Goal: Communication & Community: Answer question/provide support

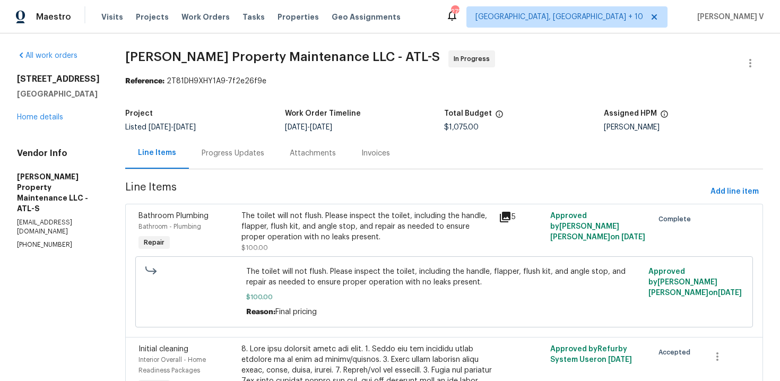
click at [234, 153] on div "Progress Updates" at bounding box center [233, 153] width 63 height 11
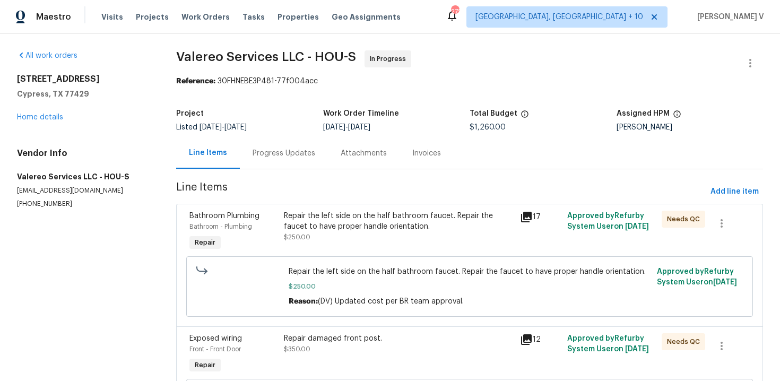
click at [290, 137] on div "Progress Updates" at bounding box center [284, 152] width 88 height 31
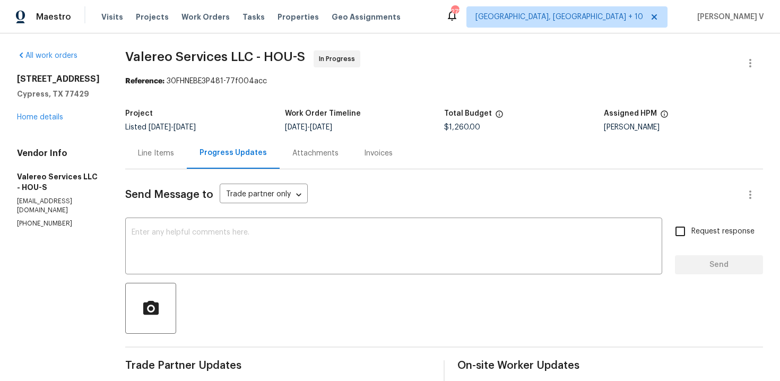
scroll to position [180, 0]
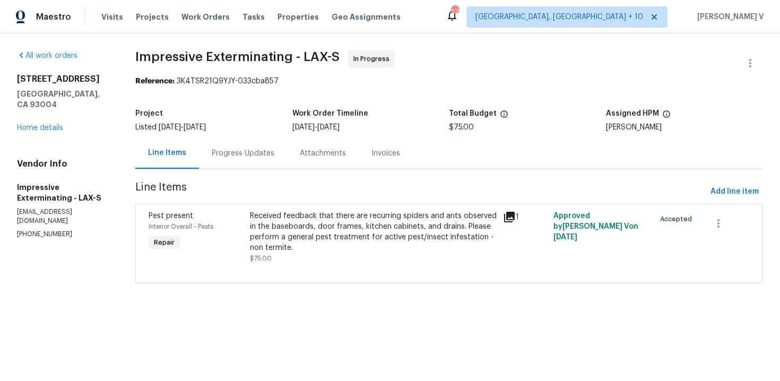
click at [246, 156] on div "Progress Updates" at bounding box center [243, 153] width 63 height 11
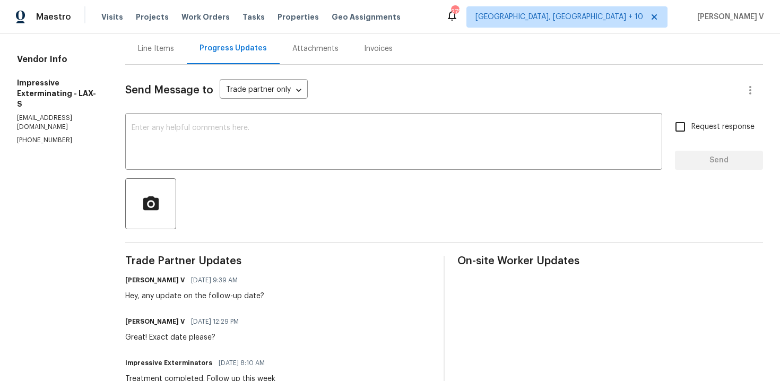
scroll to position [114, 0]
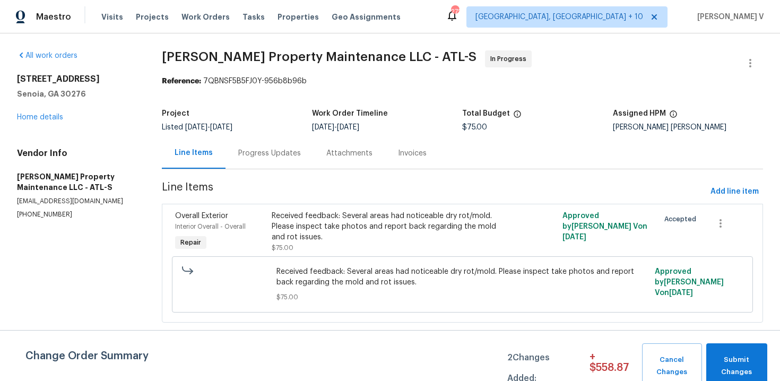
click at [285, 129] on div "Listed 9/18/2025 - 9/22/2025" at bounding box center [237, 127] width 150 height 7
click at [276, 151] on div "Progress Updates" at bounding box center [269, 153] width 63 height 11
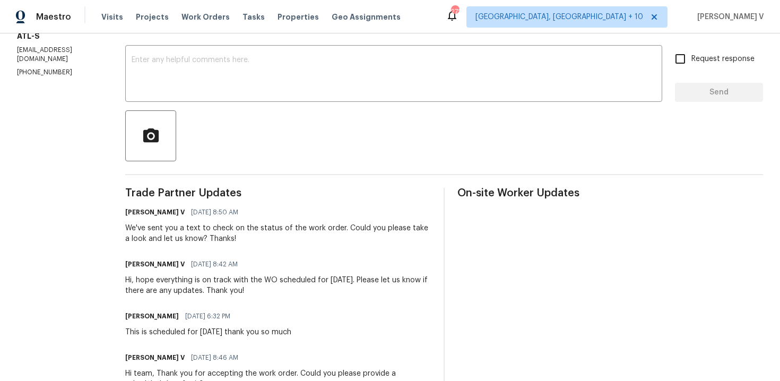
scroll to position [187, 0]
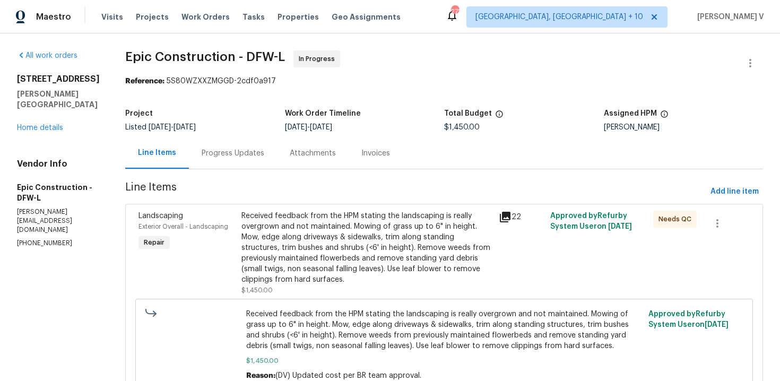
click at [210, 159] on div "Progress Updates" at bounding box center [233, 152] width 88 height 31
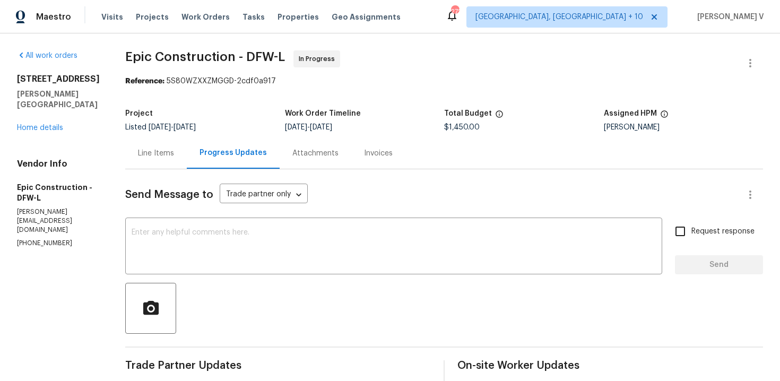
scroll to position [125, 0]
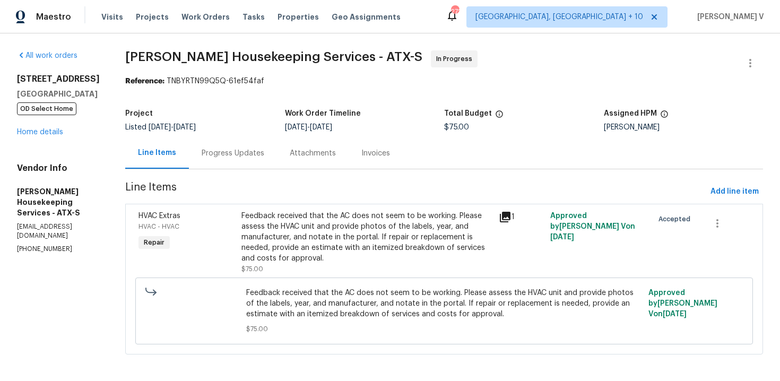
click at [254, 137] on div "Progress Updates" at bounding box center [233, 152] width 88 height 31
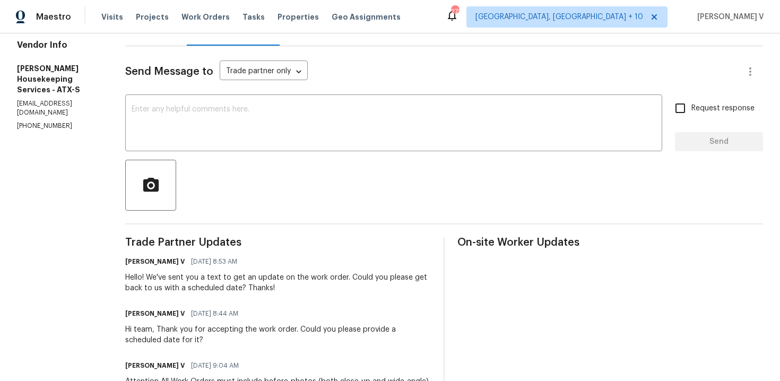
scroll to position [129, 0]
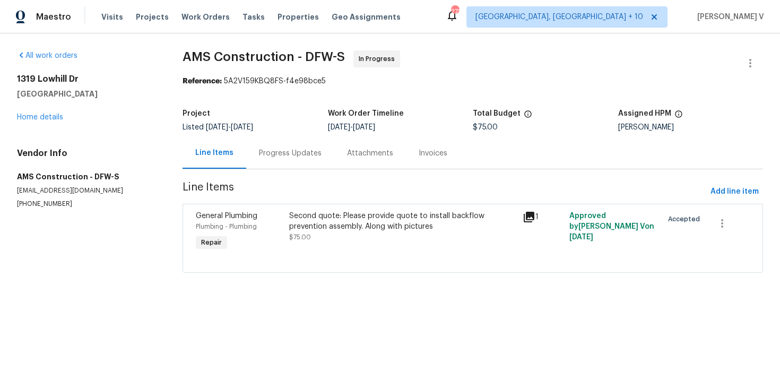
click at [277, 158] on div "Progress Updates" at bounding box center [290, 153] width 63 height 11
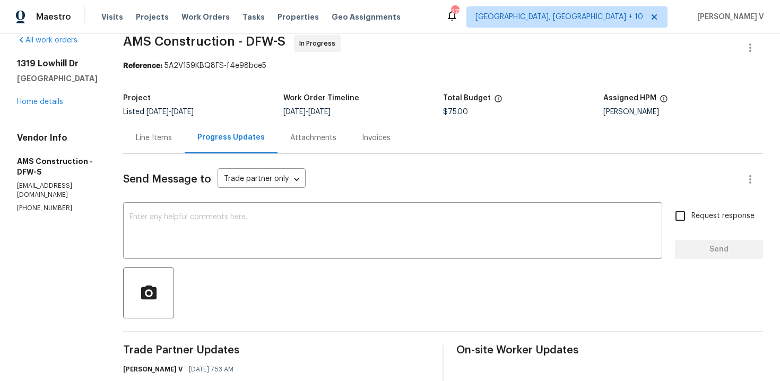
scroll to position [116, 0]
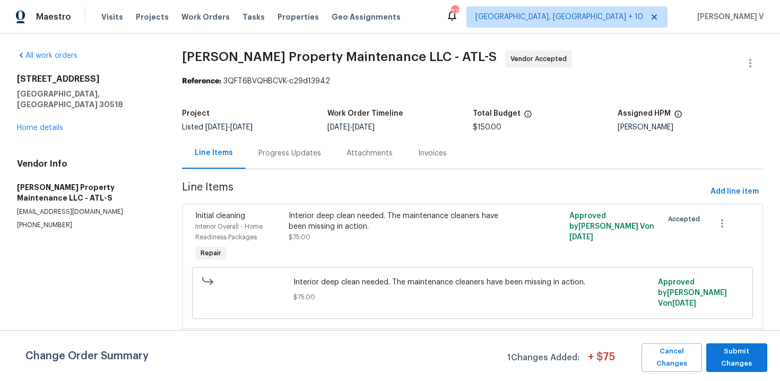
click at [291, 163] on div "Progress Updates" at bounding box center [290, 152] width 88 height 31
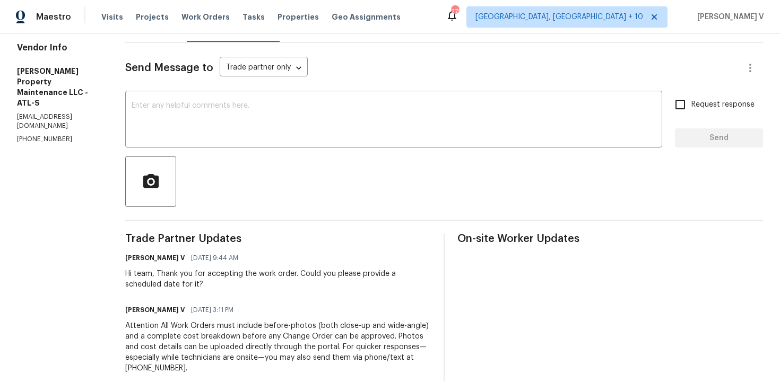
scroll to position [141, 0]
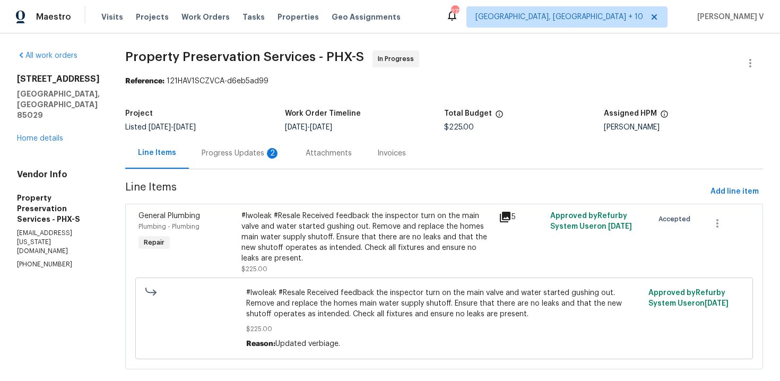
click at [285, 136] on div "Project Listed 8/15/2025 - 9/24/2025 Work Order Timeline 9/22/2025 - 9/24/2025 …" at bounding box center [444, 120] width 638 height 34
click at [267, 151] on div "2" at bounding box center [272, 153] width 11 height 11
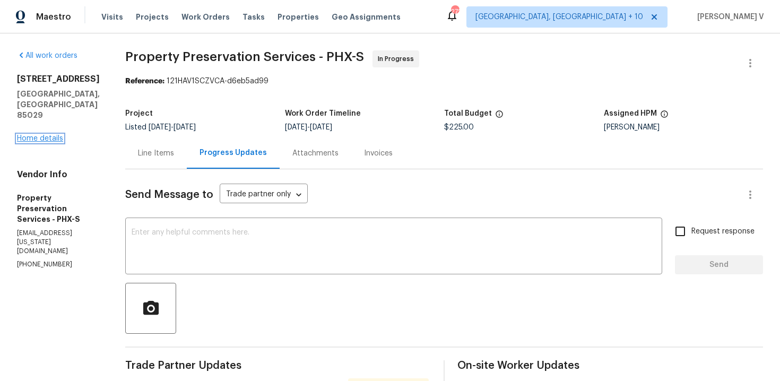
click at [48, 135] on link "Home details" at bounding box center [40, 138] width 46 height 7
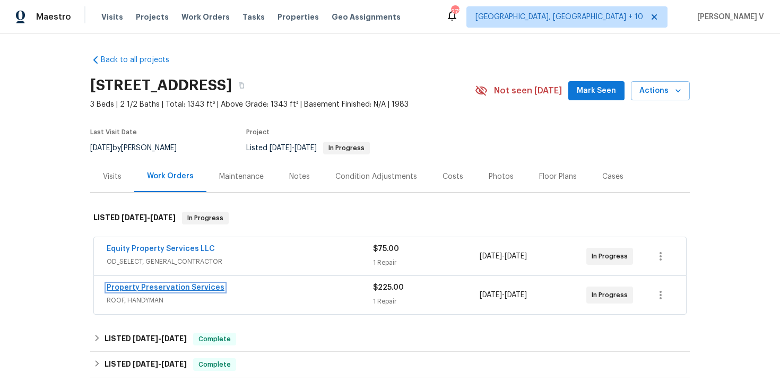
click at [172, 289] on link "Property Preservation Services" at bounding box center [166, 287] width 118 height 7
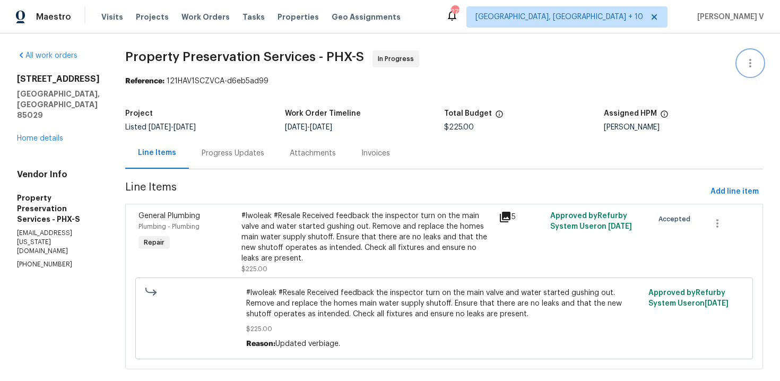
click at [741, 57] on button "button" at bounding box center [750, 62] width 25 height 25
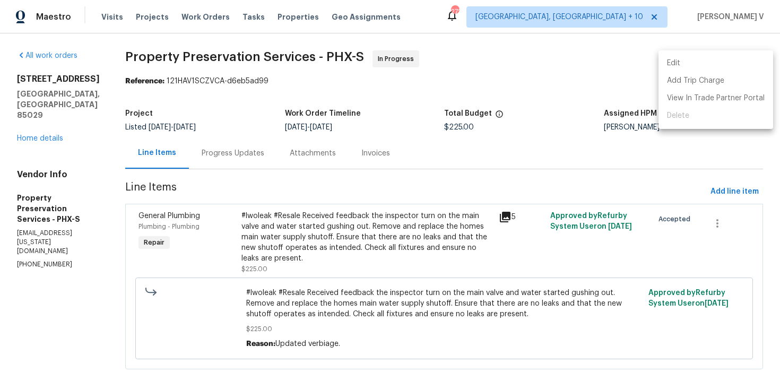
click at [741, 57] on li "Edit" at bounding box center [716, 64] width 115 height 18
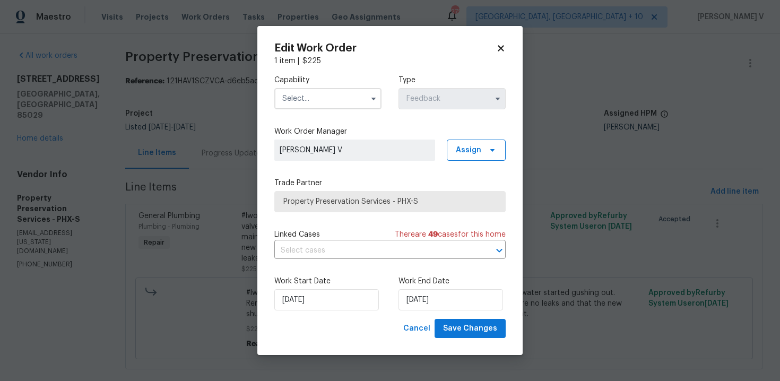
click at [297, 97] on input "text" at bounding box center [327, 98] width 107 height 21
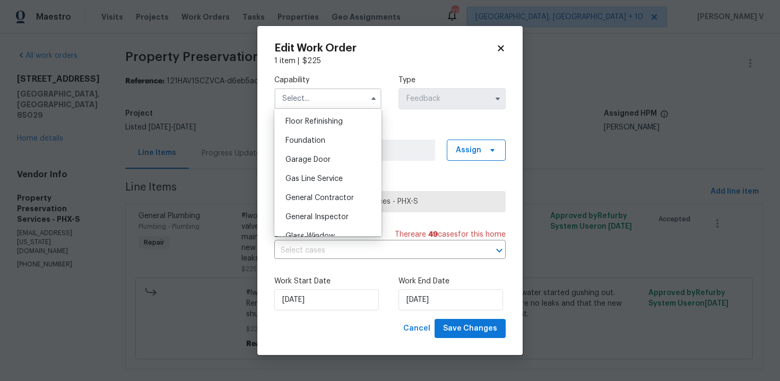
scroll to position [446, 0]
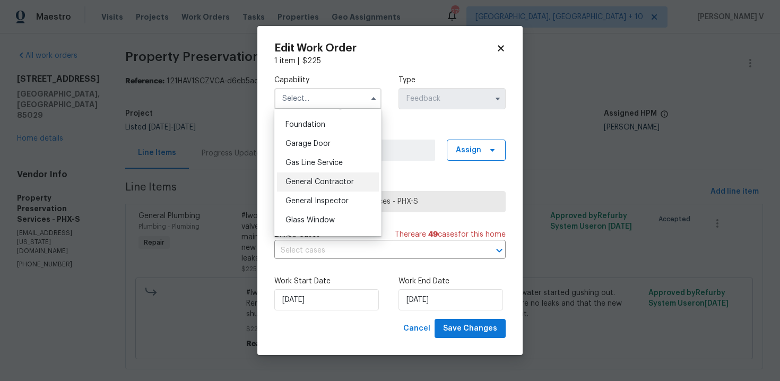
click at [335, 181] on span "General Contractor" at bounding box center [320, 181] width 68 height 7
type input "General Contractor"
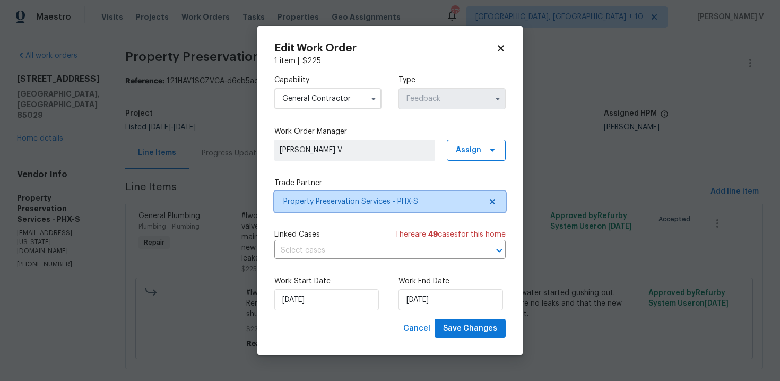
click at [501, 197] on span "Property Preservation Services - PHX-S" at bounding box center [389, 201] width 231 height 21
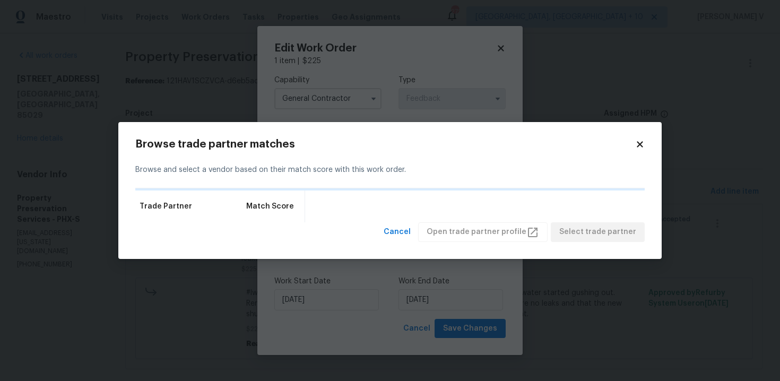
click at [501, 197] on div "Trade Partner Match Score" at bounding box center [389, 207] width 509 height 32
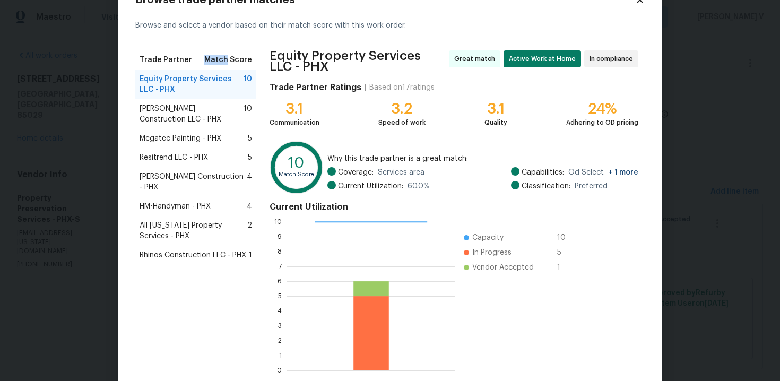
scroll to position [91, 0]
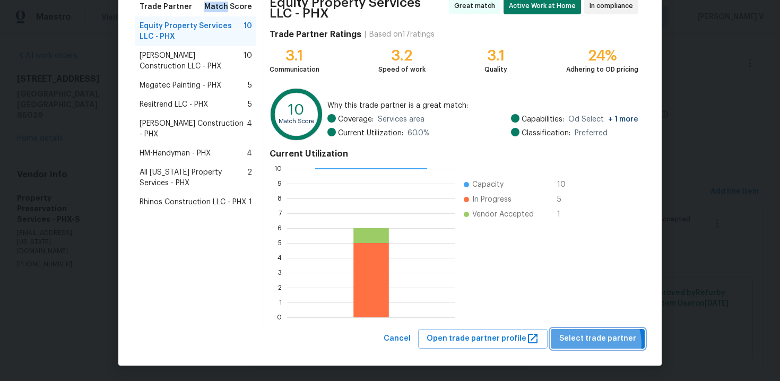
click at [600, 343] on span "Select trade partner" at bounding box center [597, 338] width 77 height 13
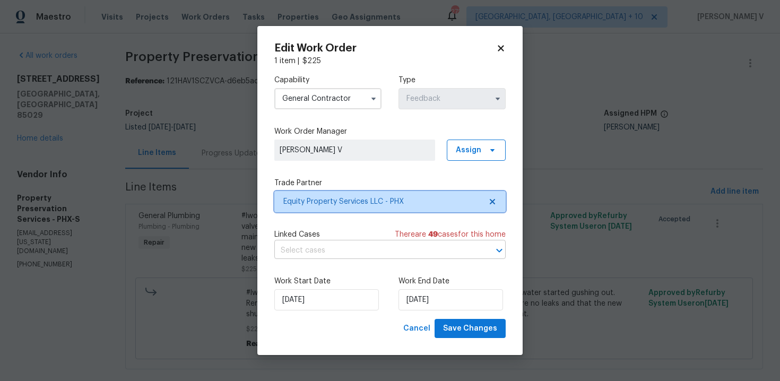
scroll to position [0, 0]
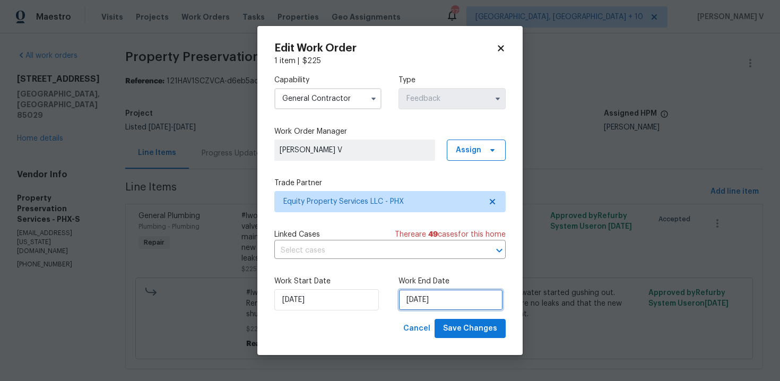
click at [415, 297] on input "24/09/2025" at bounding box center [451, 299] width 105 height 21
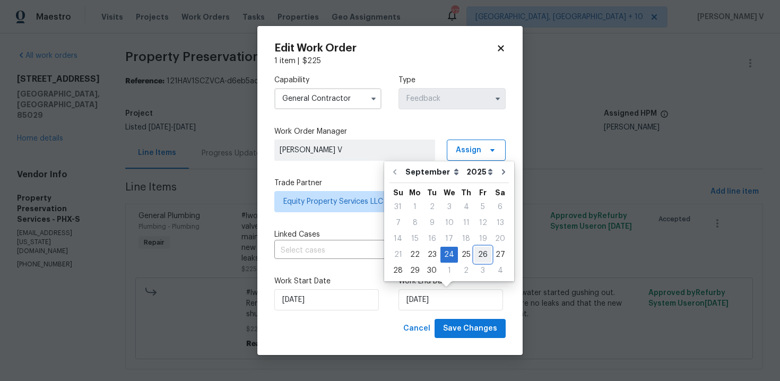
click at [474, 253] on div "26" at bounding box center [482, 254] width 17 height 15
type input "26/09/2025"
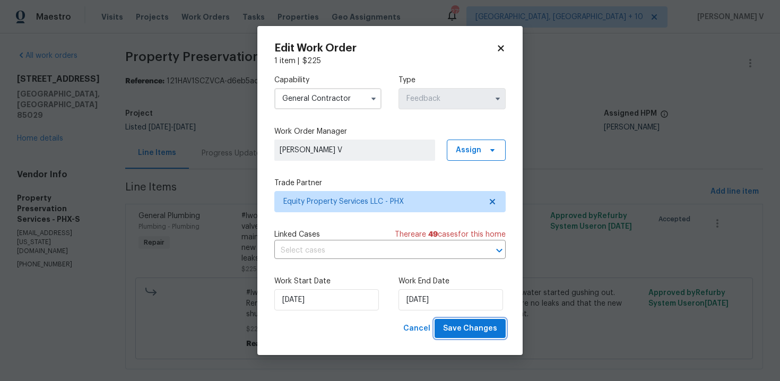
click at [456, 325] on span "Save Changes" at bounding box center [470, 328] width 54 height 13
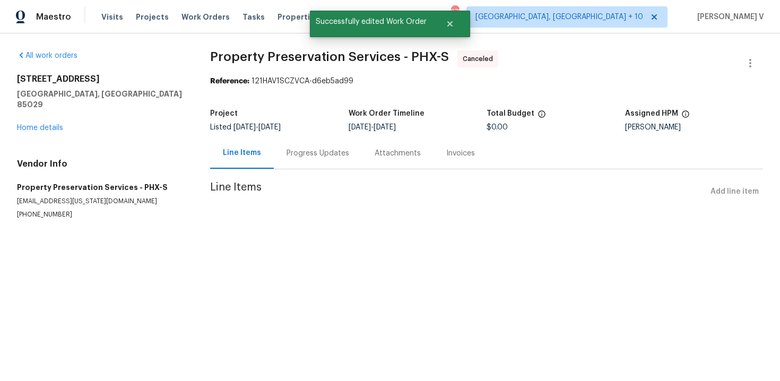
click at [263, 152] on div "Line Items" at bounding box center [242, 152] width 64 height 31
click at [290, 154] on div "Progress Updates" at bounding box center [318, 153] width 63 height 11
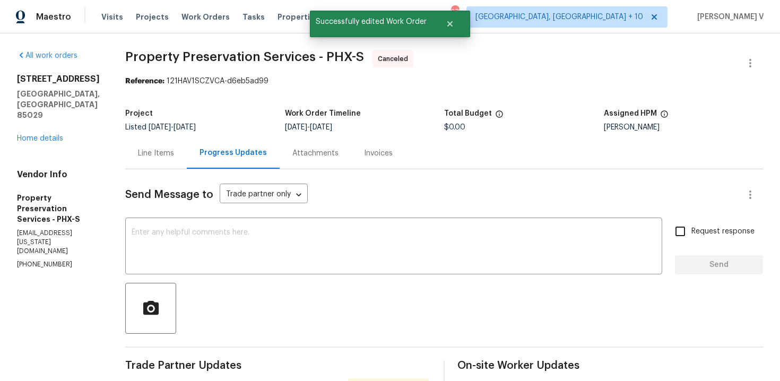
scroll to position [409, 0]
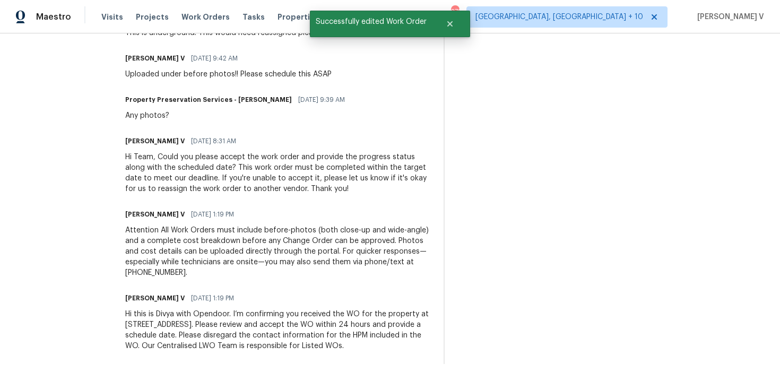
click at [189, 318] on div "Hi this is Divya with Opendoor. I’m confirming you received the WO for the prop…" at bounding box center [278, 330] width 306 height 42
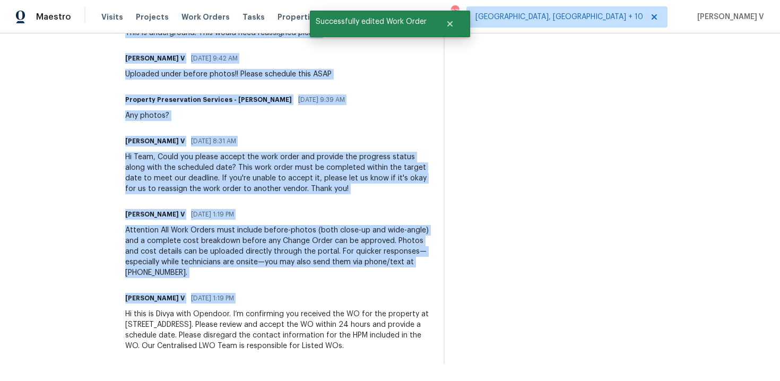
copy div "Trade Partner Updates Property Preservation Services - Chad Englehart 09/23/202…"
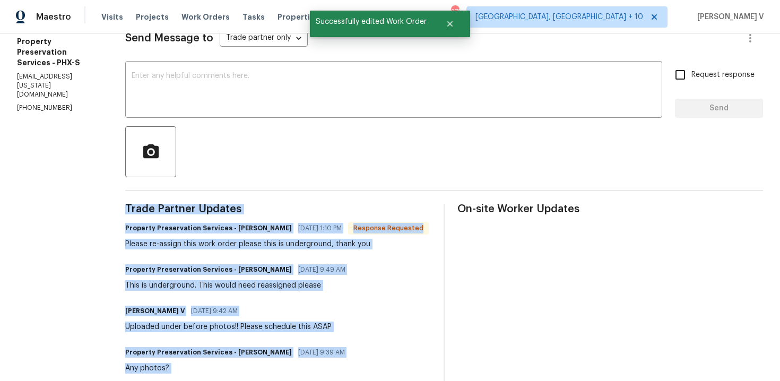
scroll to position [0, 0]
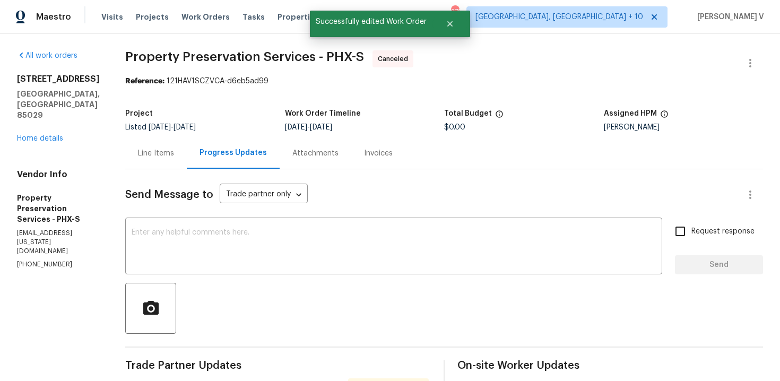
click at [48, 124] on div "All work orders 2617 W Willow Ave Phoenix, AZ 85029 Home details Vendor Info Pr…" at bounding box center [58, 159] width 83 height 219
click at [44, 135] on link "Home details" at bounding box center [40, 138] width 46 height 7
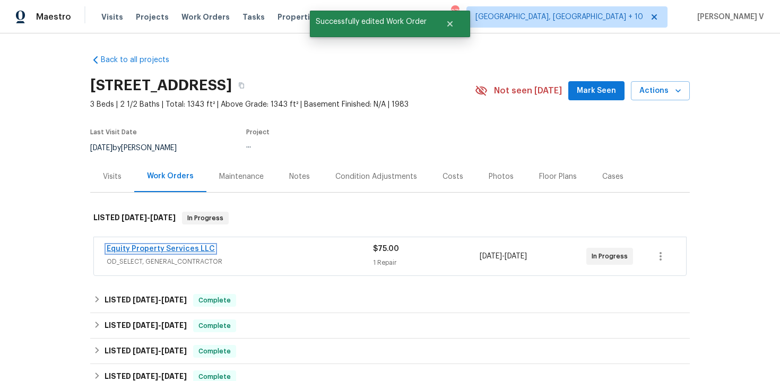
click at [134, 245] on link "Equity Property Services LLC" at bounding box center [161, 248] width 108 height 7
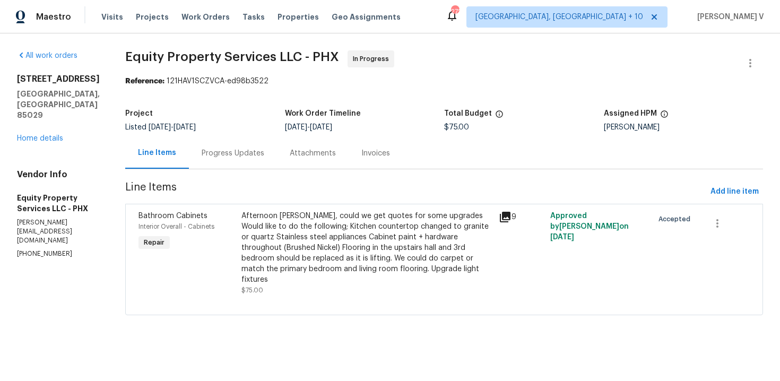
click at [290, 158] on div "Attachments" at bounding box center [313, 153] width 46 height 11
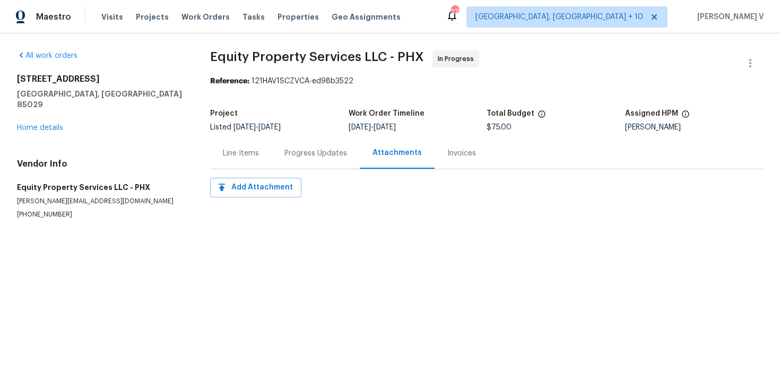
click at [286, 158] on div "Progress Updates" at bounding box center [315, 153] width 63 height 11
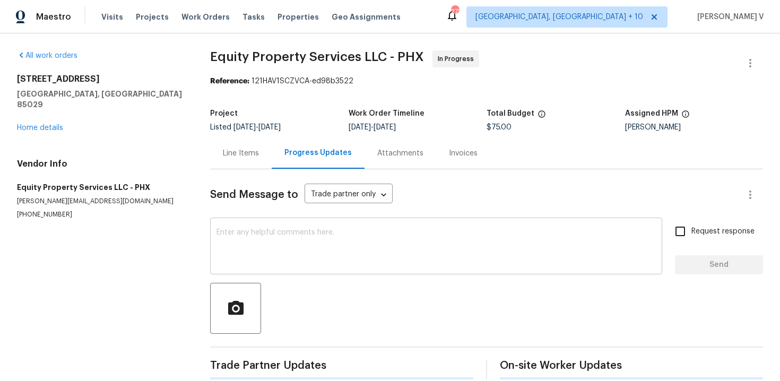
click at [327, 237] on textarea at bounding box center [436, 247] width 439 height 37
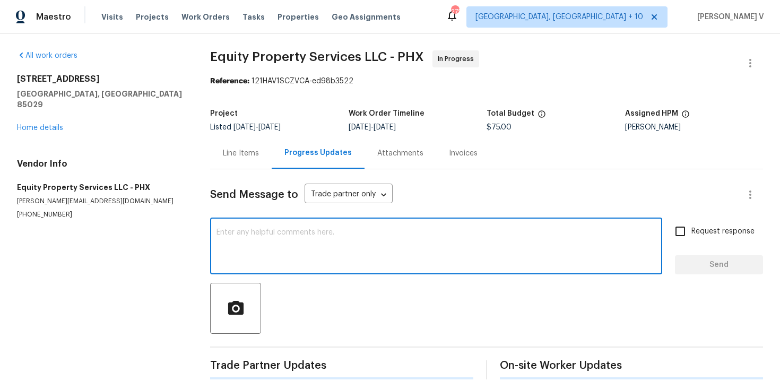
paste textarea "Hi this is Divya with Opendoor. I’m confirming you received the WO for the prop…"
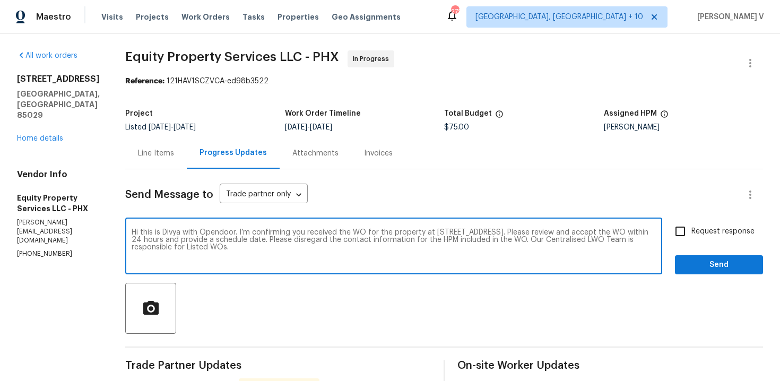
click at [646, 230] on textarea "Hi this is Divya with Opendoor. I’m confirming you received the WO for the prop…" at bounding box center [394, 247] width 524 height 37
type textarea "Hi this is Divya with Opendoor. I’m confirming you received the WO for the prop…"
click at [703, 230] on span "Request response" at bounding box center [722, 231] width 63 height 11
click at [691, 230] on input "Request response" at bounding box center [680, 231] width 22 height 22
checkbox input "true"
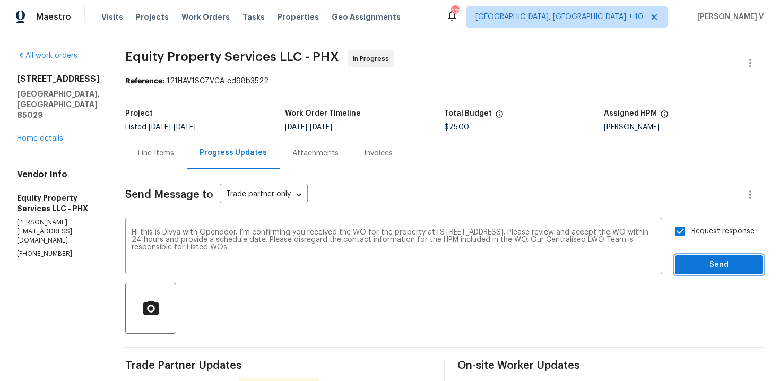
click at [708, 268] on span "Send" at bounding box center [719, 264] width 71 height 13
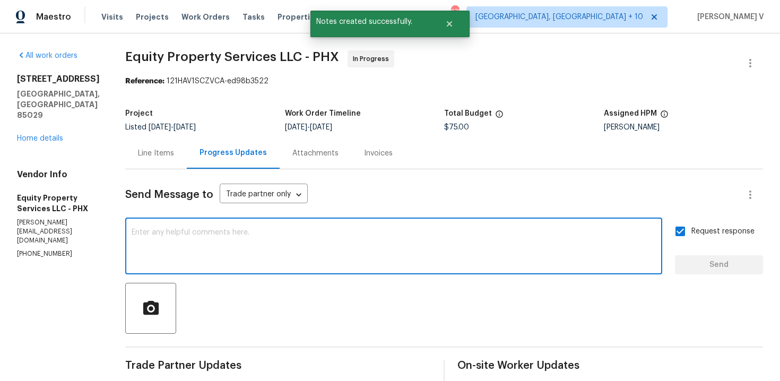
click at [220, 239] on textarea at bounding box center [394, 247] width 524 height 37
paste textarea "Attention All Work Orders must include before-photos (both close-up and wide-an…"
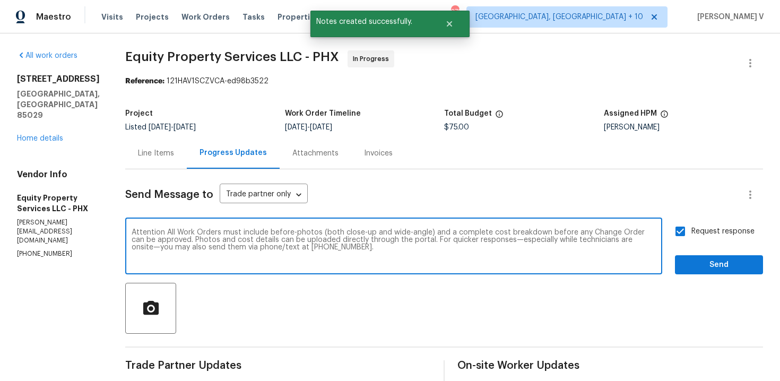
type textarea "Attention All Work Orders must include before-photos (both close-up and wide-an…"
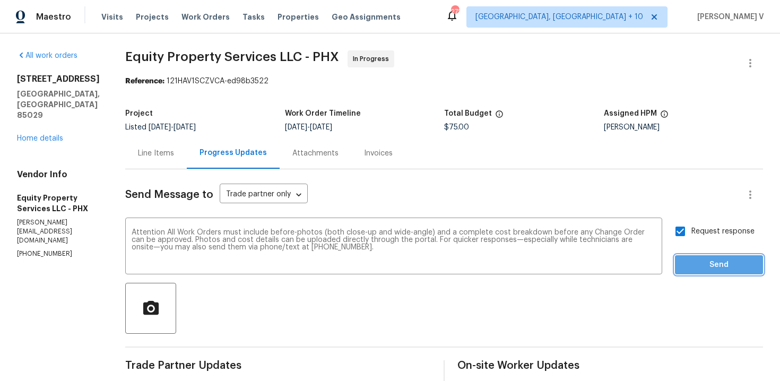
click at [698, 270] on span "Send" at bounding box center [719, 264] width 71 height 13
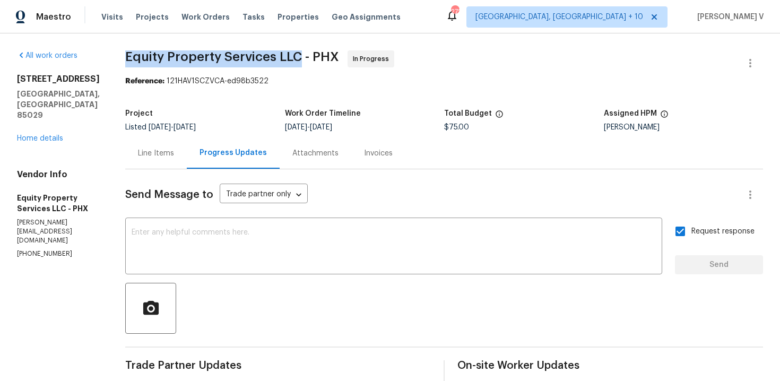
drag, startPoint x: 116, startPoint y: 55, endPoint x: 296, endPoint y: 56, distance: 179.9
click at [296, 57] on div "All work orders 2617 W Willow Ave Phoenix, AZ 85029 Home details Vendor Info Eq…" at bounding box center [390, 328] width 780 height 591
copy span "Equity Property Services LLC"
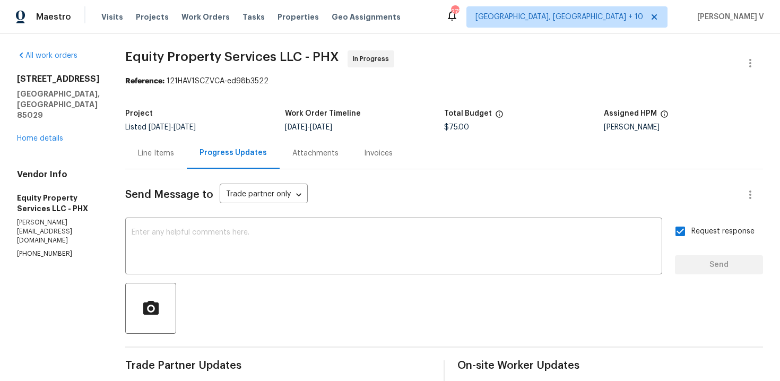
click at [47, 122] on div "2617 W Willow Ave Phoenix, AZ 85029 Home details" at bounding box center [58, 109] width 83 height 70
click at [45, 135] on link "Home details" at bounding box center [40, 138] width 46 height 7
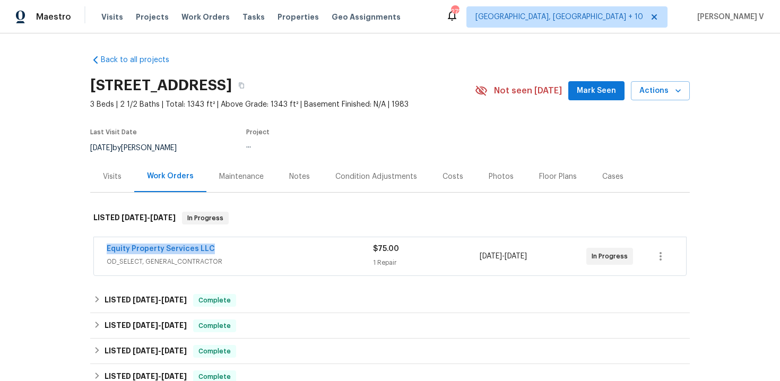
drag, startPoint x: 89, startPoint y: 247, endPoint x: 324, endPoint y: 247, distance: 235.1
click at [324, 247] on div "Back to all projects 2617 W Willow Ave, Phoenix, AZ 85029 3 Beds | 2 1/2 Baths …" at bounding box center [390, 207] width 780 height 348
copy link "Equity Property Services LLC"
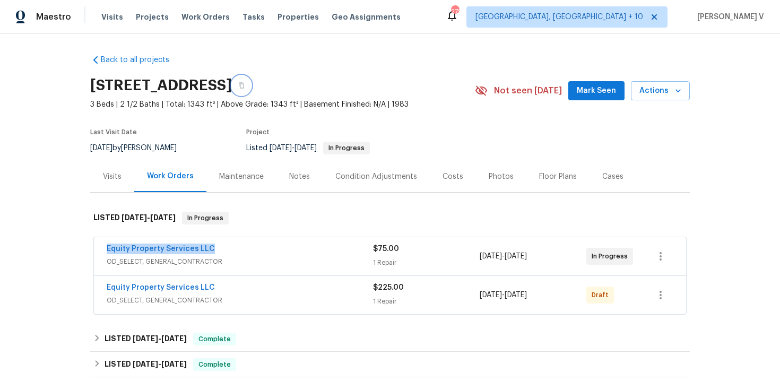
click at [251, 80] on button "button" at bounding box center [241, 85] width 19 height 19
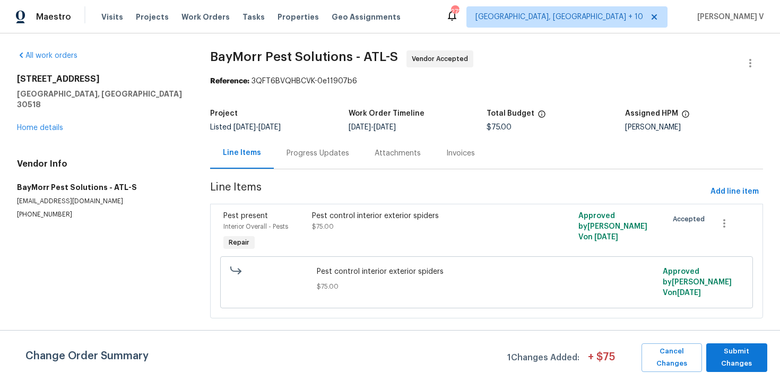
click at [293, 166] on div "Progress Updates" at bounding box center [318, 152] width 88 height 31
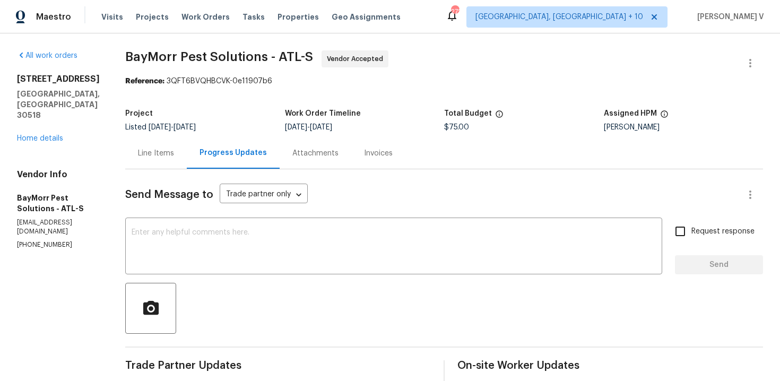
scroll to position [208, 0]
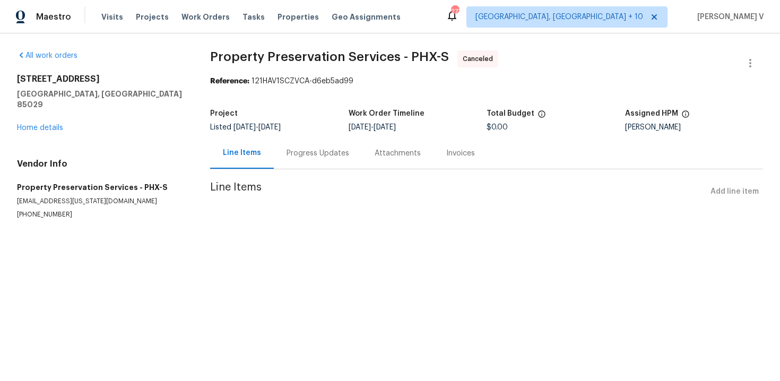
click at [318, 152] on div "Progress Updates" at bounding box center [318, 153] width 63 height 11
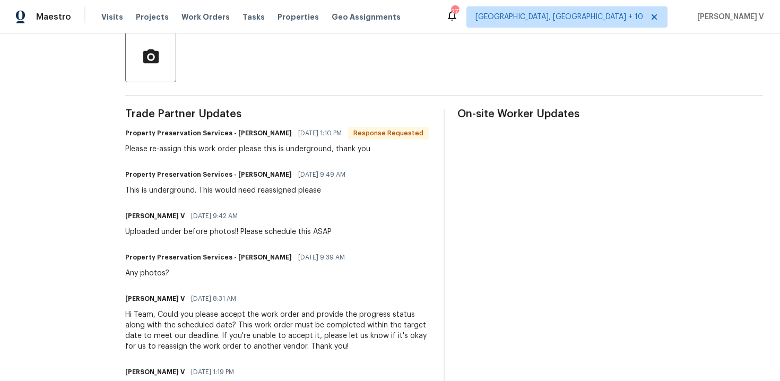
scroll to position [252, 0]
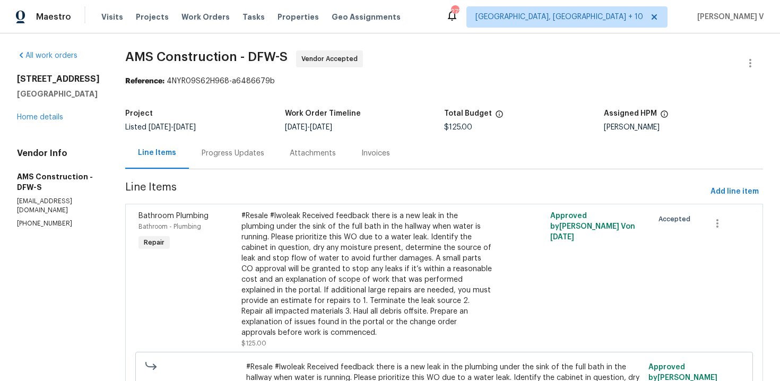
click at [277, 140] on div "Attachments" at bounding box center [313, 152] width 72 height 31
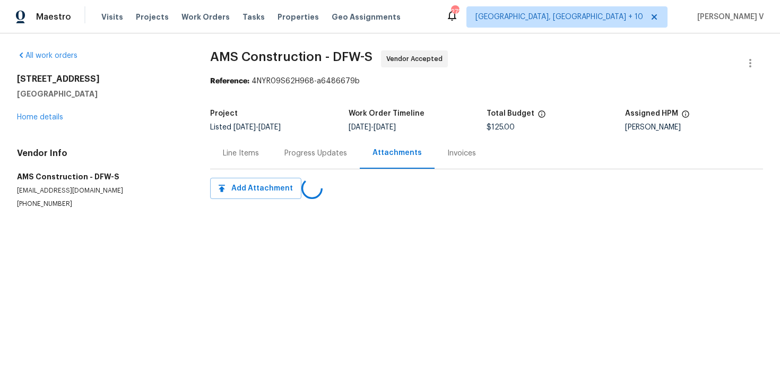
click at [264, 140] on div "Line Items" at bounding box center [241, 152] width 62 height 31
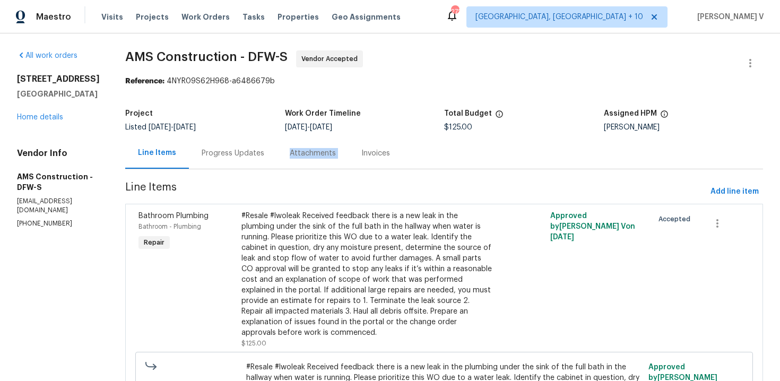
click at [277, 140] on div "Attachments" at bounding box center [313, 152] width 72 height 31
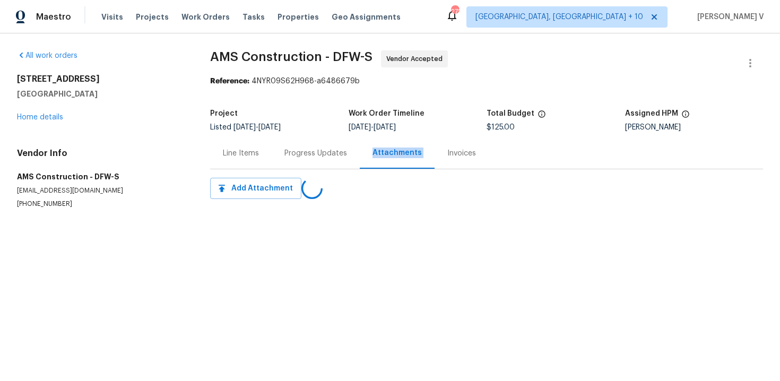
click at [266, 150] on div "Line Items" at bounding box center [241, 152] width 62 height 31
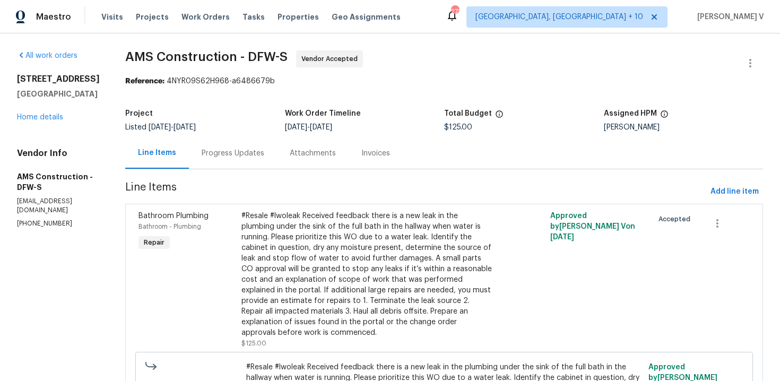
click at [245, 152] on div "Progress Updates" at bounding box center [233, 153] width 63 height 11
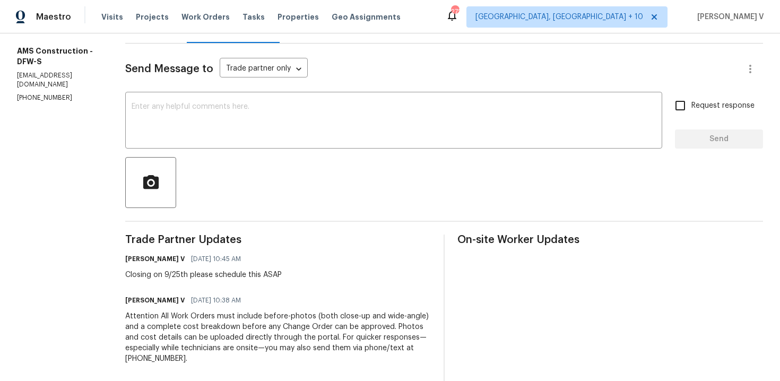
scroll to position [168, 0]
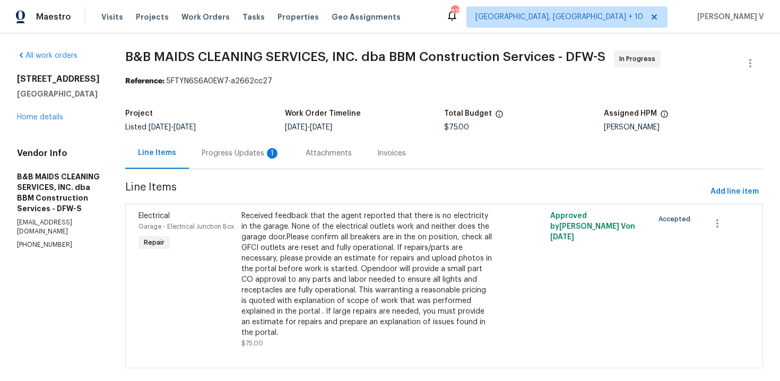
click at [293, 142] on div "Progress Updates 1" at bounding box center [241, 152] width 104 height 31
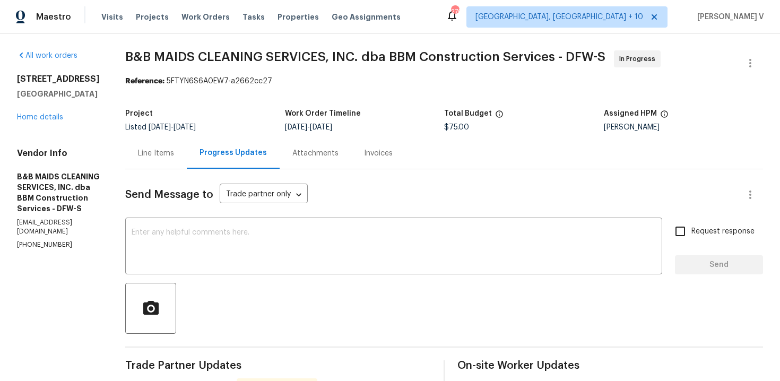
click at [171, 163] on div "Line Items" at bounding box center [156, 152] width 62 height 31
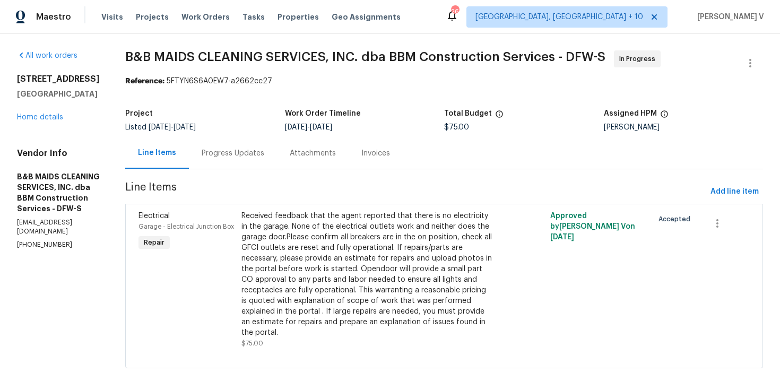
click at [264, 149] on div "Progress Updates" at bounding box center [233, 153] width 63 height 11
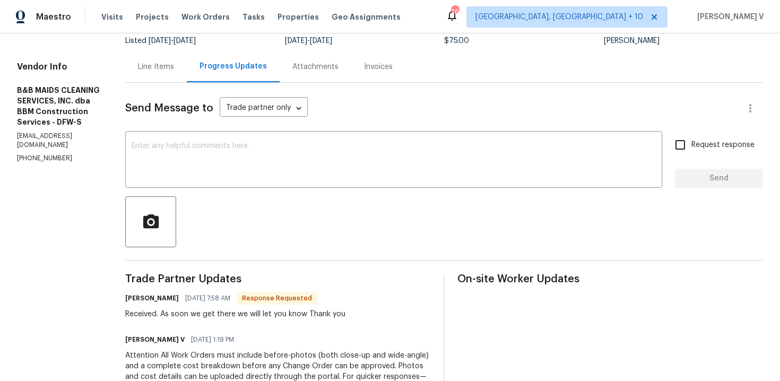
scroll to position [81, 0]
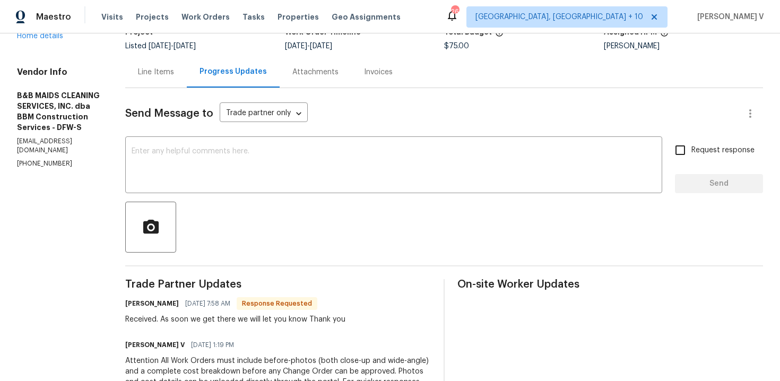
click at [176, 84] on div "Line Items" at bounding box center [156, 71] width 62 height 31
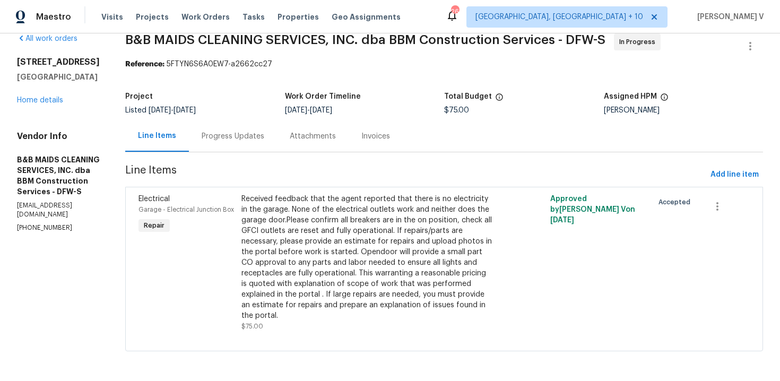
click at [272, 146] on div "Progress Updates" at bounding box center [233, 135] width 88 height 31
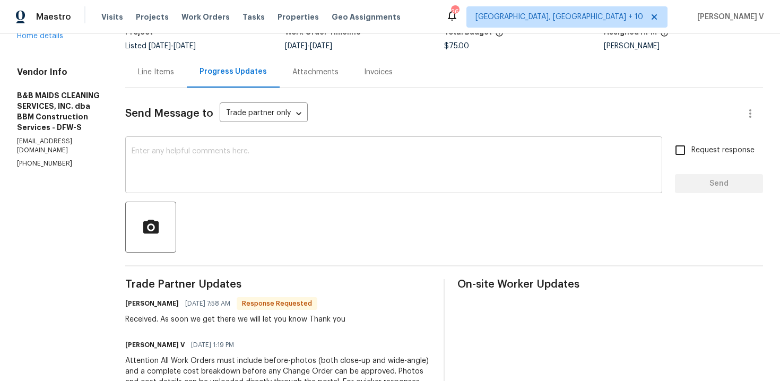
scroll to position [133, 0]
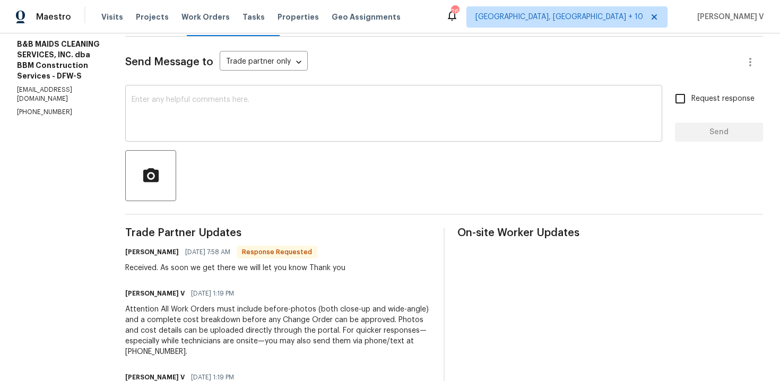
click at [290, 116] on textarea at bounding box center [394, 114] width 524 height 37
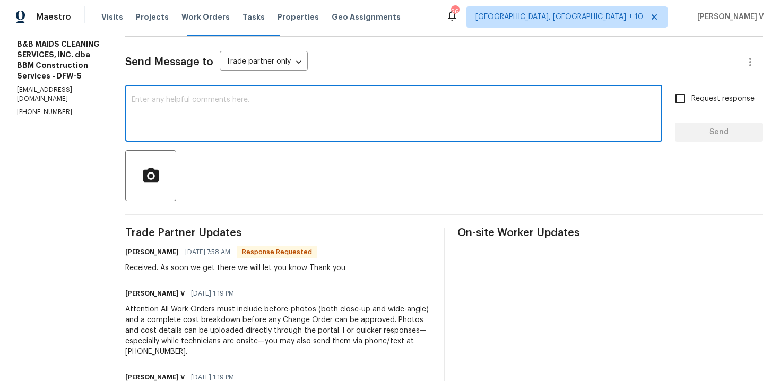
scroll to position [73, 0]
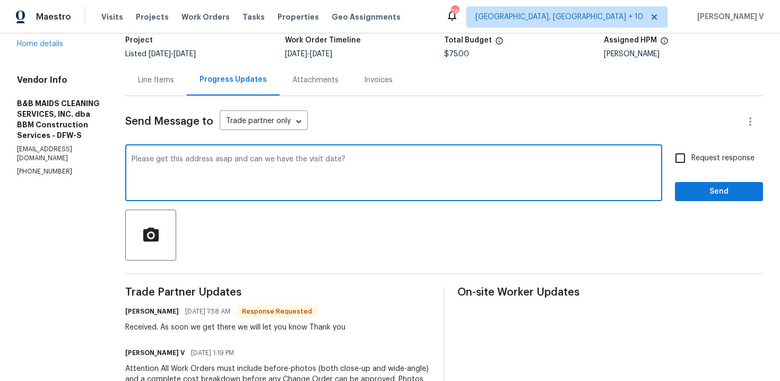
click at [0, 0] on span "asap" at bounding box center [0, 0] width 0 height 0
type textarea "Please get this address asap, and can we have the visit date?"
click at [685, 168] on input "Request response" at bounding box center [680, 158] width 22 height 22
checkbox input "true"
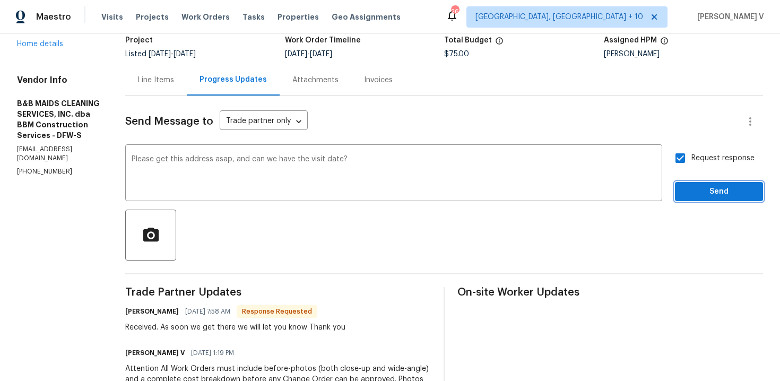
click at [724, 201] on button "Send" at bounding box center [719, 192] width 88 height 20
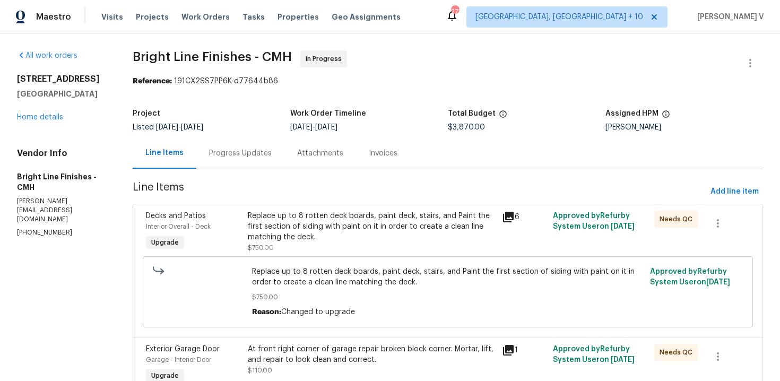
click at [254, 139] on div "Progress Updates" at bounding box center [240, 152] width 88 height 31
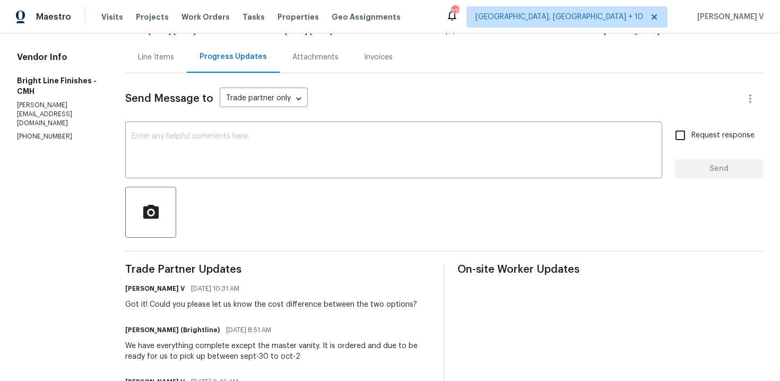
scroll to position [187, 0]
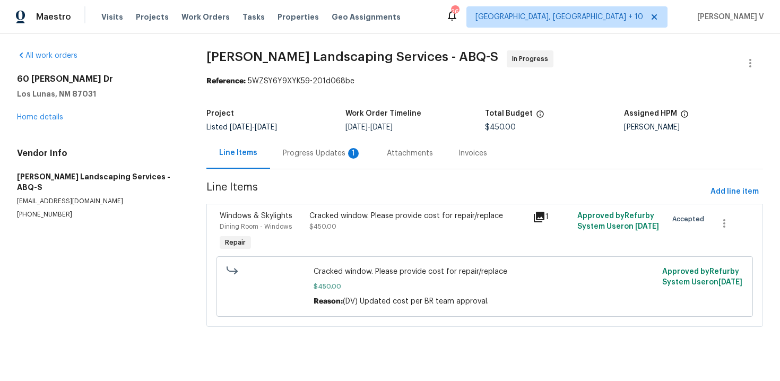
click at [341, 150] on div "Progress Updates 1" at bounding box center [322, 153] width 79 height 11
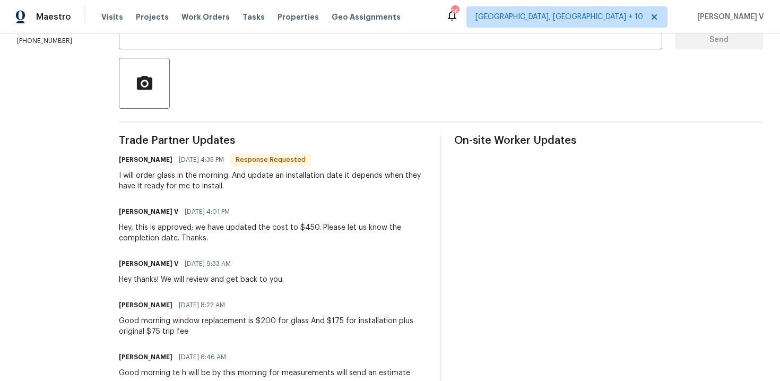
scroll to position [224, 0]
click at [240, 178] on div "I will order glass in the morning. And update an installation date it depends w…" at bounding box center [273, 181] width 309 height 21
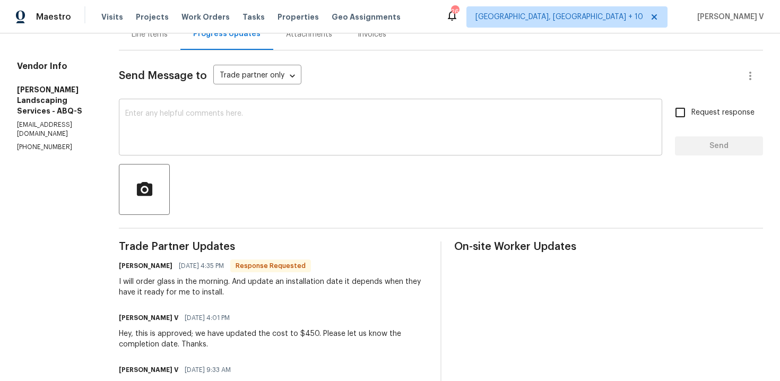
scroll to position [70, 0]
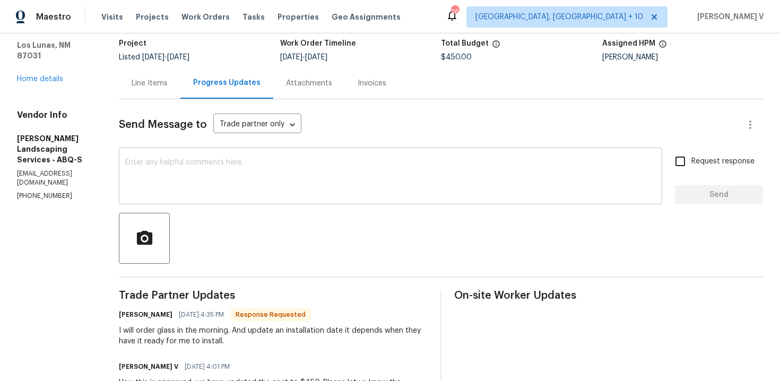
click at [218, 189] on textarea at bounding box center [390, 177] width 531 height 37
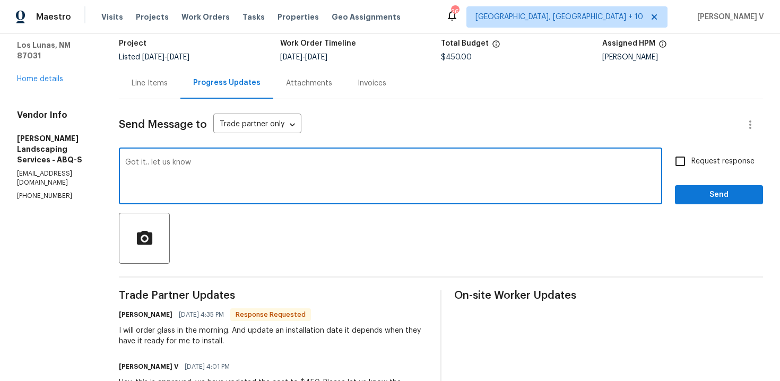
click at [246, 162] on textarea "Got it.. let us know" at bounding box center [390, 177] width 531 height 37
type textarea "Got it.. let us know once you get an update."
click at [688, 162] on input "Request response" at bounding box center [680, 161] width 22 height 22
checkbox input "true"
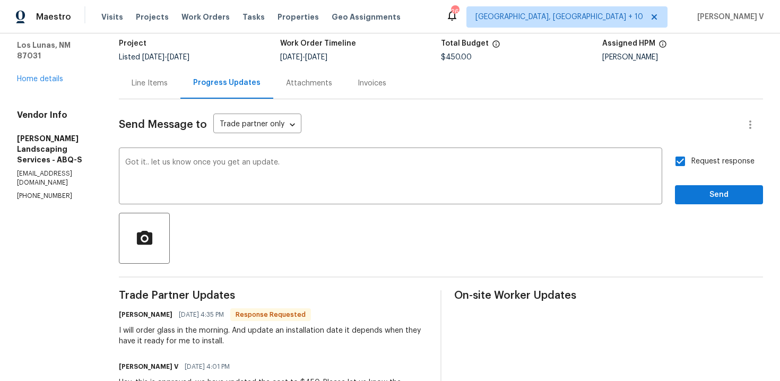
click at [0, 0] on span "Let" at bounding box center [0, 0] width 0 height 0
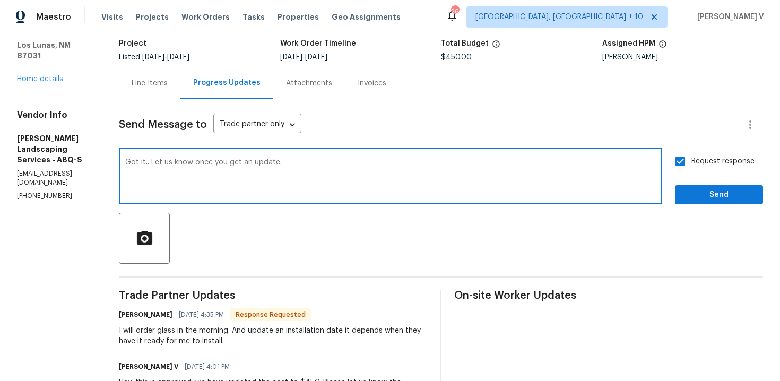
click at [0, 0] on div "Add a period it... Ignore Rewrite sentence" at bounding box center [0, 0] width 0 height 0
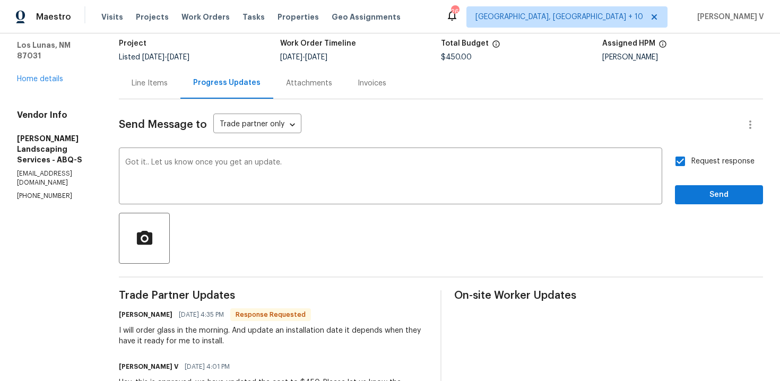
click at [0, 0] on div "it..." at bounding box center [0, 0] width 0 height 0
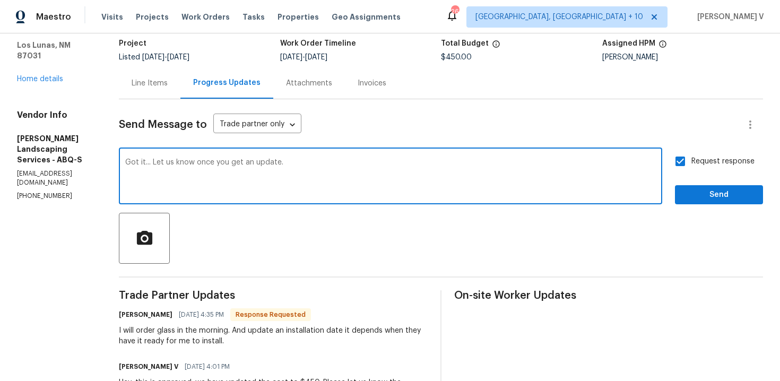
type textarea "Got it... Let us know once you get an update."
click at [708, 191] on span "Send" at bounding box center [719, 194] width 71 height 13
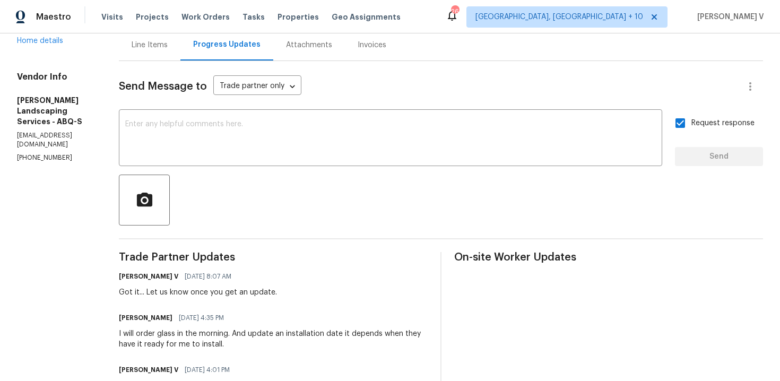
scroll to position [120, 0]
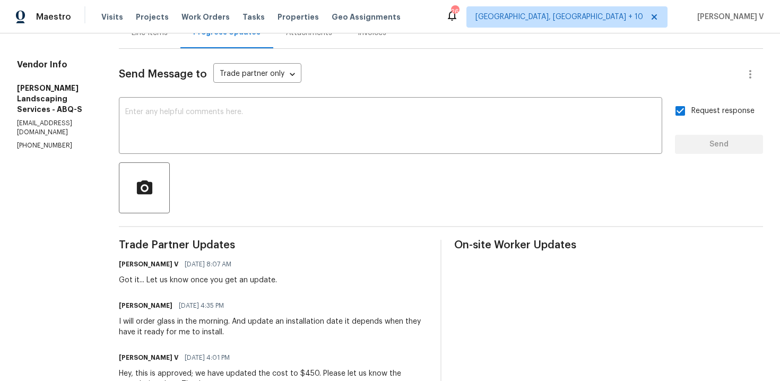
click at [175, 322] on div "I will order glass in the morning. And update an installation date it depends w…" at bounding box center [273, 326] width 309 height 21
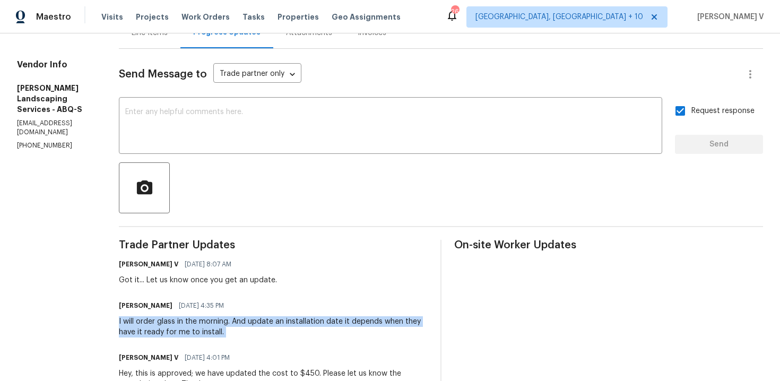
copy div "I will order glass in the morning. And update an installation date it depends w…"
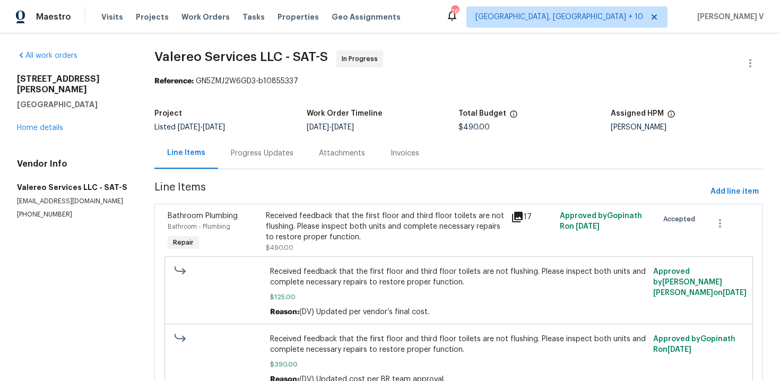
click at [274, 158] on div "Progress Updates" at bounding box center [262, 153] width 63 height 11
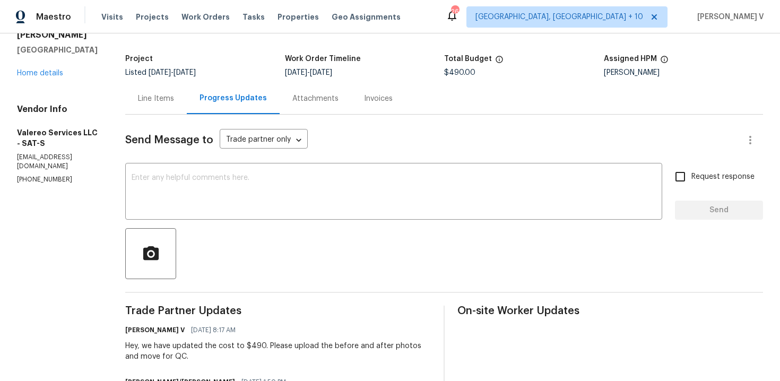
scroll to position [100, 0]
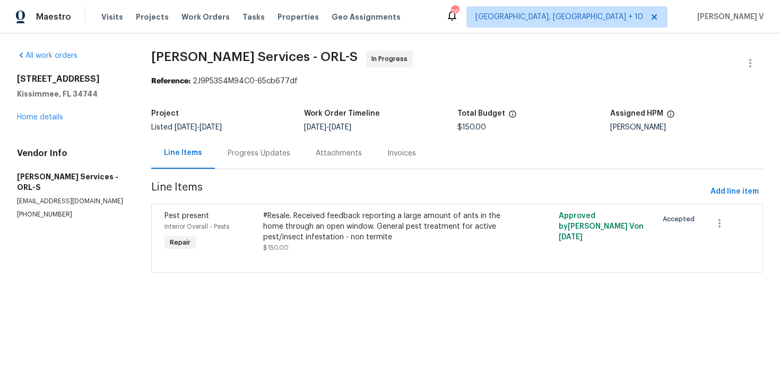
click at [266, 155] on div "Progress Updates" at bounding box center [259, 153] width 63 height 11
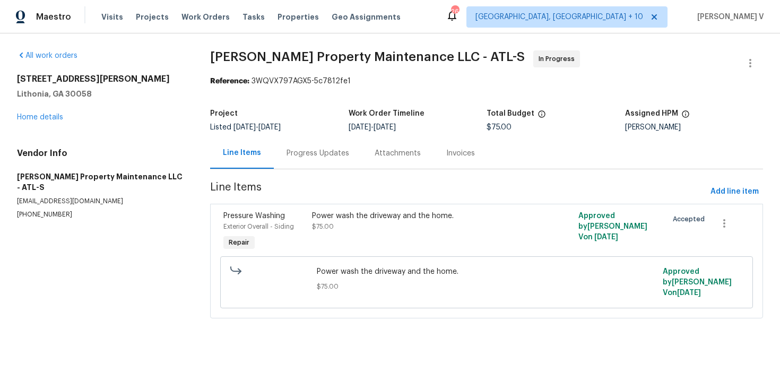
click at [295, 137] on div "Project Listed [DATE] - [DATE] Work Order Timeline [DATE] - [DATE] Total Budget…" at bounding box center [486, 120] width 553 height 34
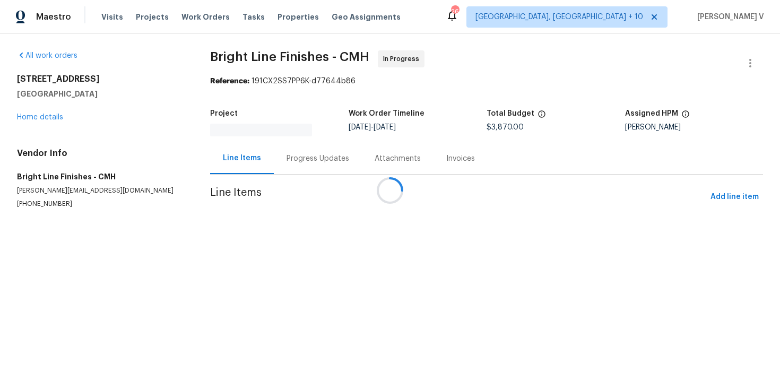
click at [299, 163] on div at bounding box center [390, 190] width 780 height 381
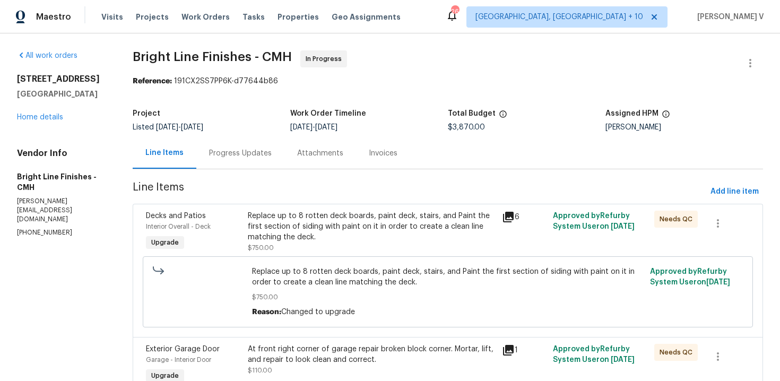
click at [232, 153] on div "Progress Updates" at bounding box center [240, 153] width 63 height 11
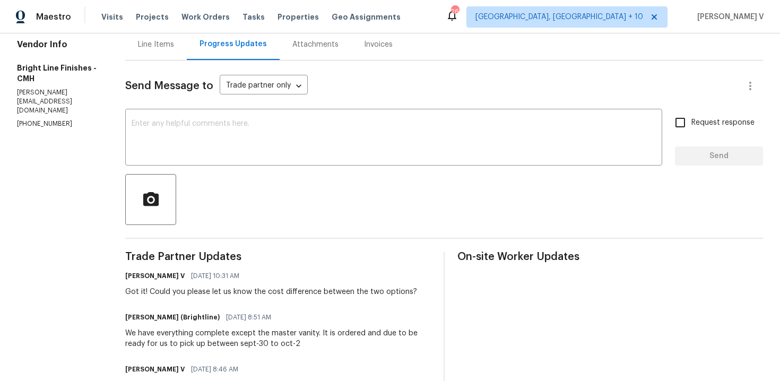
scroll to position [213, 0]
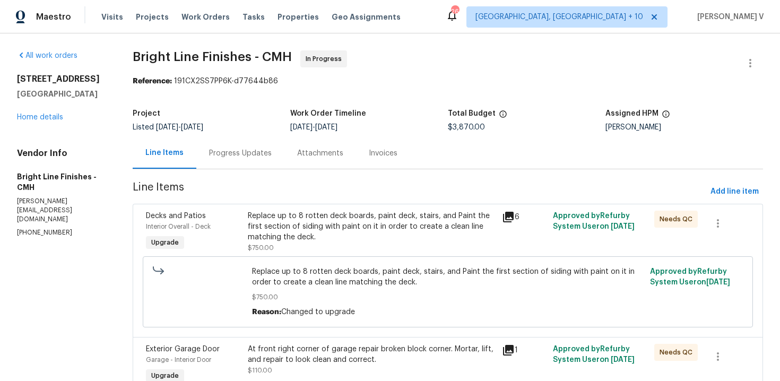
click at [252, 160] on div "Progress Updates" at bounding box center [240, 152] width 88 height 31
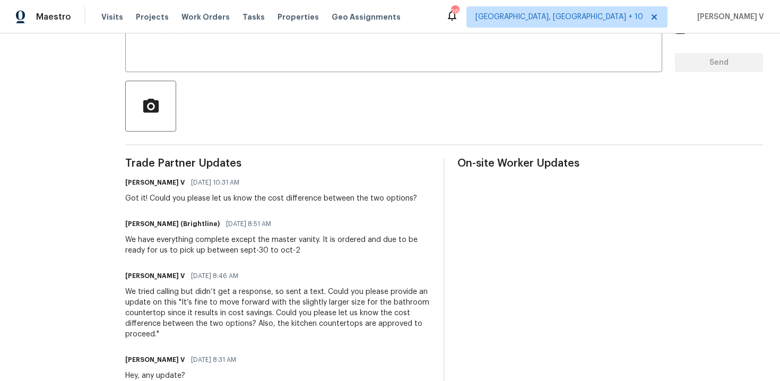
scroll to position [213, 0]
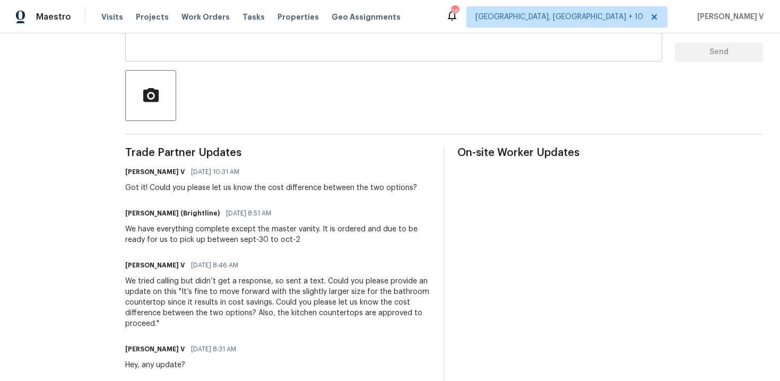
click at [197, 51] on textarea at bounding box center [394, 34] width 524 height 37
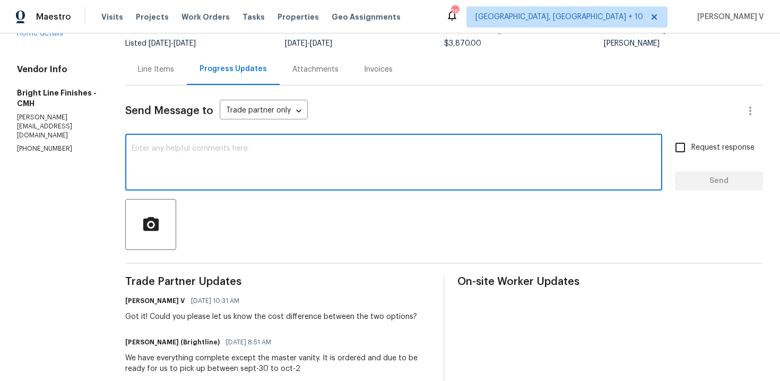
scroll to position [0, 0]
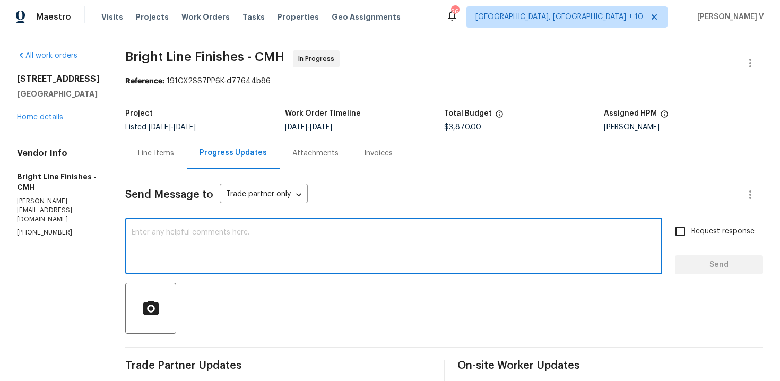
paste textarea "Can you confirm the cost difference between the bathroom countertop in the cust…"
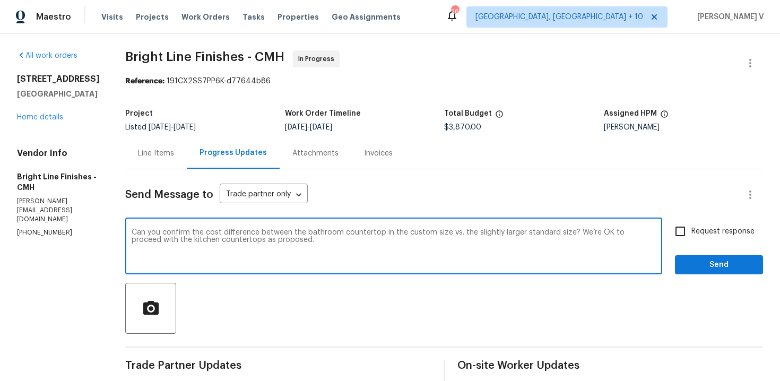
type textarea "Can you confirm the cost difference between the bathroom countertop in the cust…"
click at [690, 227] on input "Request response" at bounding box center [680, 231] width 22 height 22
checkbox input "true"
drag, startPoint x: 568, startPoint y: 233, endPoint x: 568, endPoint y: 243, distance: 10.1
click at [568, 243] on textarea "Can you confirm the cost difference between the bathroom countertop in the cust…" at bounding box center [394, 247] width 524 height 37
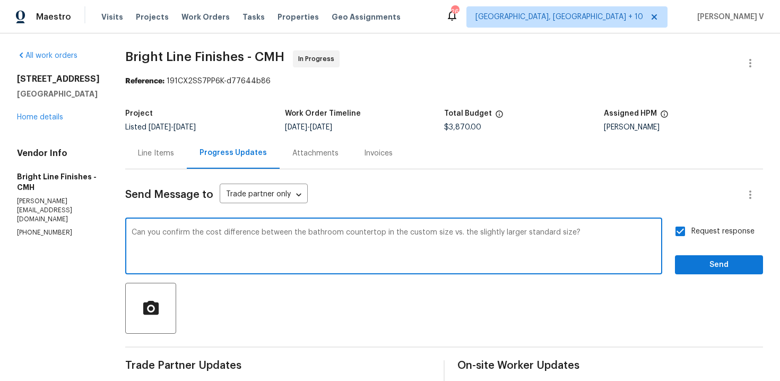
type textarea "Can you confirm the cost difference between the bathroom countertop in the cust…"
click at [706, 267] on span "Send" at bounding box center [719, 264] width 71 height 13
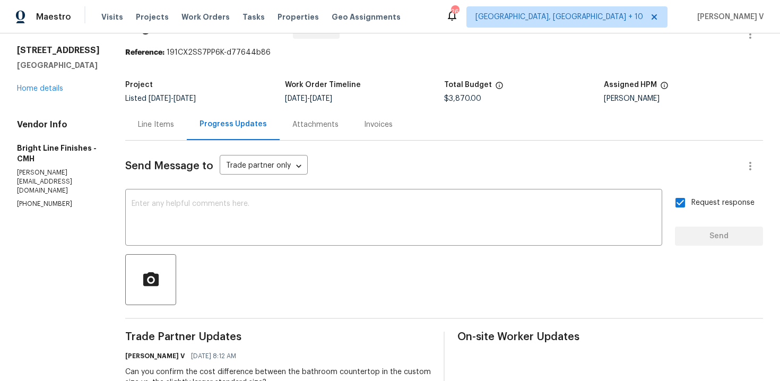
scroll to position [89, 0]
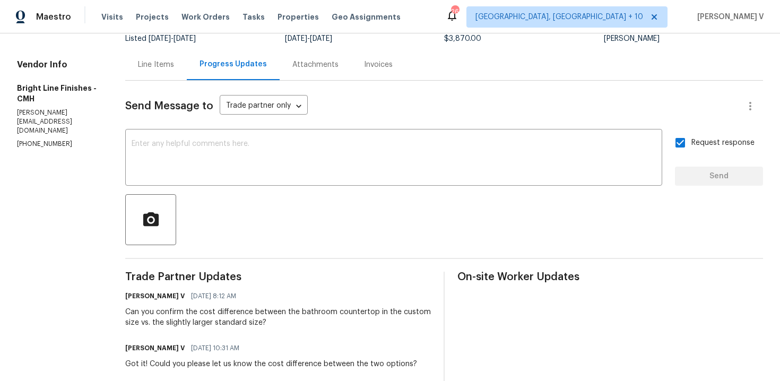
click at [50, 128] on div "Vendor Info Bright Line Finishes - CMH joseph@brightlineltd.com (614) 327-0996" at bounding box center [58, 104] width 83 height 90
copy p "[PHONE_NUMBER]"
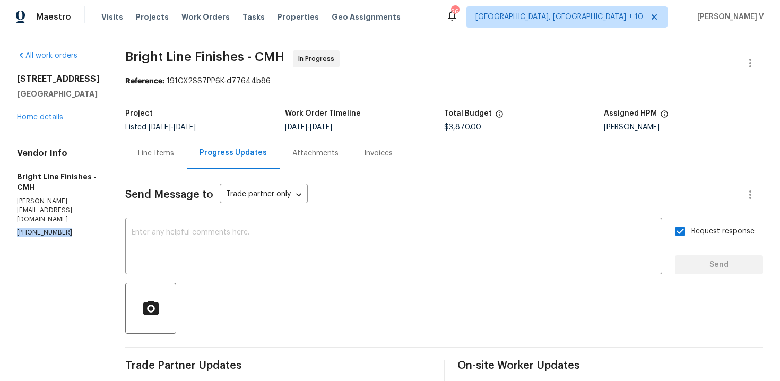
scroll to position [64, 0]
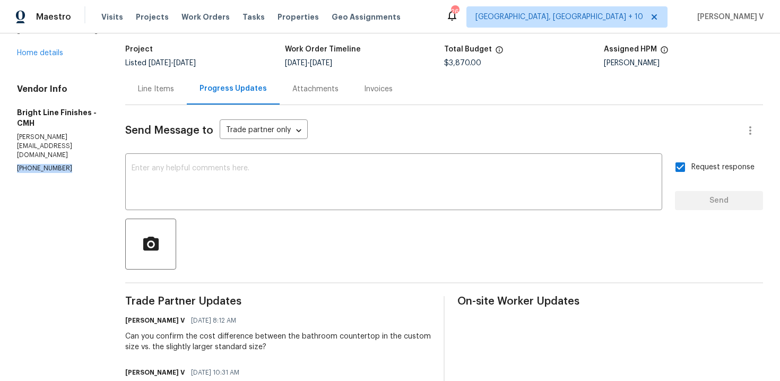
click at [139, 352] on div "Can you confirm the cost difference between the bathroom countertop in the cust…" at bounding box center [278, 341] width 306 height 21
click at [145, 349] on div "Can you confirm the cost difference between the bathroom countertop in the cust…" at bounding box center [278, 341] width 306 height 21
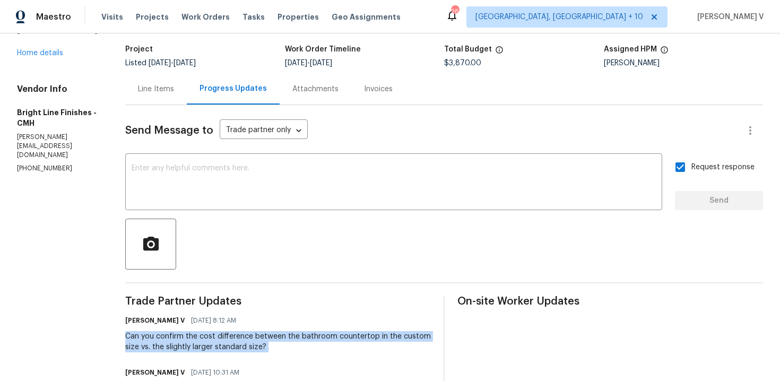
click at [145, 349] on div "Can you confirm the cost difference between the bathroom countertop in the cust…" at bounding box center [278, 341] width 306 height 21
copy div "Can you confirm the cost difference between the bathroom countertop in the cust…"
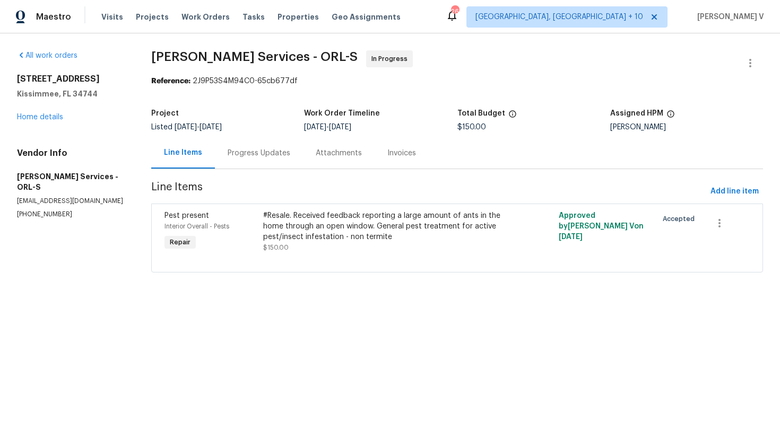
click at [270, 148] on div "Progress Updates" at bounding box center [259, 153] width 63 height 11
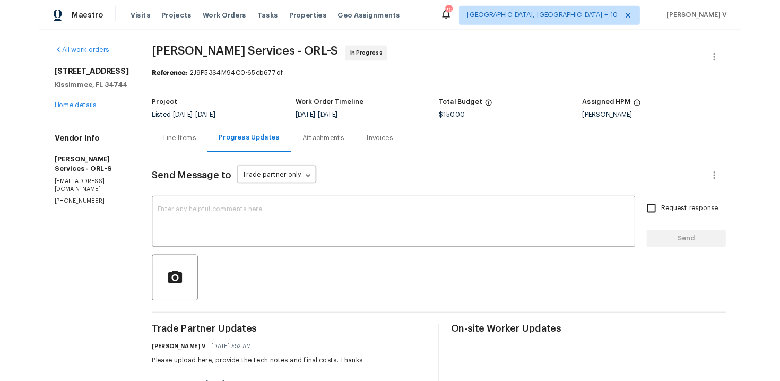
scroll to position [34, 0]
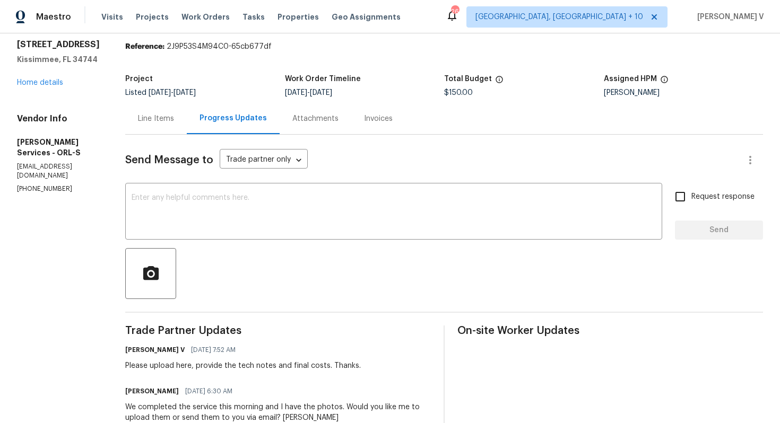
click at [48, 185] on p "(407) 645-2500" at bounding box center [58, 189] width 83 height 9
copy p "(407) 645-2500"
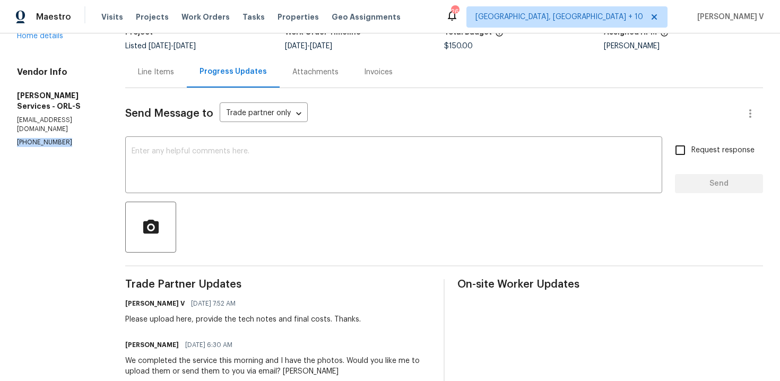
scroll to position [0, 0]
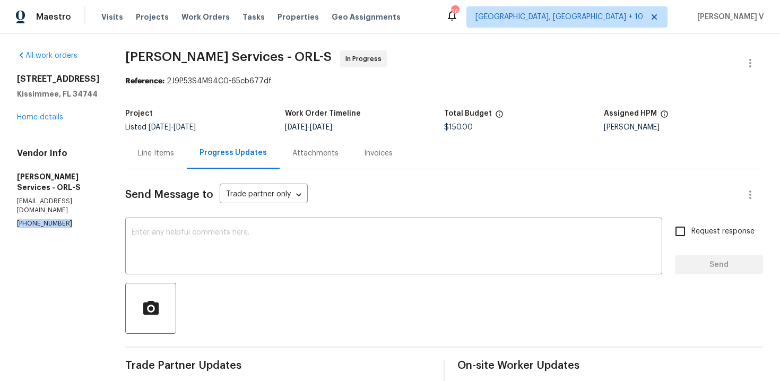
click at [187, 167] on div "Line Items" at bounding box center [156, 152] width 62 height 31
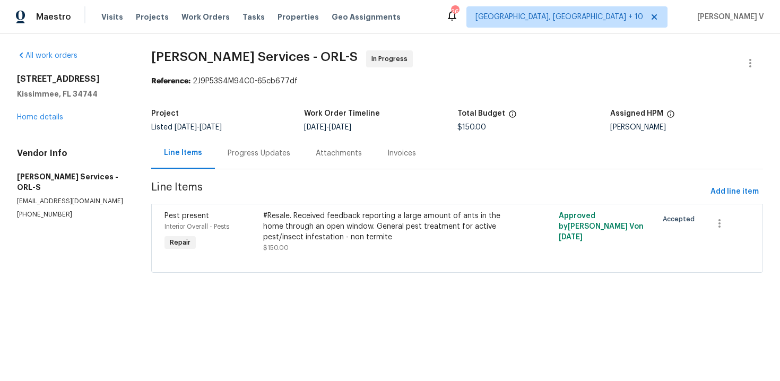
click at [337, 255] on div at bounding box center [457, 259] width 585 height 13
click at [352, 241] on div "#Resale. Received feedback reporting a large amount of ants in the home through…" at bounding box center [383, 227] width 240 height 32
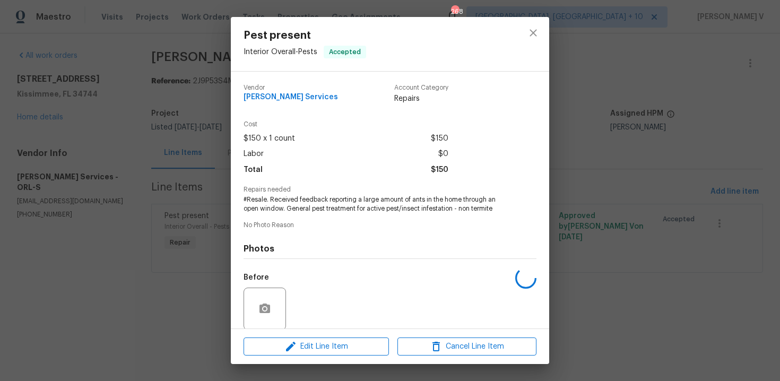
scroll to position [81, 0]
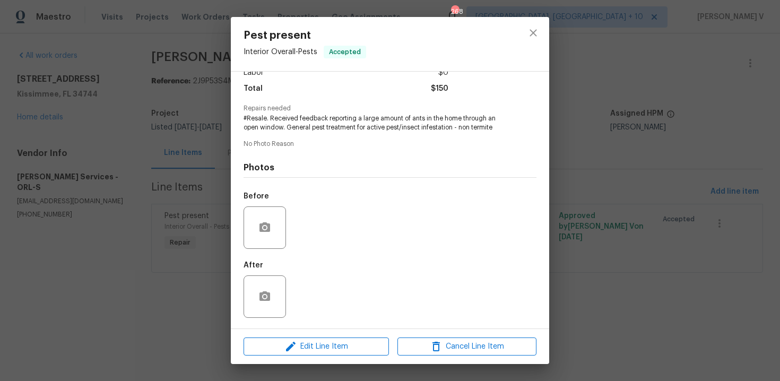
click at [174, 244] on div "Pest present Interior Overall - Pests Accepted Vendor Massey Services Account C…" at bounding box center [390, 190] width 780 height 381
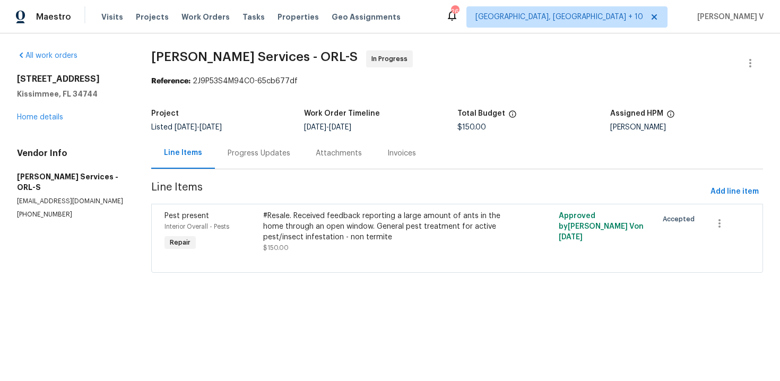
click at [333, 158] on div "Attachments" at bounding box center [339, 153] width 46 height 11
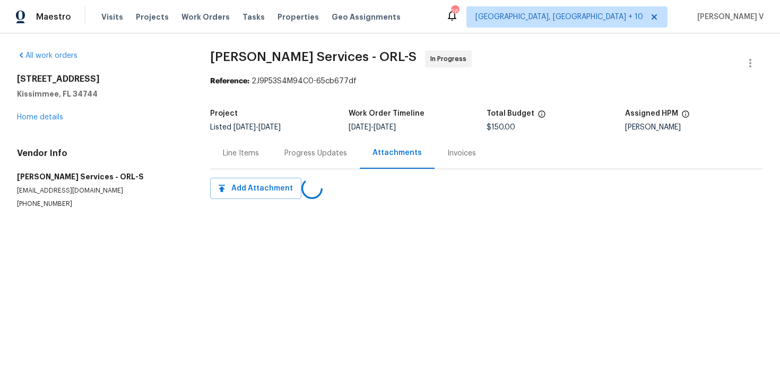
click at [291, 148] on div "Progress Updates" at bounding box center [315, 153] width 63 height 11
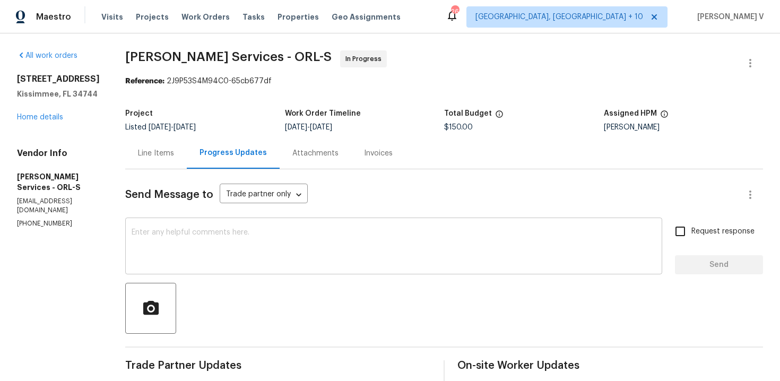
click at [279, 250] on textarea at bounding box center [394, 247] width 524 height 37
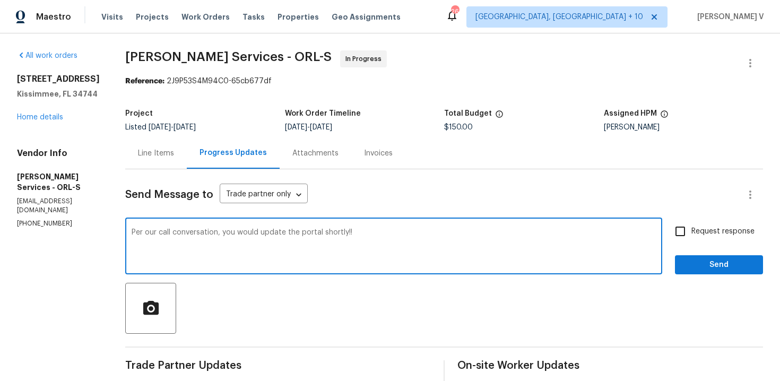
type textarea "Per our call conversation, you would update the portal shortly!!"
click at [722, 228] on span "Request response" at bounding box center [722, 231] width 63 height 11
click at [691, 228] on input "Request response" at bounding box center [680, 231] width 22 height 22
checkbox input "true"
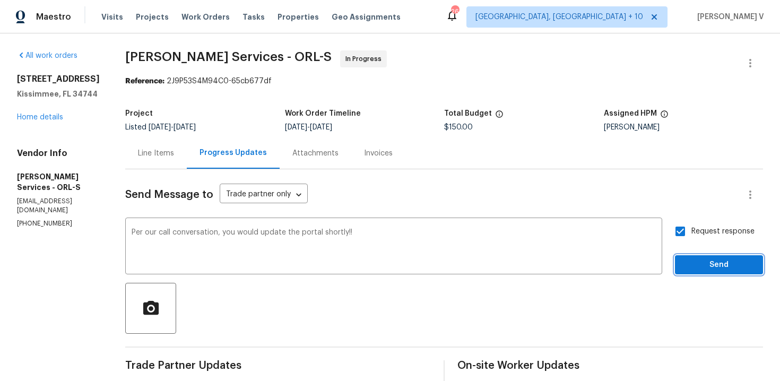
click at [709, 263] on span "Send" at bounding box center [719, 264] width 71 height 13
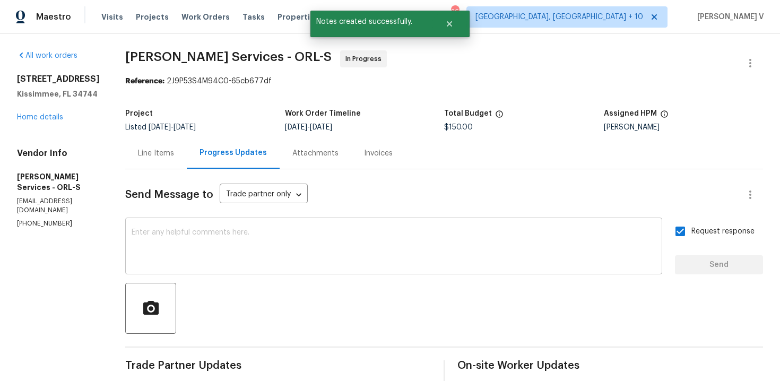
scroll to position [176, 0]
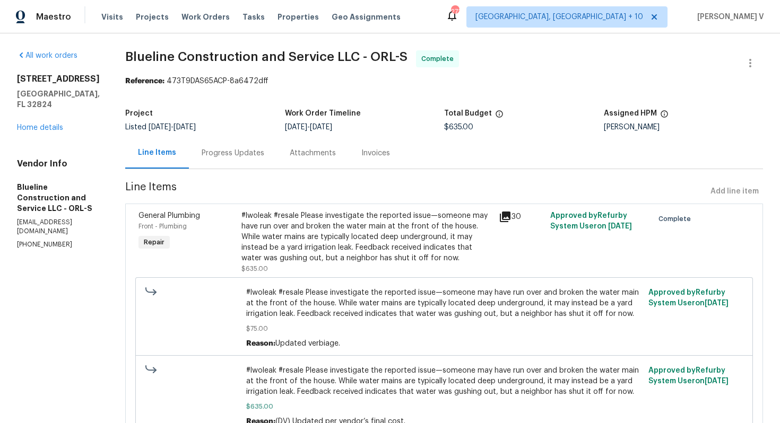
click at [277, 166] on div "Progress Updates" at bounding box center [233, 152] width 88 height 31
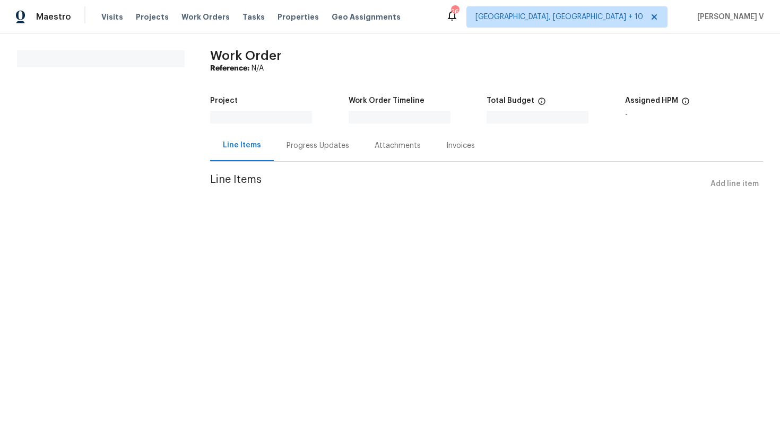
click at [307, 115] on div at bounding box center [279, 117] width 139 height 13
click at [295, 150] on div "Progress Updates" at bounding box center [318, 146] width 63 height 11
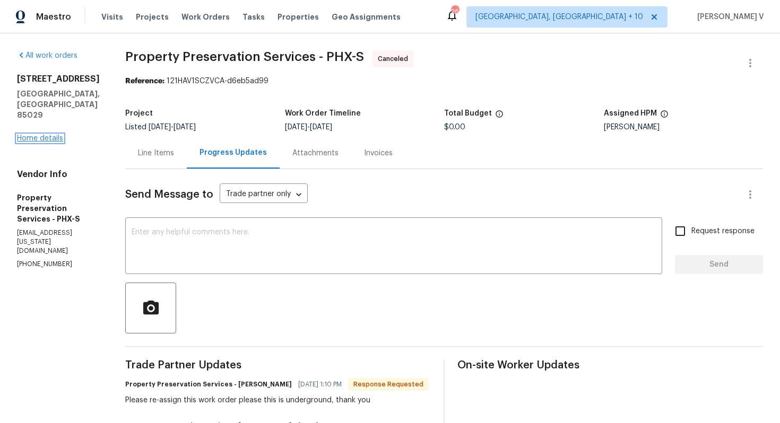
click at [58, 135] on link "Home details" at bounding box center [40, 138] width 46 height 7
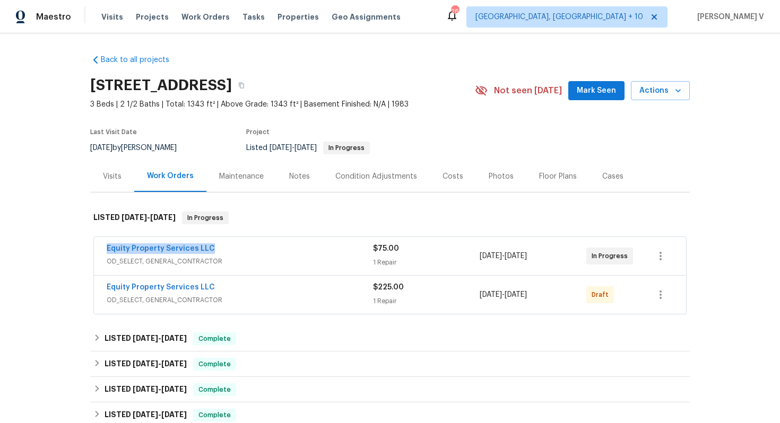
drag, startPoint x: 98, startPoint y: 247, endPoint x: 275, endPoint y: 247, distance: 177.3
click at [275, 247] on div "Equity Property Services LLC OD_SELECT, GENERAL_CONTRACTOR $75.00 1 Repair 8/15…" at bounding box center [390, 256] width 592 height 38
copy link "Equity Property Services LLC"
click at [304, 241] on div "Equity Property Services LLC OD_SELECT, GENERAL_CONTRACTOR $75.00 1 Repair 8/15…" at bounding box center [390, 256] width 592 height 38
click at [291, 260] on span "OD_SELECT, GENERAL_CONTRACTOR" at bounding box center [240, 261] width 266 height 11
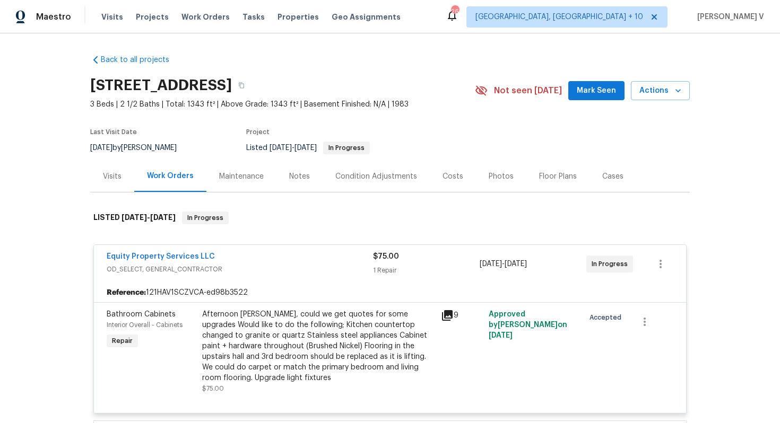
scroll to position [178, 0]
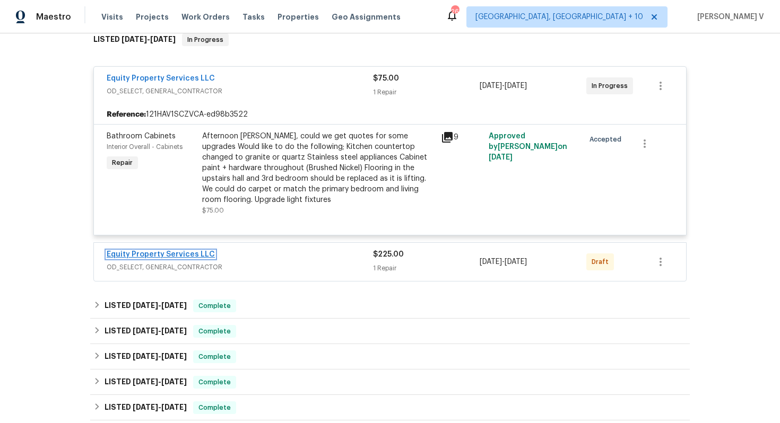
click at [199, 255] on link "Equity Property Services LLC" at bounding box center [161, 254] width 108 height 7
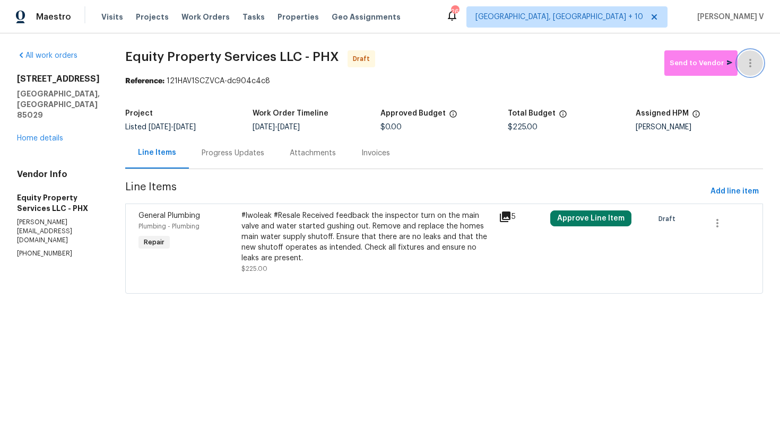
click at [750, 66] on icon "button" at bounding box center [750, 63] width 2 height 8
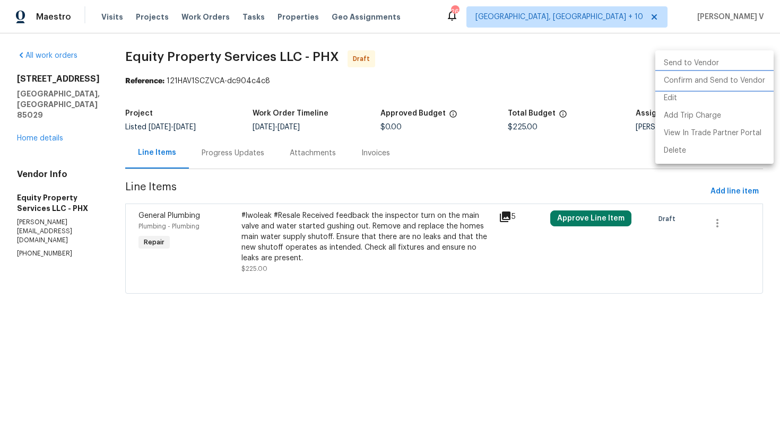
click at [721, 83] on li "Confirm and Send to Vendor" at bounding box center [714, 81] width 118 height 18
click at [180, 135] on div at bounding box center [390, 211] width 780 height 423
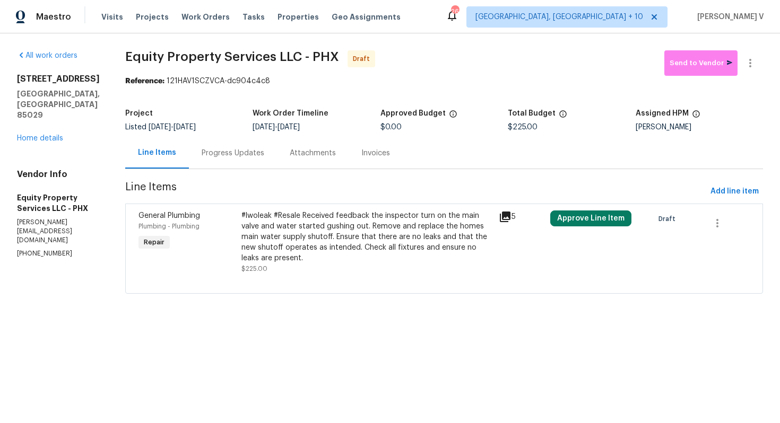
click at [234, 160] on div "Progress Updates" at bounding box center [233, 152] width 88 height 31
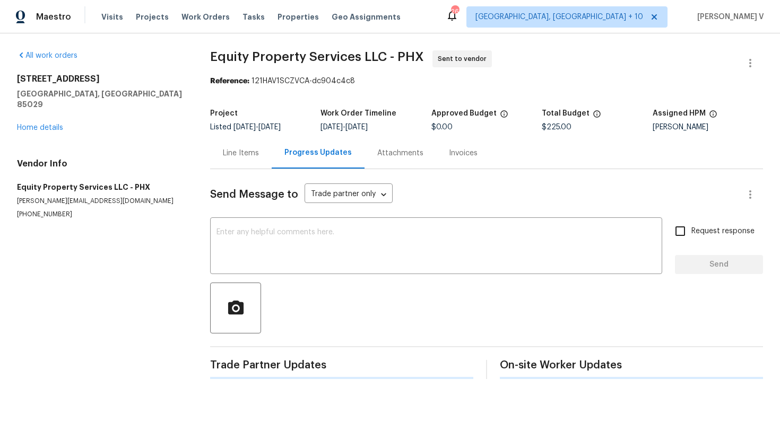
click at [234, 160] on div "Line Items" at bounding box center [241, 152] width 62 height 31
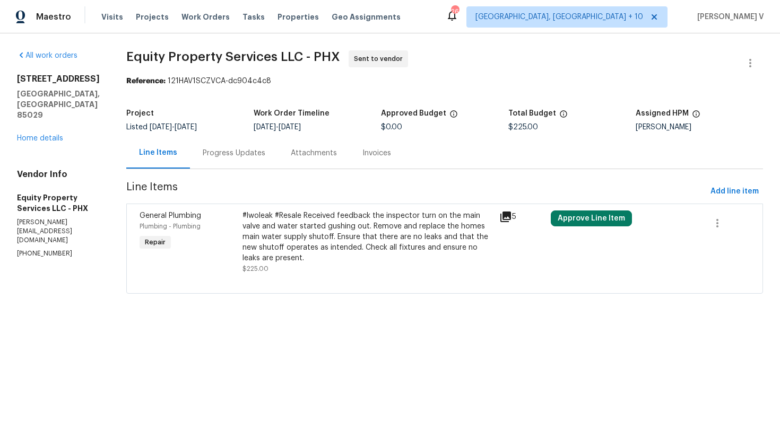
click at [234, 160] on div "Progress Updates" at bounding box center [234, 152] width 88 height 31
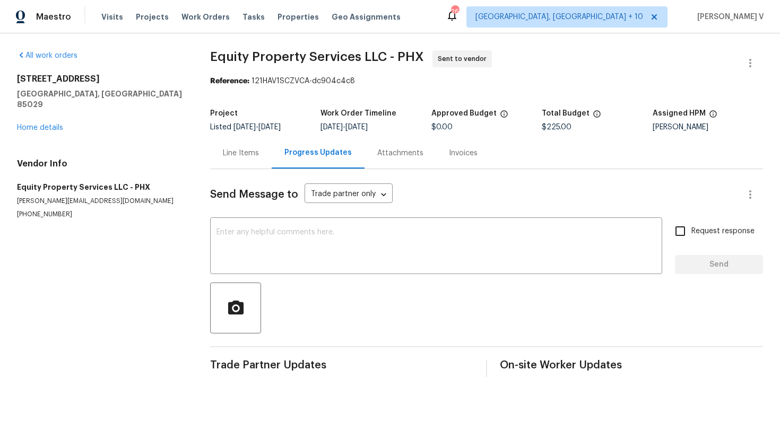
click at [236, 174] on div "Send Message to Trade partner only Trade partner only ​ x ​ Request response Se…" at bounding box center [486, 273] width 553 height 208
click at [242, 169] on div "Line Items" at bounding box center [241, 152] width 62 height 31
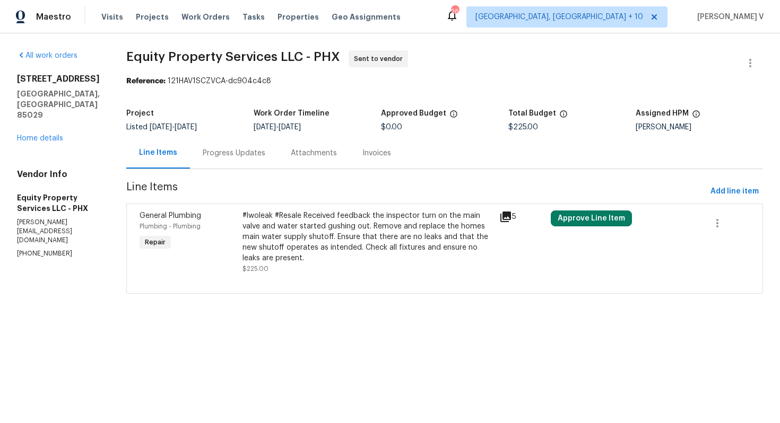
click at [267, 162] on div "Progress Updates" at bounding box center [234, 152] width 88 height 31
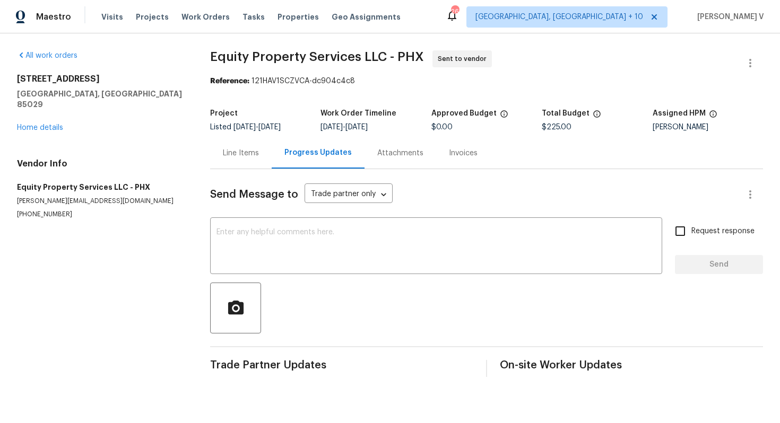
click at [27, 122] on div "2617 W Willow Ave Phoenix, AZ 85029 Home details" at bounding box center [101, 103] width 168 height 59
click at [34, 124] on link "Home details" at bounding box center [40, 127] width 46 height 7
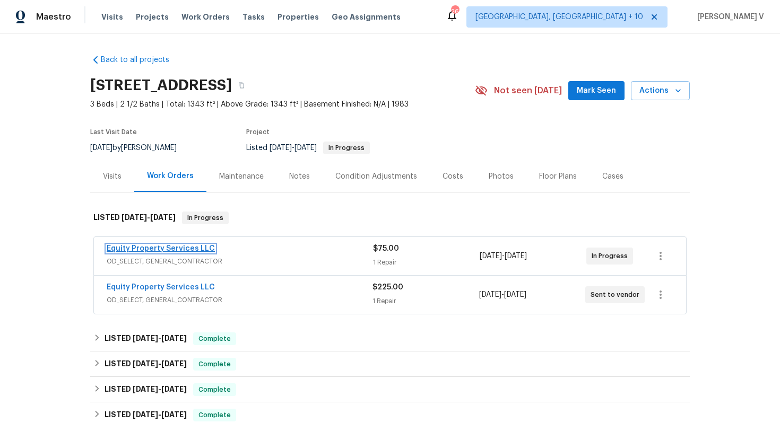
click at [163, 250] on link "Equity Property Services LLC" at bounding box center [161, 248] width 108 height 7
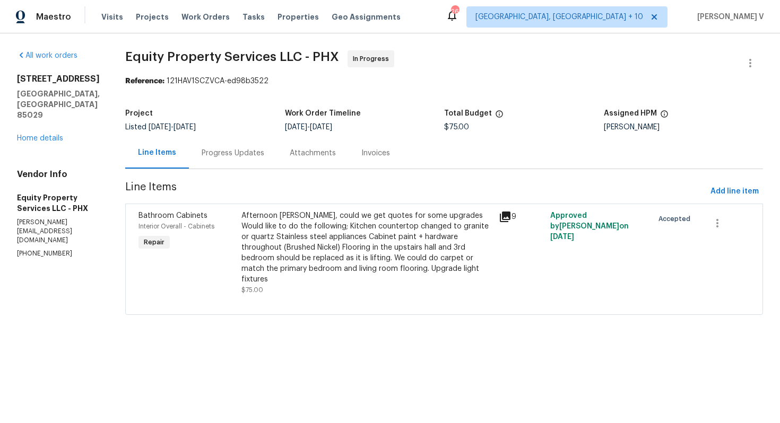
click at [245, 153] on div "Progress Updates" at bounding box center [233, 152] width 88 height 31
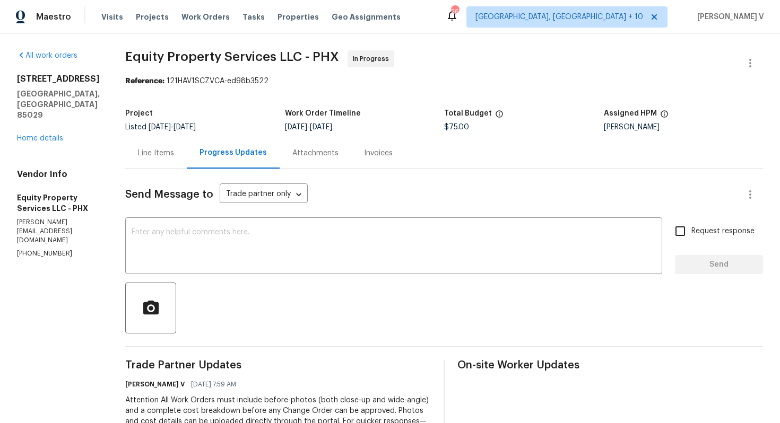
scroll to position [201, 0]
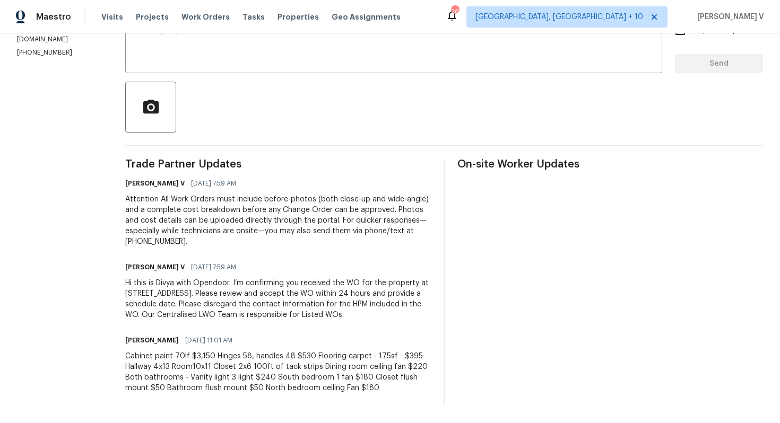
click at [189, 280] on div "Hi this is Divya with Opendoor. I’m confirming you received the WO for the prop…" at bounding box center [278, 299] width 306 height 42
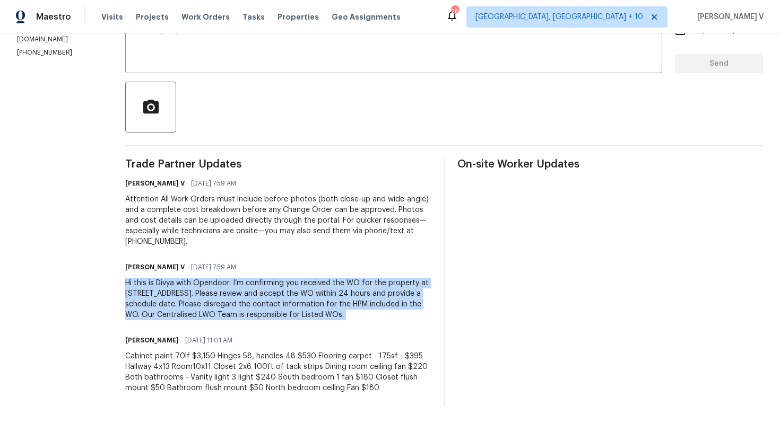
copy div "Hi this is Divya with Opendoor. I’m confirming you received the WO for the prop…"
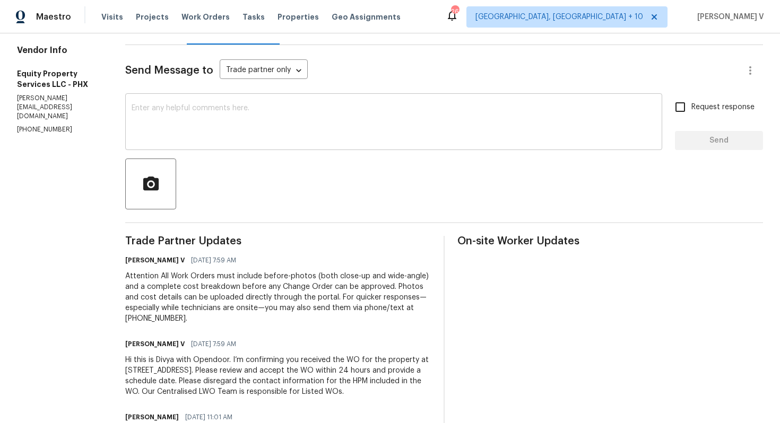
click at [192, 140] on textarea at bounding box center [394, 123] width 524 height 37
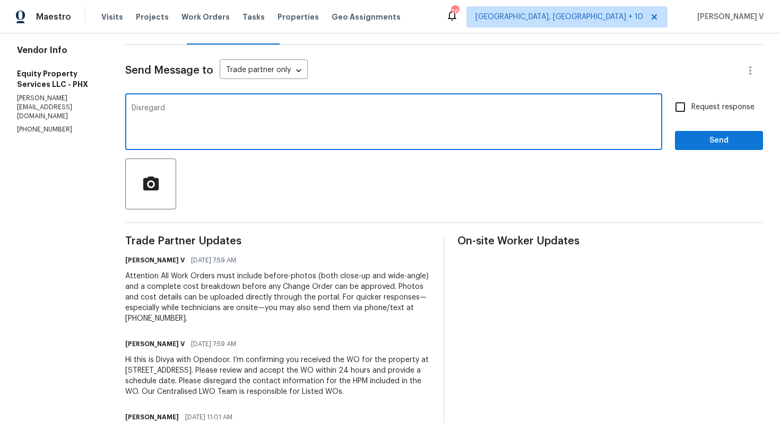
type textarea "Disregard"
click at [724, 148] on button "Send" at bounding box center [719, 141] width 88 height 20
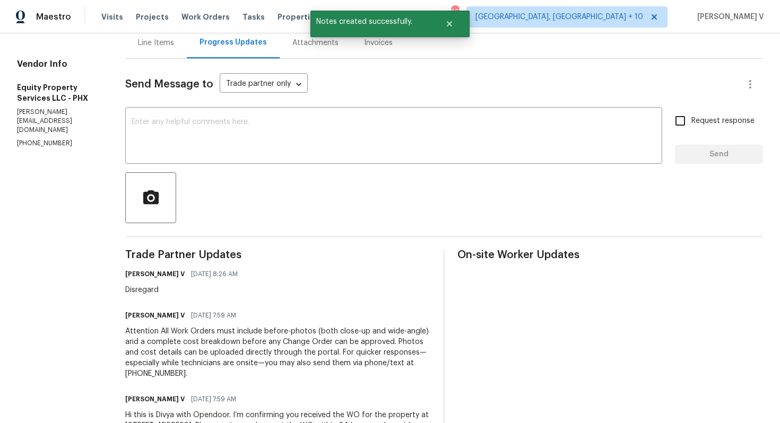
scroll to position [204, 0]
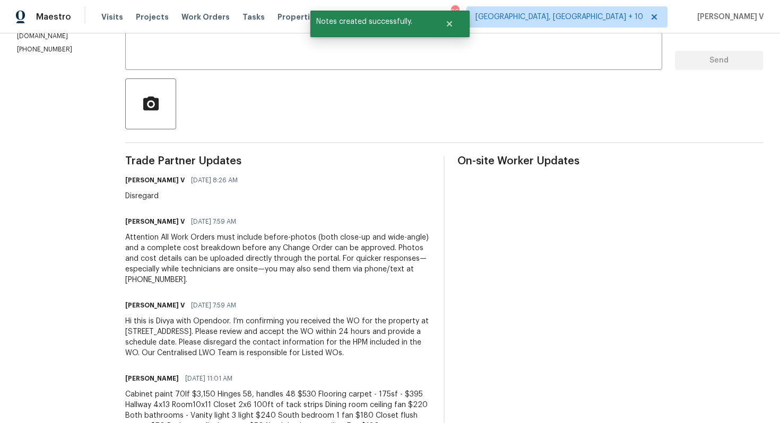
click at [213, 332] on div "Hi this is Divya with Opendoor. I’m confirming you received the WO for the prop…" at bounding box center [278, 337] width 306 height 42
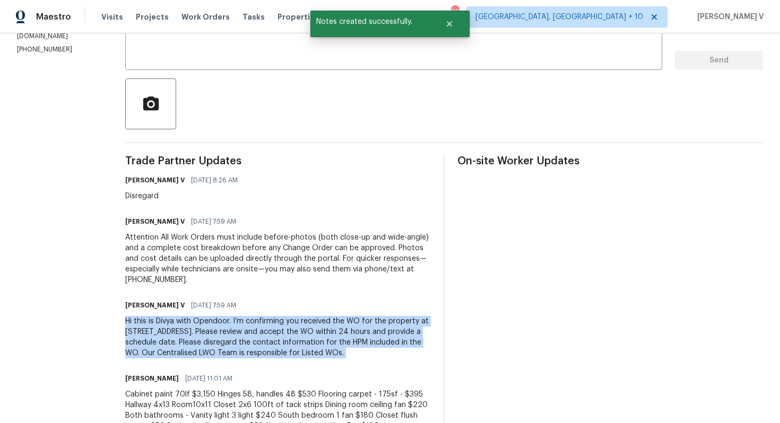
click at [213, 332] on div "Hi this is Divya with Opendoor. I’m confirming you received the WO for the prop…" at bounding box center [278, 337] width 306 height 42
copy div "Hi this is Divya with Opendoor. I’m confirming you received the WO for the prop…"
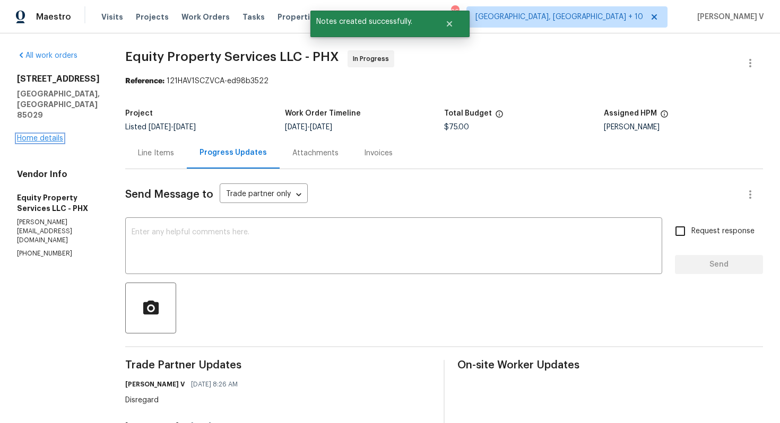
click at [52, 135] on link "Home details" at bounding box center [40, 138] width 46 height 7
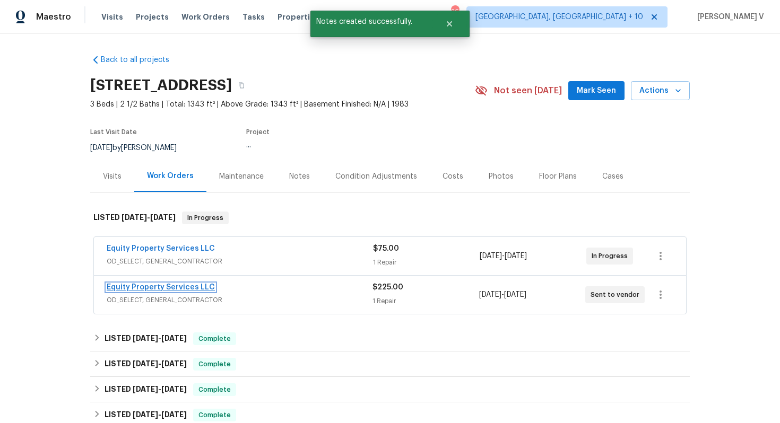
click at [165, 290] on link "Equity Property Services LLC" at bounding box center [161, 287] width 108 height 7
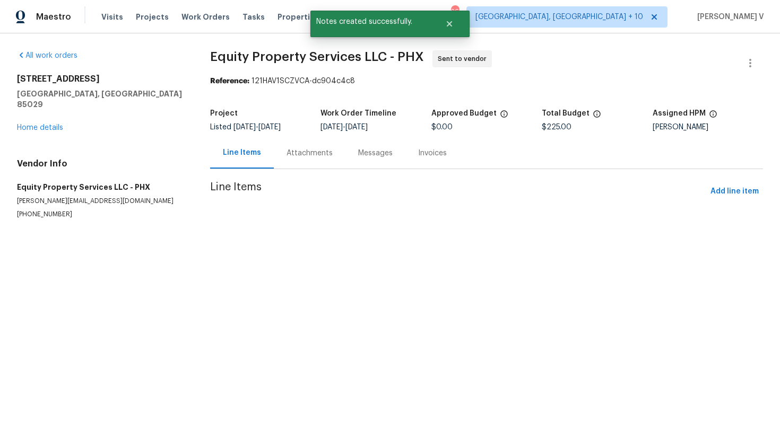
click at [338, 162] on div "Attachments" at bounding box center [310, 152] width 72 height 31
click at [319, 162] on div "Progress Updates" at bounding box center [316, 152] width 88 height 31
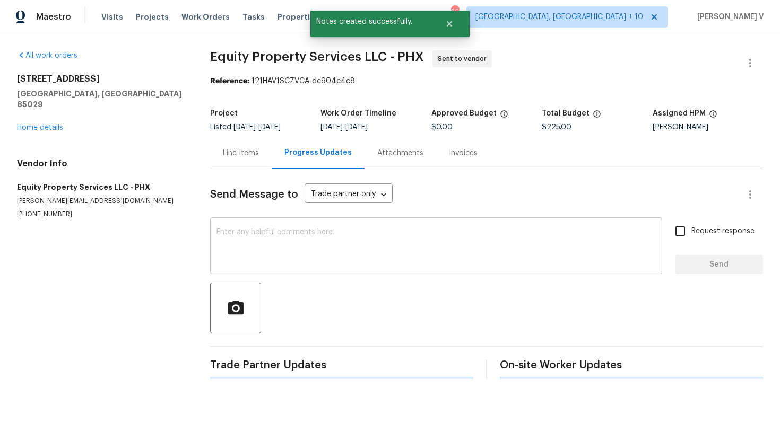
click at [327, 267] on div "x ​" at bounding box center [436, 247] width 452 height 54
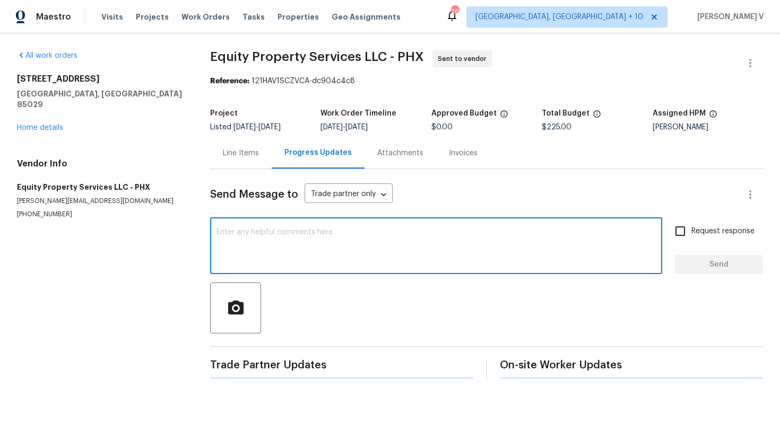
paste textarea "Hi this is Divya with Opendoor. I’m confirming you received the WO for the prop…"
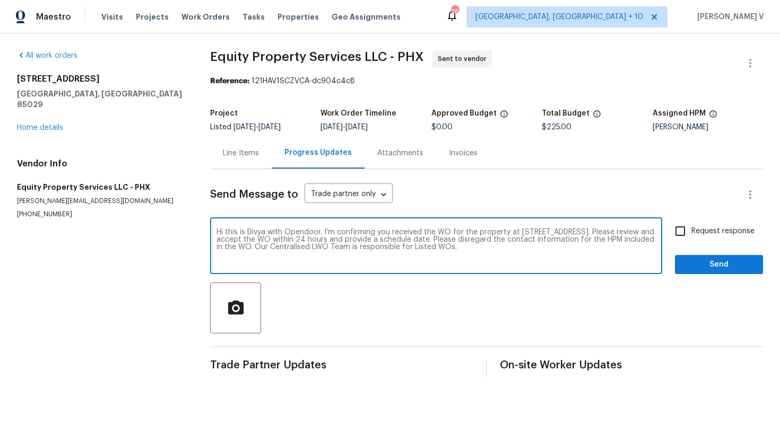
type textarea "Hi this is Divya with Opendoor. I’m confirming you received the WO for the prop…"
click at [762, 231] on div "Request response Send" at bounding box center [719, 247] width 88 height 54
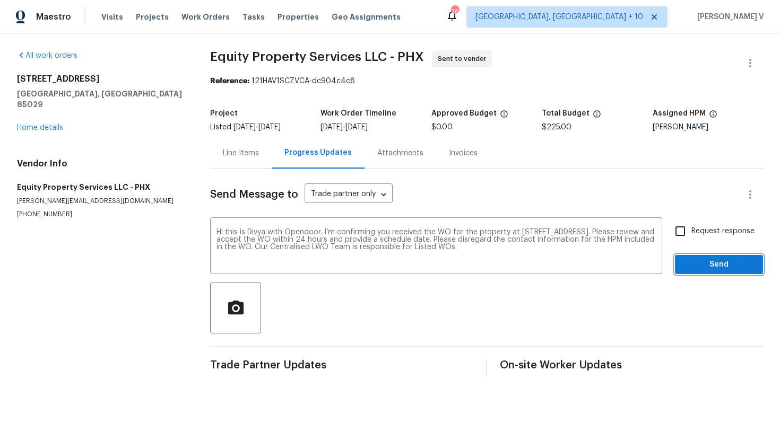
click at [723, 262] on span "Send" at bounding box center [719, 264] width 71 height 13
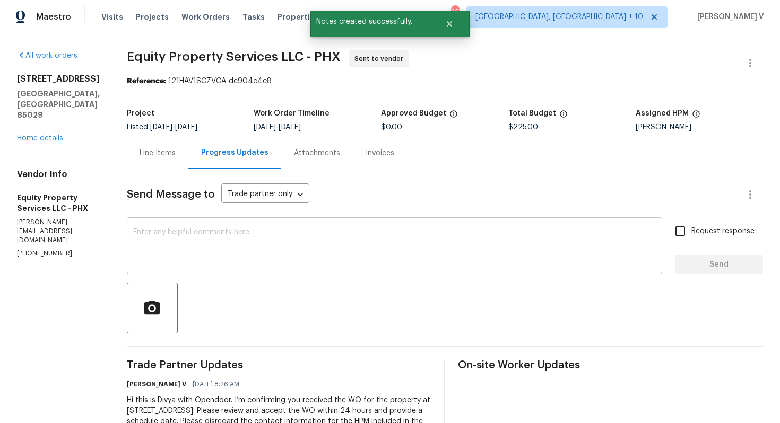
click at [275, 250] on textarea at bounding box center [394, 247] width 523 height 37
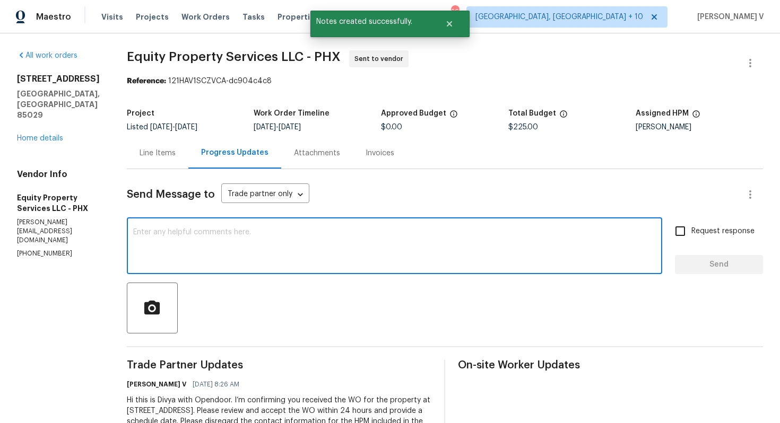
paste textarea "Attention All Work Orders must include before-photos (both close-up and wide-an…"
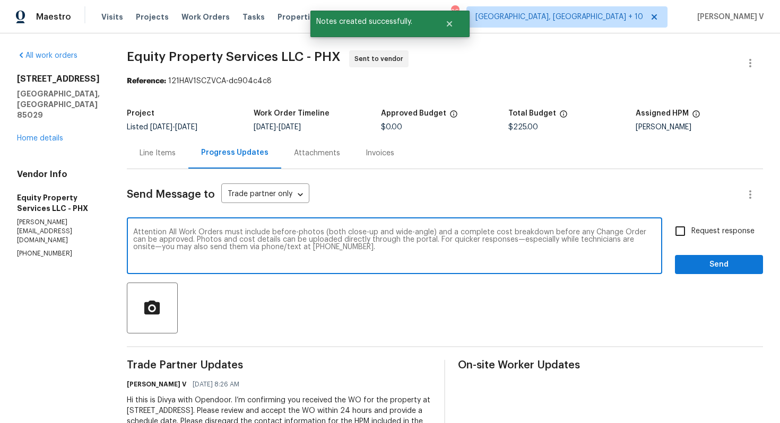
type textarea "Attention All Work Orders must include before-photos (both close-up and wide-an…"
click at [699, 222] on label "Request response" at bounding box center [711, 231] width 85 height 22
click at [691, 222] on input "Request response" at bounding box center [680, 231] width 22 height 22
checkbox input "true"
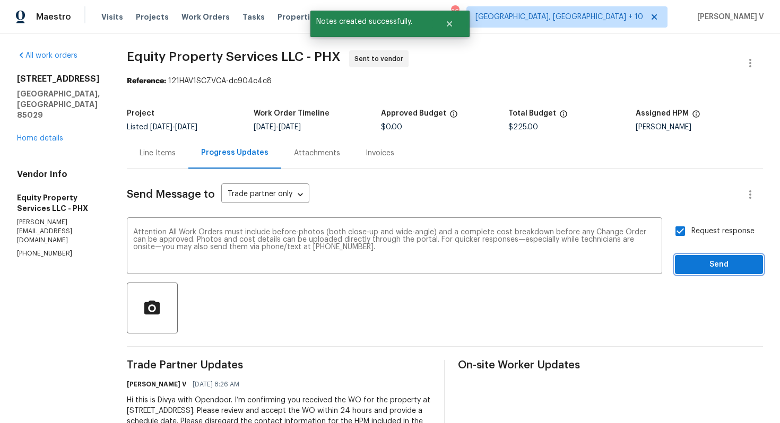
click at [699, 262] on span "Send" at bounding box center [719, 264] width 71 height 13
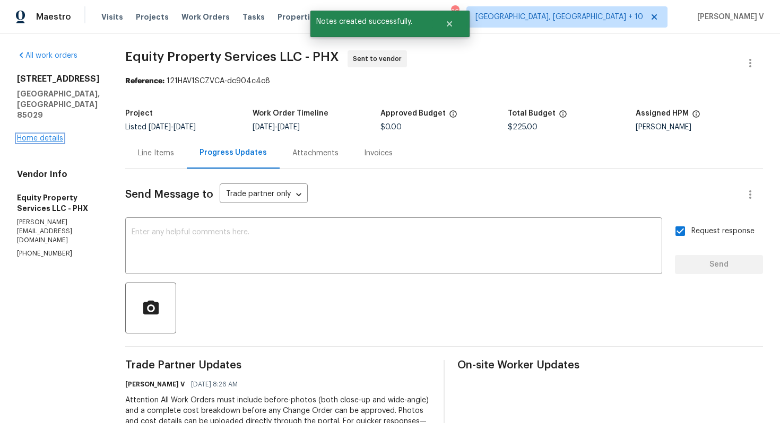
click at [51, 135] on link "Home details" at bounding box center [40, 138] width 46 height 7
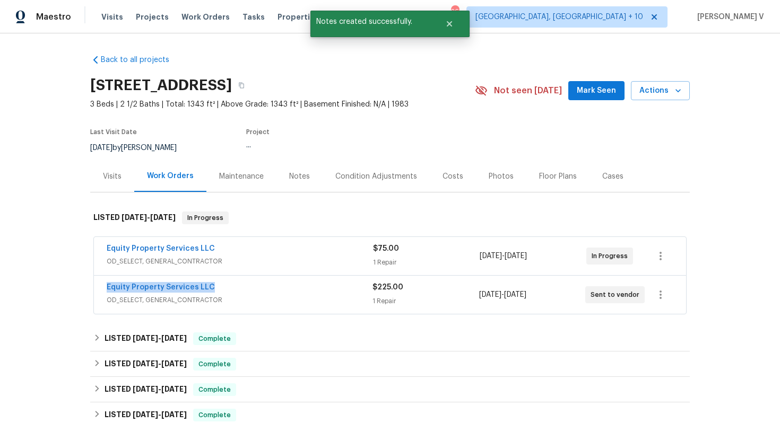
drag, startPoint x: 93, startPoint y: 285, endPoint x: 229, endPoint y: 285, distance: 135.9
click at [229, 285] on div "Equity Property Services LLC OD_SELECT, GENERAL_CONTRACTOR $225.00 1 Repair 9/2…" at bounding box center [389, 294] width 593 height 39
copy link "Equity Property Services LLC"
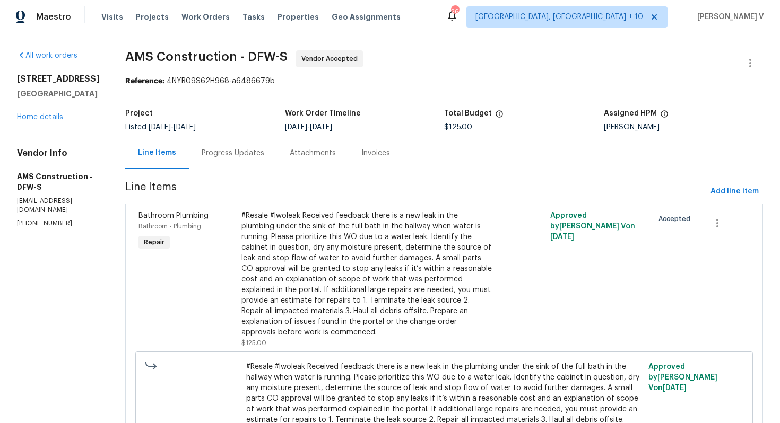
click at [248, 150] on div "Progress Updates" at bounding box center [233, 153] width 63 height 11
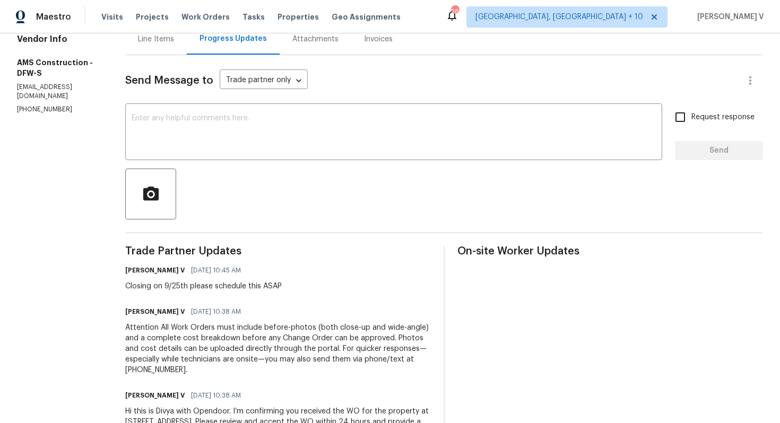
scroll to position [122, 0]
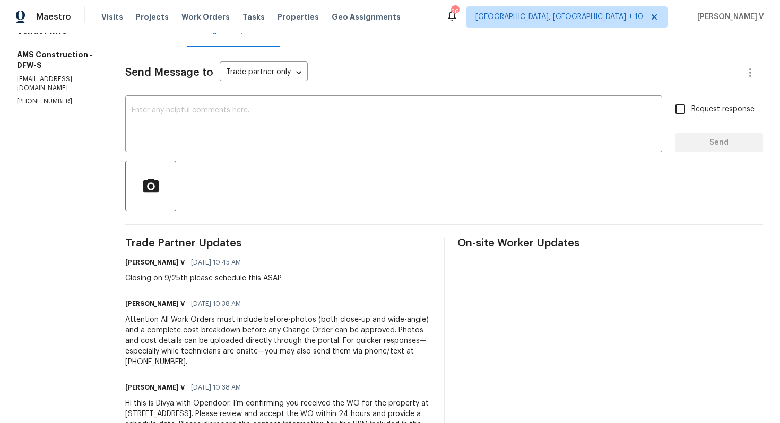
click at [454, 212] on div "Send Message to Trade partner only Trade partner only ​ x ​ Request response Se…" at bounding box center [444, 250] width 638 height 407
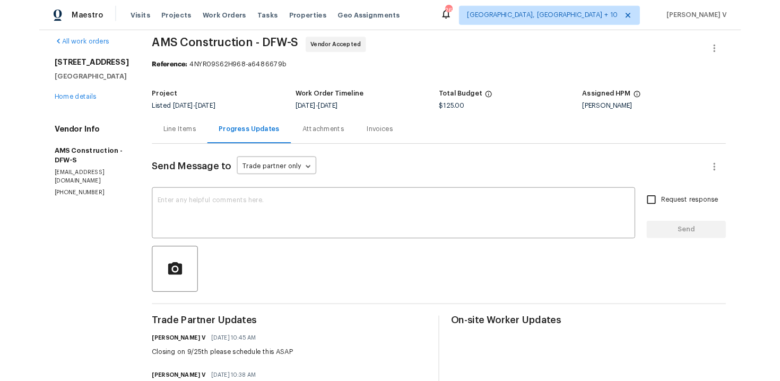
scroll to position [0, 0]
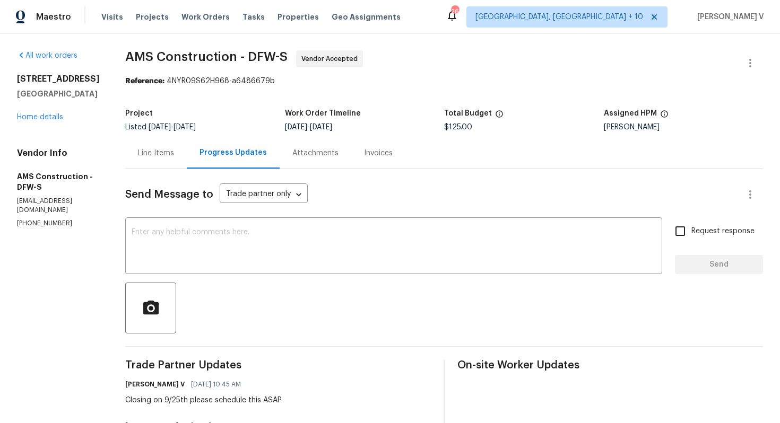
click at [53, 208] on div "Vendor Info AMS Construction - DFW-S opendoor@amsgc.com (469) 363-1173" at bounding box center [58, 188] width 83 height 80
copy p "(469) 363-1173"
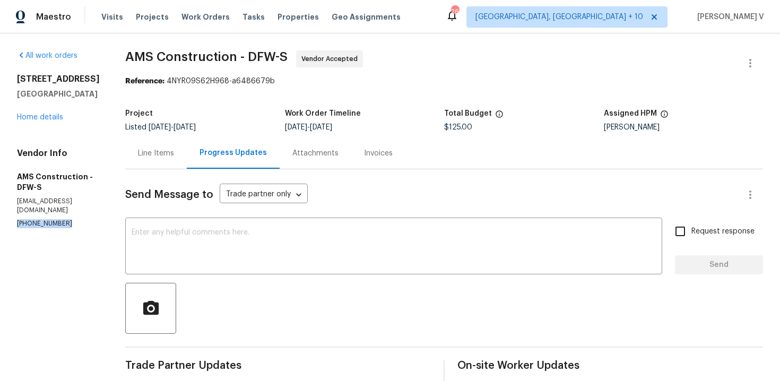
scroll to position [108, 0]
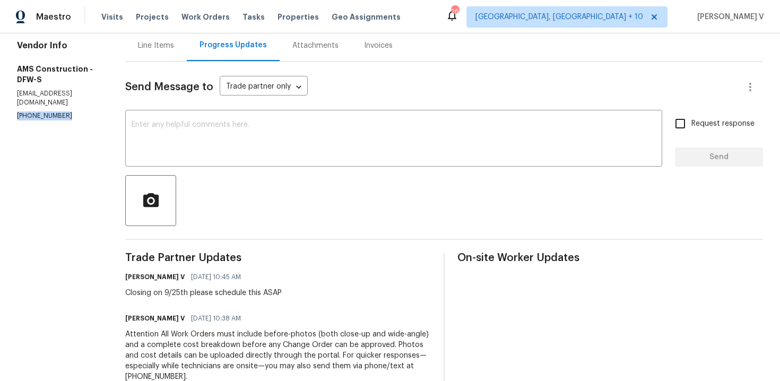
click at [143, 295] on div "Closing on 9/25th please schedule this ASAP" at bounding box center [203, 293] width 157 height 11
copy div "Closing on 9/25th please schedule this ASAP"
click at [261, 125] on textarea at bounding box center [394, 139] width 524 height 37
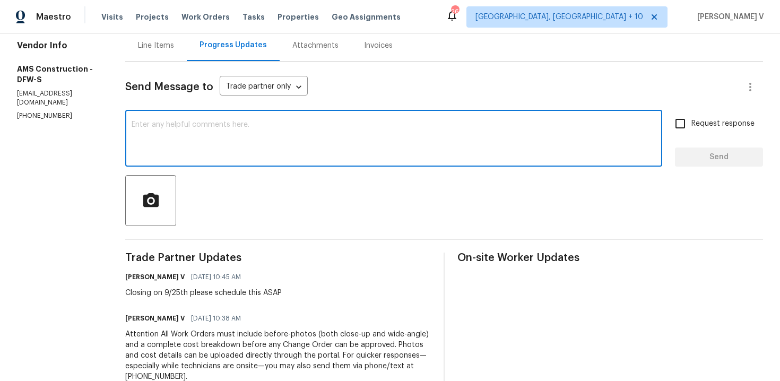
click at [239, 160] on div "x ​" at bounding box center [393, 140] width 537 height 54
paste textarea "Hello! We've sent you a text to get an update on the work order. Could you plea…"
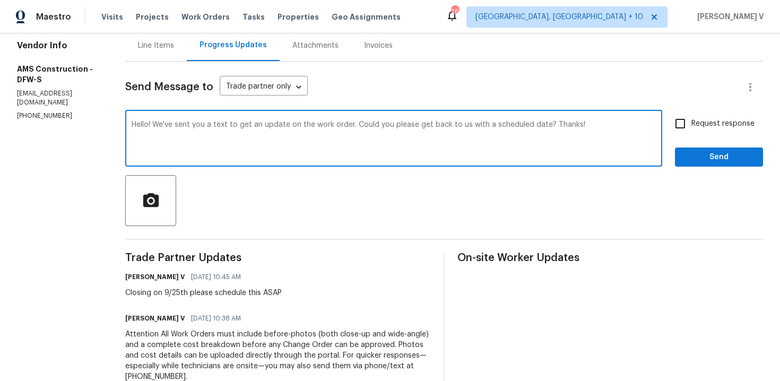
type textarea "Hello! We've sent you a text to get an update on the work order. Could you plea…"
click at [738, 126] on span "Request response" at bounding box center [722, 123] width 63 height 11
click at [691, 126] on input "Request response" at bounding box center [680, 124] width 22 height 22
checkbox input "true"
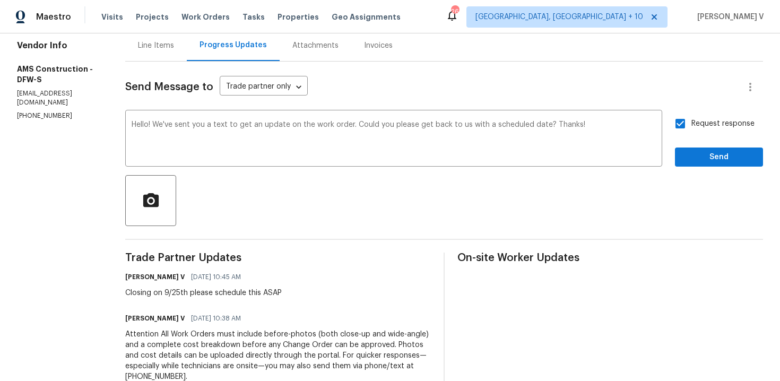
click at [724, 167] on div "Send Message to Trade partner only Trade partner only ​ Hello! We've sent you a…" at bounding box center [444, 265] width 638 height 407
click at [690, 156] on span "Send" at bounding box center [719, 157] width 71 height 13
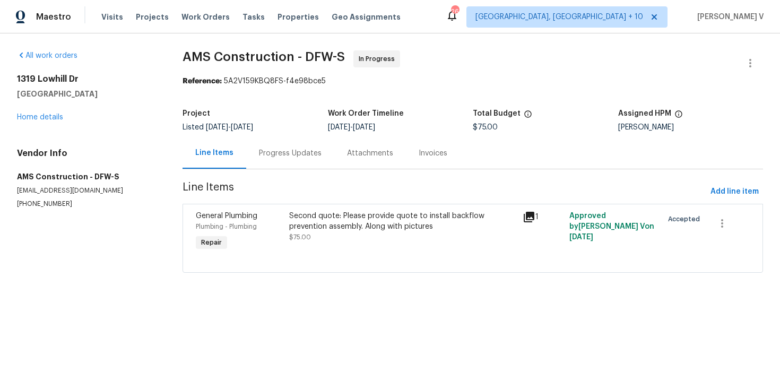
click at [253, 128] on span "[DATE]" at bounding box center [242, 127] width 22 height 7
click at [262, 149] on div "Progress Updates" at bounding box center [290, 153] width 63 height 11
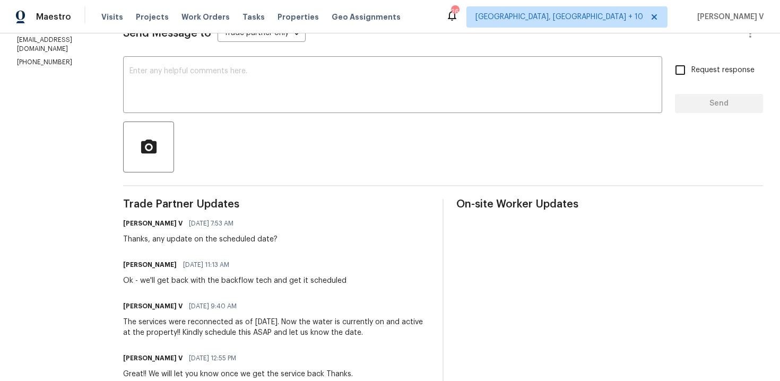
scroll to position [119, 0]
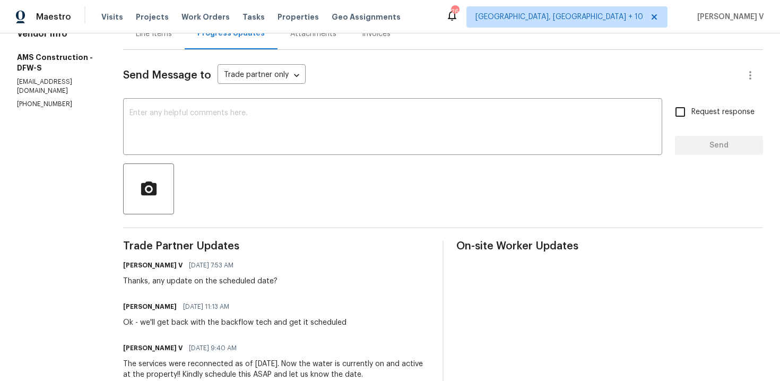
click at [45, 100] on p "(469) 363-1173" at bounding box center [57, 104] width 81 height 9
copy p "(469) 363-1173"
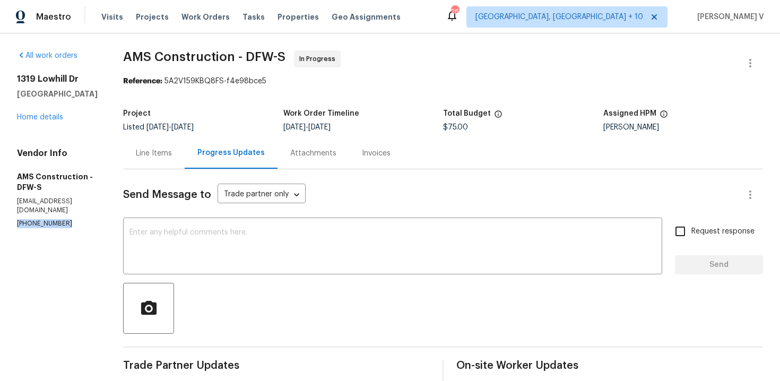
click at [207, 222] on div "x ​" at bounding box center [392, 247] width 539 height 54
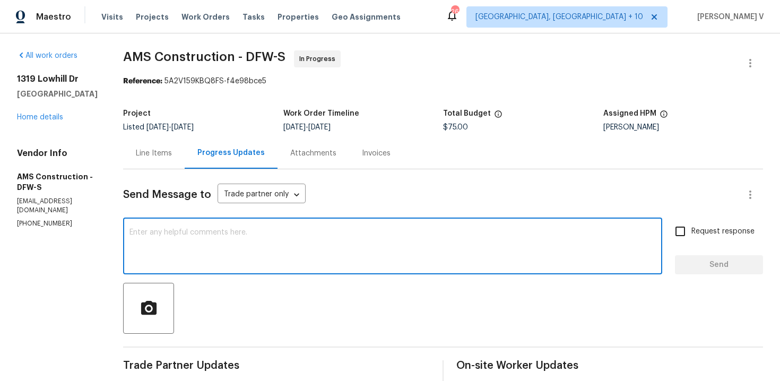
paste textarea "Hello! We've sent you a text to get an update on the work order. Could you plea…"
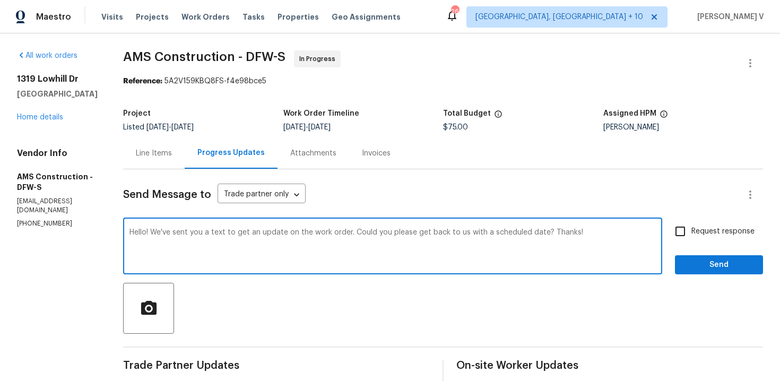
type textarea "Hello! We've sent you a text to get an update on the work order. Could you plea…"
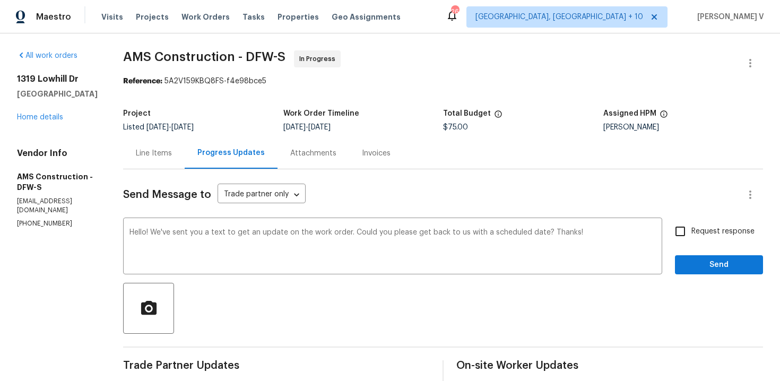
click at [705, 241] on label "Request response" at bounding box center [711, 231] width 85 height 22
click at [691, 241] on input "Request response" at bounding box center [680, 231] width 22 height 22
checkbox input "true"
click at [705, 265] on span "Send" at bounding box center [719, 264] width 71 height 13
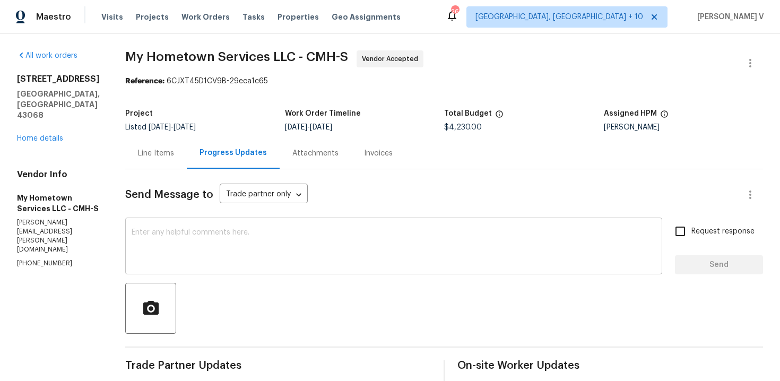
click at [224, 235] on textarea at bounding box center [394, 247] width 524 height 37
paste textarea "We tried calling but didn’t get a response, so sent a text. Could you please pr…"
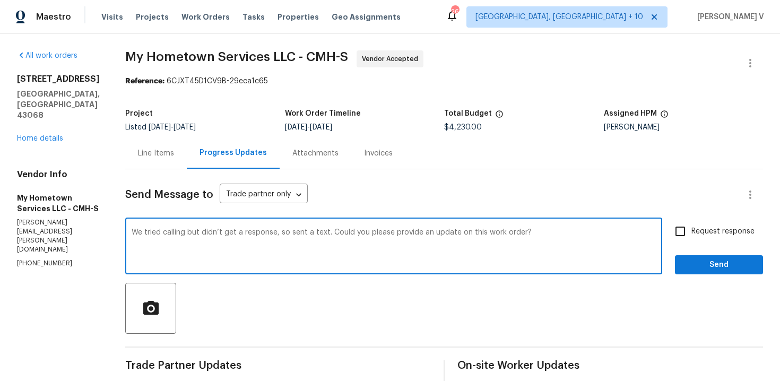
click at [315, 232] on textarea "We tried calling but didn’t get a response, so sent a text. Could you please pr…" at bounding box center [394, 247] width 524 height 37
click at [345, 232] on textarea "We tried calling but didn’t get a response, so sent a text. The COs of Could yo…" at bounding box center [394, 247] width 524 height 37
click at [352, 232] on textarea "We tried calling but didn’t get a response, so sent a text. The CO of Could you…" at bounding box center [394, 247] width 524 height 37
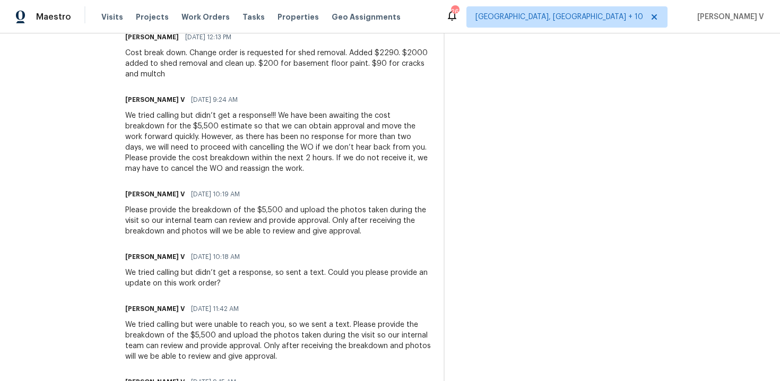
scroll to position [900, 0]
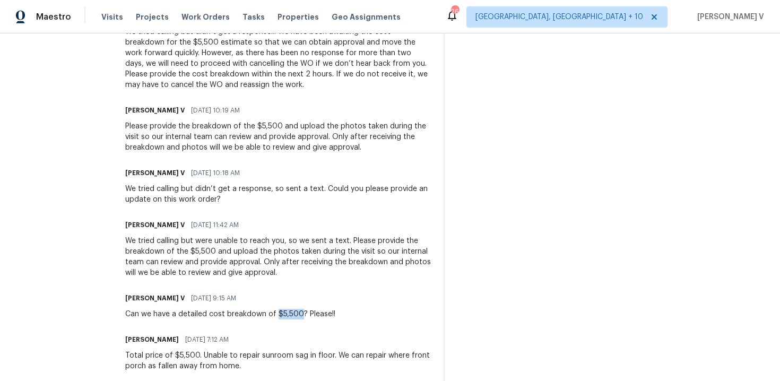
drag, startPoint x: 260, startPoint y: 304, endPoint x: 285, endPoint y: 300, distance: 25.2
click at [285, 309] on div "Can we have a detailed cost breakdown of $5,500? Please!!" at bounding box center [230, 314] width 210 height 11
copy div "$5,500"
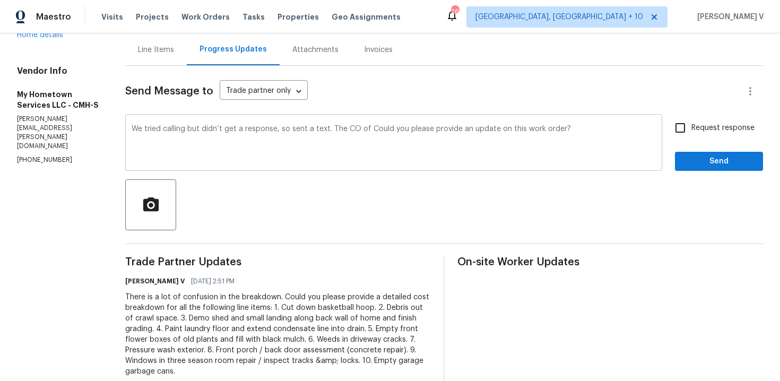
click at [352, 129] on textarea "We tried calling but didn’t get a response, so sent a text. The CO of Could you…" at bounding box center [394, 143] width 524 height 37
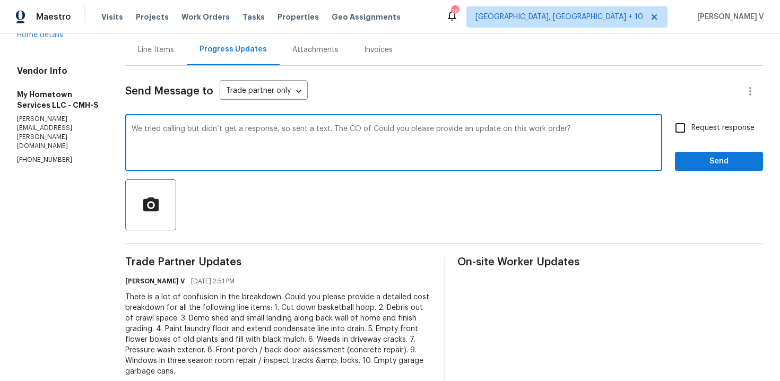
paste textarea "$5,500"
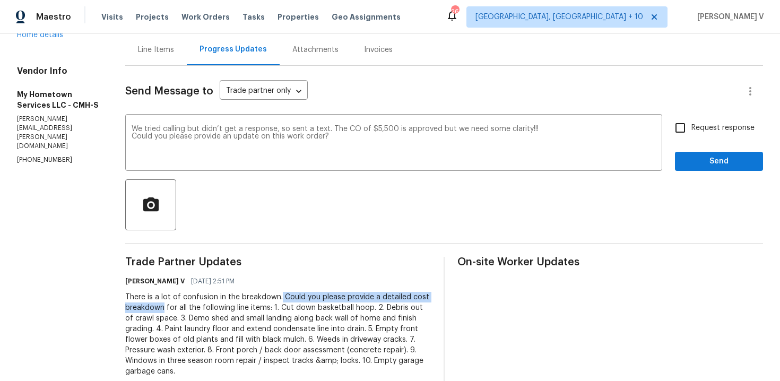
drag, startPoint x: 265, startPoint y: 295, endPoint x: 149, endPoint y: 306, distance: 117.3
click at [149, 306] on div "There is a lot of confusion in the breakdown. Could you please provide a detail…" at bounding box center [278, 334] width 306 height 85
copy div "Could you please provide a detailed cost breakdown"
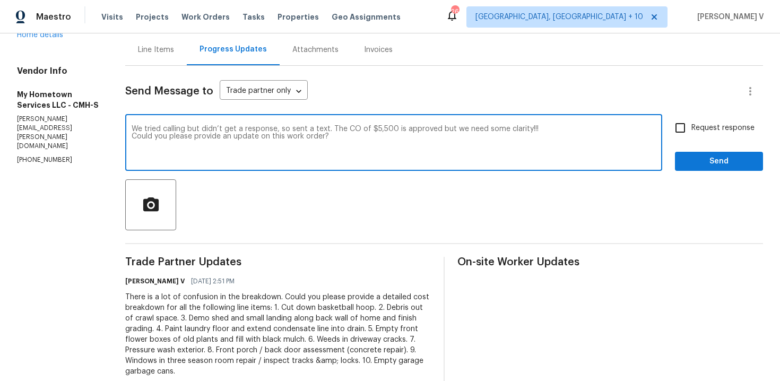
drag, startPoint x: 117, startPoint y: 135, endPoint x: 352, endPoint y: 141, distance: 235.2
click at [352, 142] on textarea "We tried calling but didn’t get a response, so sent a text. The CO of $5,500 is…" at bounding box center [394, 143] width 524 height 37
paste textarea "Could you please provide a detailed cost breakdown"
click at [0, 0] on span "approved" at bounding box center [0, 0] width 0 height 0
type textarea "We tried calling but didn’t get a response, so sent a text. The CO of $5,500 is…"
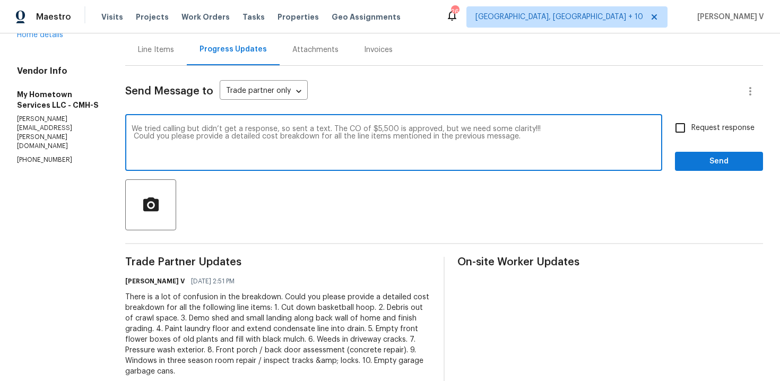
click at [738, 136] on label "Request response" at bounding box center [711, 128] width 85 height 22
click at [691, 136] on input "Request response" at bounding box center [680, 128] width 22 height 22
checkbox input "true"
click at [132, 136] on textarea "We tried calling but didn’t get a response, so sent a text. The CO of $5,500 is…" at bounding box center [394, 143] width 524 height 37
click at [0, 0] on div "message?" at bounding box center [0, 0] width 0 height 0
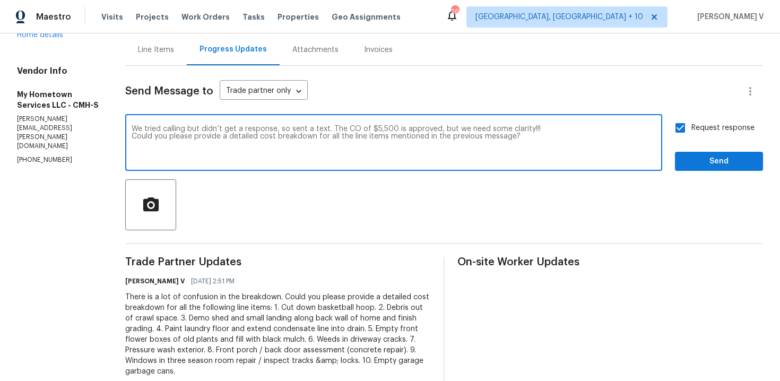
type textarea "We tried calling but didn’t get a response, so sent a text. The CO of $5,500 is…"
click at [691, 155] on span "Send" at bounding box center [719, 161] width 71 height 13
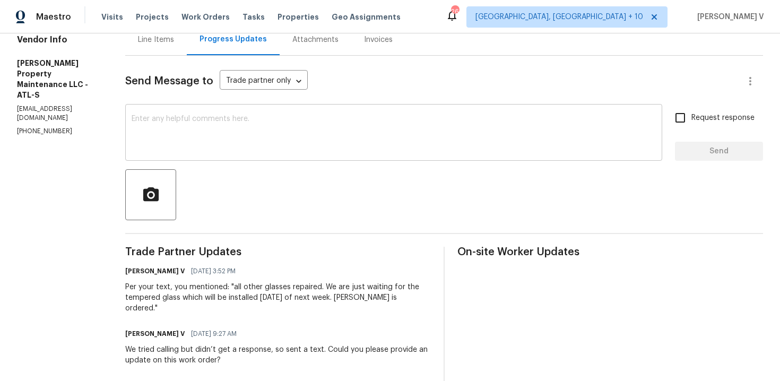
scroll to position [134, 0]
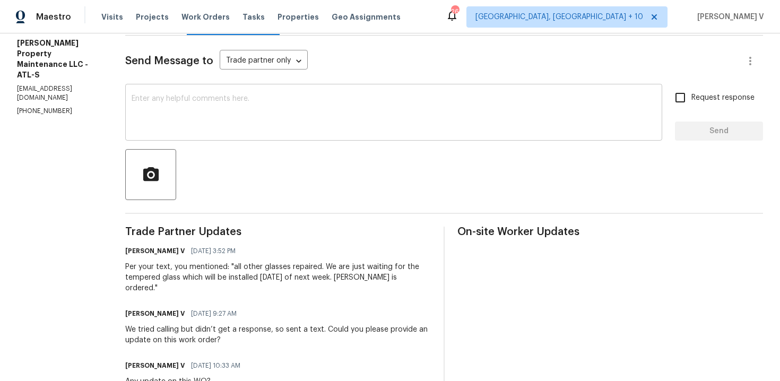
click at [252, 105] on textarea at bounding box center [394, 113] width 524 height 37
paste textarea "Just a reminder that the work order is scheduled to start tomorrow, 7/13. Pleas…"
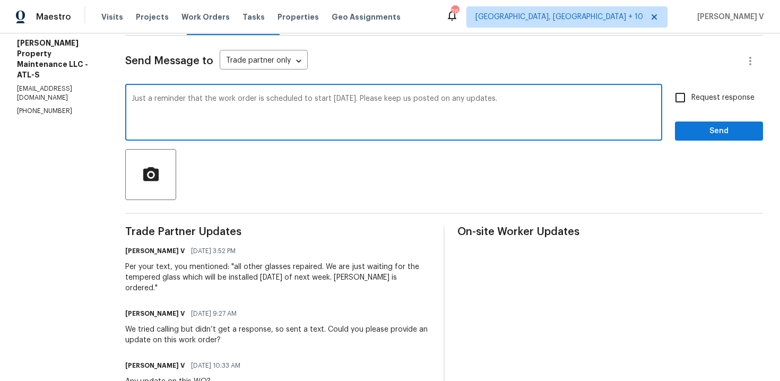
drag, startPoint x: 217, startPoint y: 100, endPoint x: 255, endPoint y: 101, distance: 37.7
click at [255, 101] on textarea "Just a reminder that the work order is scheduled to start tomorrow, 7/13. Pleas…" at bounding box center [394, 113] width 524 height 37
click at [230, 98] on textarea "Just a reminder that the intsllation is scheduled to start tomorrow, 7/13. Plea…" at bounding box center [394, 113] width 524 height 37
click at [381, 99] on textarea "Just a reminder that the installation is scheduled to start tomorrow, 7/13. Ple…" at bounding box center [394, 113] width 524 height 37
type textarea "Just a reminder that the installation is scheduled to start tomorrow, 9/25. Ple…"
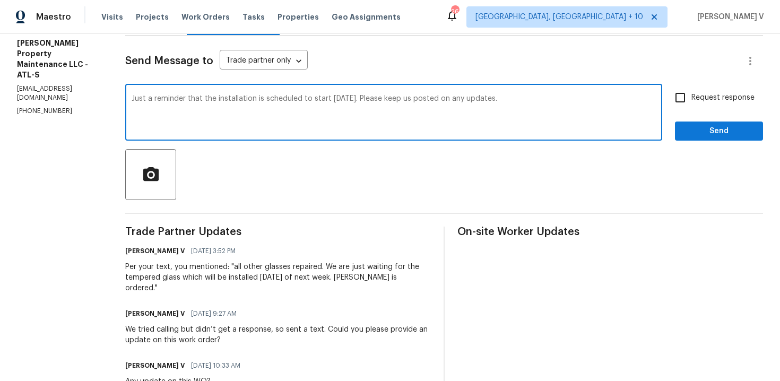
click at [655, 94] on div "Just a reminder that the installation is scheduled to start tomorrow, 9/25. Ple…" at bounding box center [393, 114] width 537 height 54
click at [680, 99] on input "Request response" at bounding box center [680, 98] width 22 height 22
checkbox input "true"
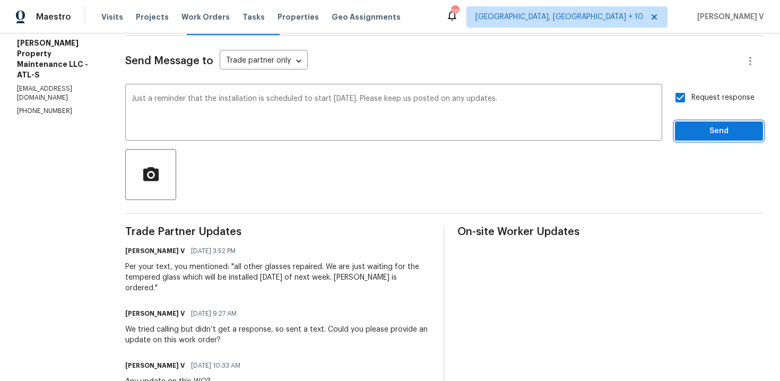
click at [691, 129] on span "Send" at bounding box center [719, 131] width 71 height 13
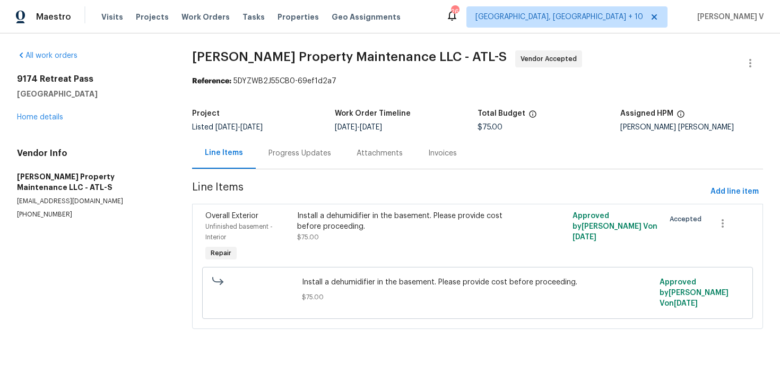
click at [332, 133] on div "Project Listed [DATE] - [DATE] Work Order Timeline [DATE] - [DATE] Total Budget…" at bounding box center [477, 120] width 571 height 34
click at [299, 160] on div "Progress Updates" at bounding box center [300, 152] width 88 height 31
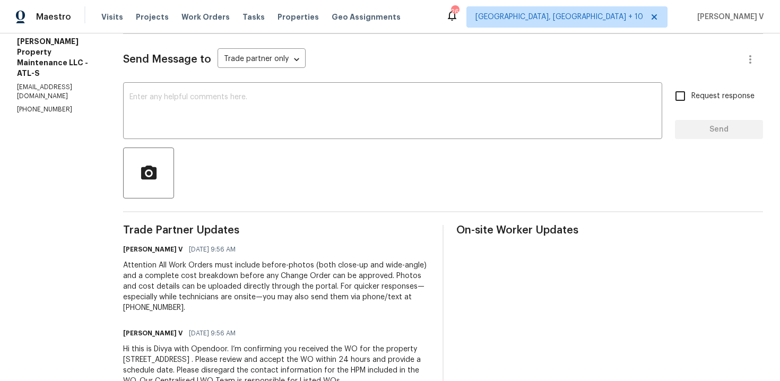
scroll to position [170, 0]
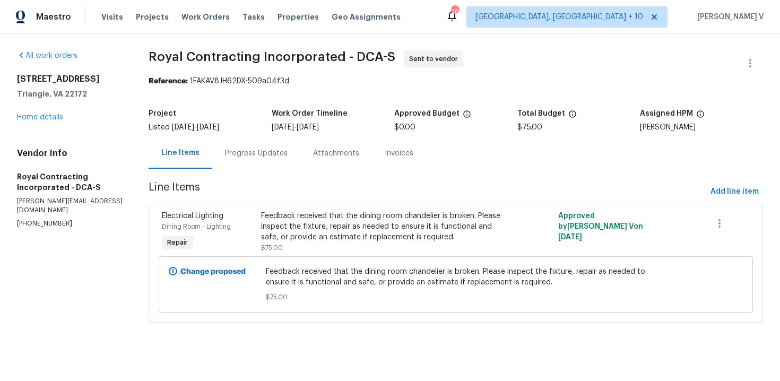
click at [258, 154] on div "Progress Updates" at bounding box center [256, 153] width 63 height 11
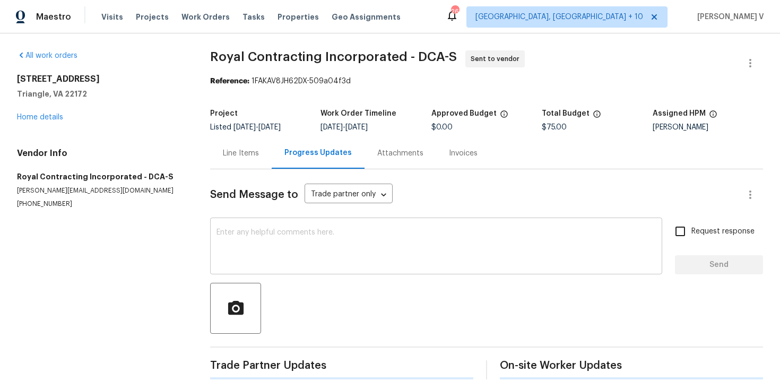
click at [276, 229] on textarea at bounding box center [436, 247] width 439 height 37
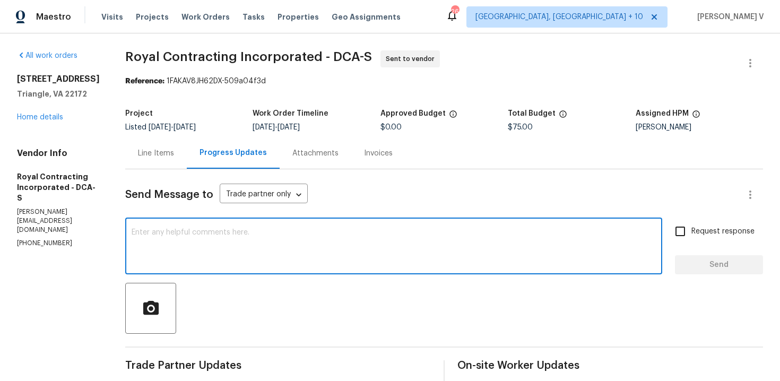
paste textarea "Hi Team, Could you please accept the work order and provide the progress status…"
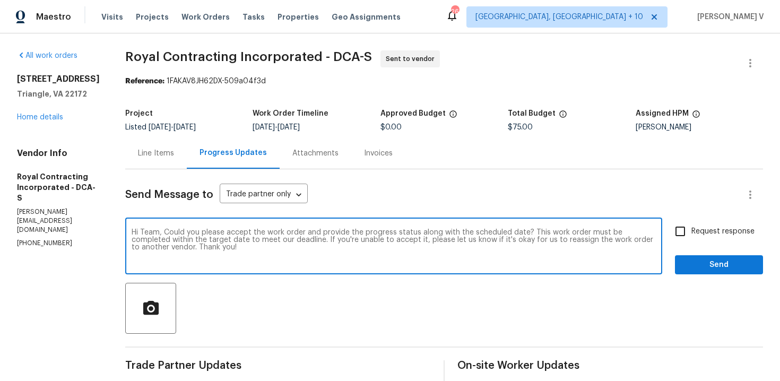
scroll to position [120, 0]
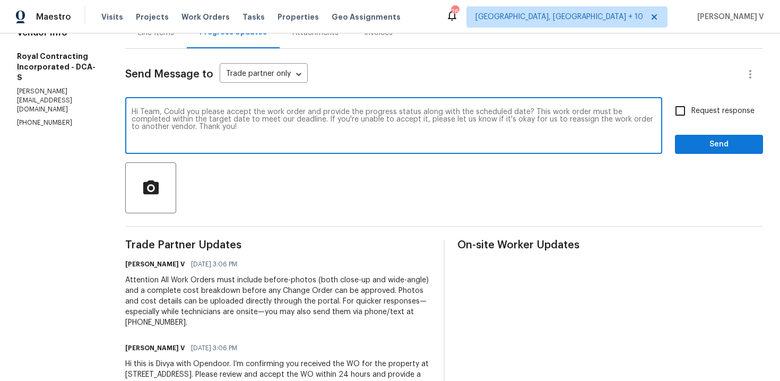
type textarea "Hi Team, Could you please accept the work order and provide the progress status…"
click at [678, 125] on div "Request response Send" at bounding box center [719, 127] width 88 height 54
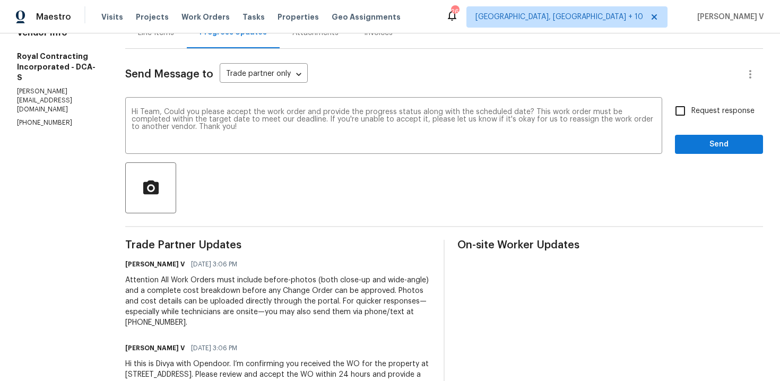
click at [690, 118] on input "Request response" at bounding box center [680, 111] width 22 height 22
checkbox input "true"
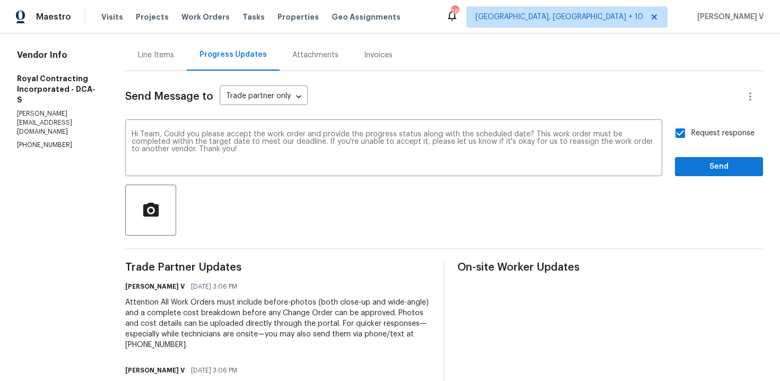
click at [702, 181] on div "Send Message to Trade partner only Trade partner only ​ Hi Team, Could you plea…" at bounding box center [444, 253] width 638 height 365
click at [701, 174] on button "Send" at bounding box center [719, 167] width 88 height 20
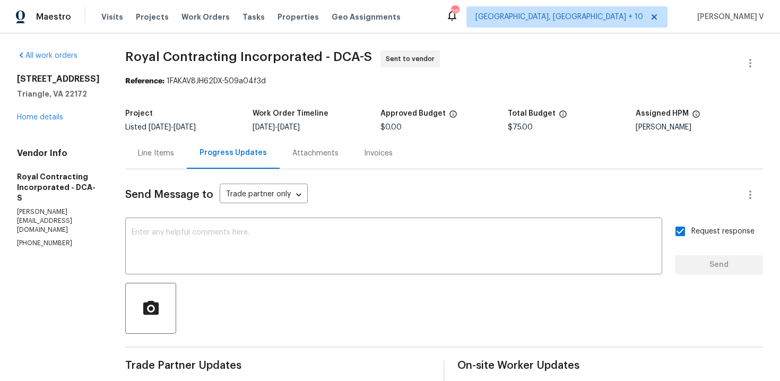
click at [19, 239] on p "(703) 498-9323" at bounding box center [58, 243] width 83 height 9
copy p "(703) 498-9323"
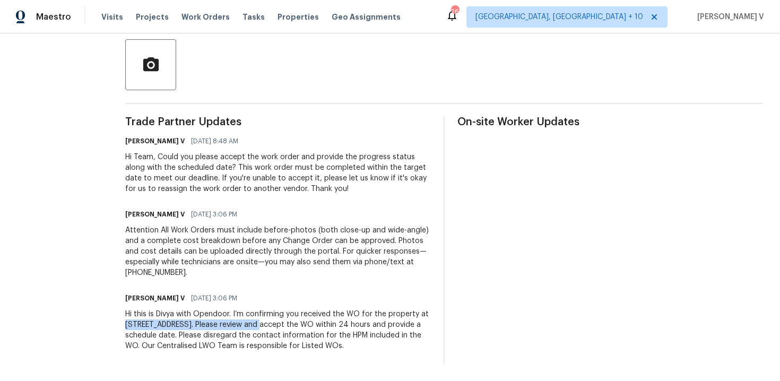
drag, startPoint x: 135, startPoint y: 324, endPoint x: 257, endPoint y: 327, distance: 122.1
click at [257, 327] on div "All work orders 18550 Kerill Rd Triangle, VA 22172 Home details Vendor Info Roy…" at bounding box center [390, 85] width 780 height 591
copy div "18550 Kerill Rd, Triangle, VA 22172."
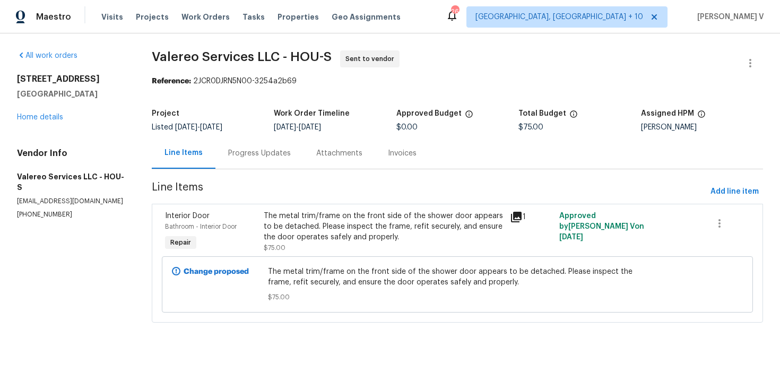
click at [228, 149] on div "Progress Updates" at bounding box center [259, 153] width 63 height 11
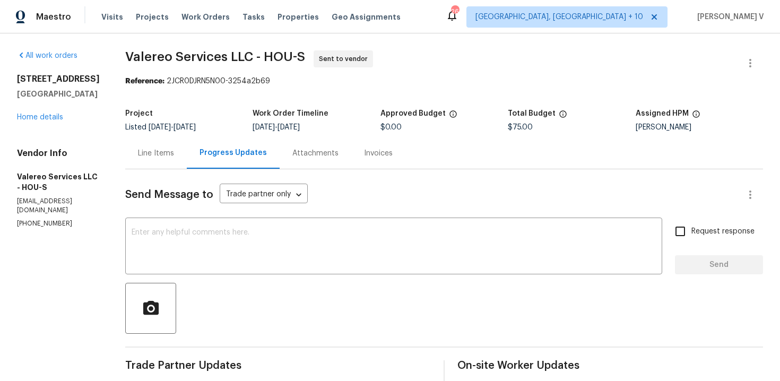
click at [41, 219] on p "[PHONE_NUMBER]" at bounding box center [58, 223] width 83 height 9
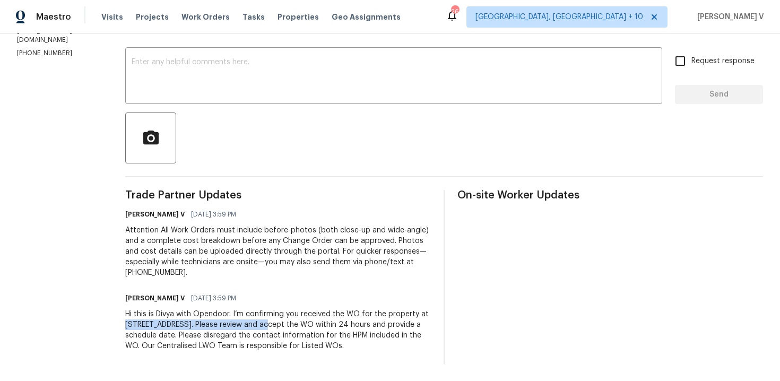
drag, startPoint x: 118, startPoint y: 325, endPoint x: 256, endPoint y: 325, distance: 138.5
click at [256, 326] on div "All work orders [STREET_ADDRESS][PERSON_NAME] Home details Vendor Info Valereo …" at bounding box center [390, 122] width 780 height 518
copy div "[STREET_ADDRESS]."
drag, startPoint x: 258, startPoint y: 324, endPoint x: 375, endPoint y: 326, distance: 116.2
click at [375, 326] on div "Hi this is Divya with Opendoor. I’m confirming you received the WO for the prop…" at bounding box center [278, 330] width 306 height 42
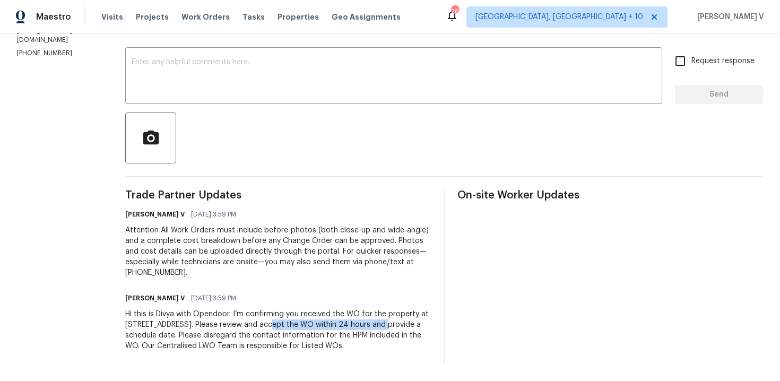
copy div "Please review and accept the WO"
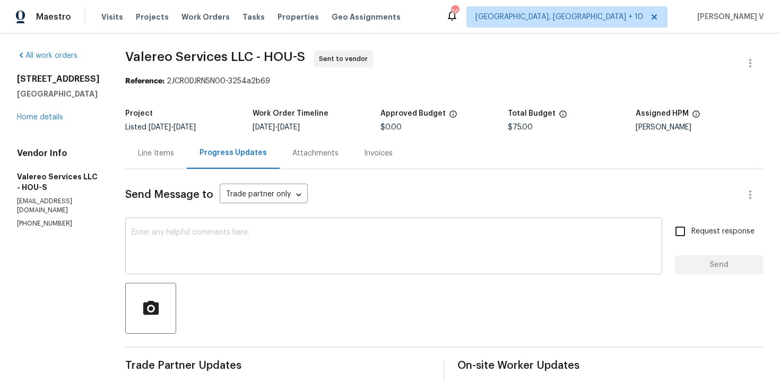
click at [239, 239] on textarea at bounding box center [394, 247] width 524 height 37
paste textarea "Hi Team, Could you please accept the work order and provide the progress status…"
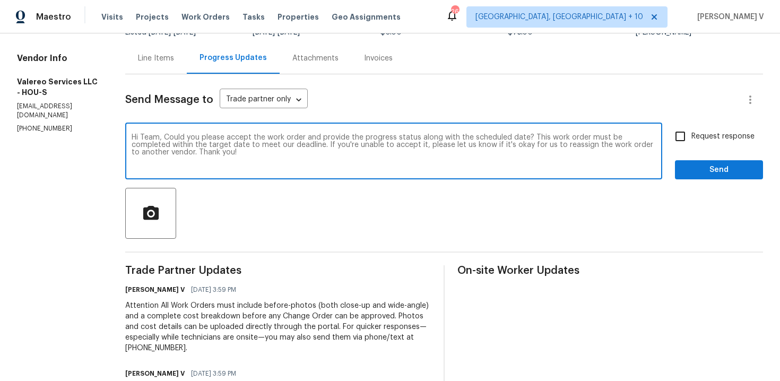
scroll to position [110, 0]
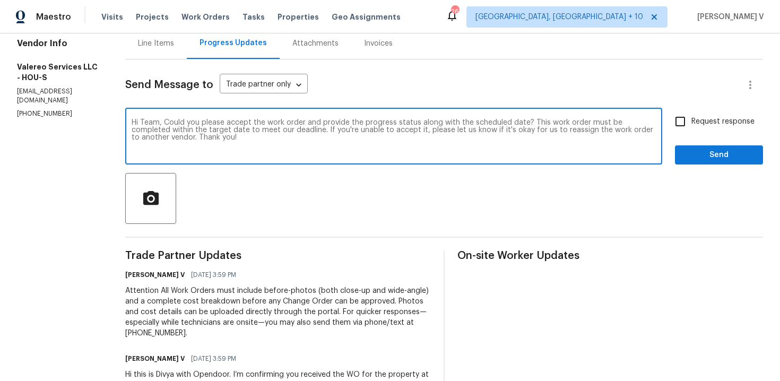
type textarea "Hi Team, Could you please accept the work order and provide the progress status…"
click at [730, 116] on span "Request response" at bounding box center [722, 121] width 63 height 11
click at [691, 116] on input "Request response" at bounding box center [680, 121] width 22 height 22
checkbox input "true"
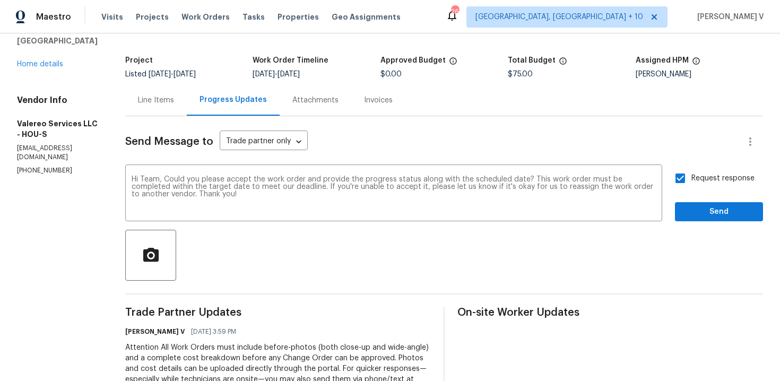
scroll to position [0, 0]
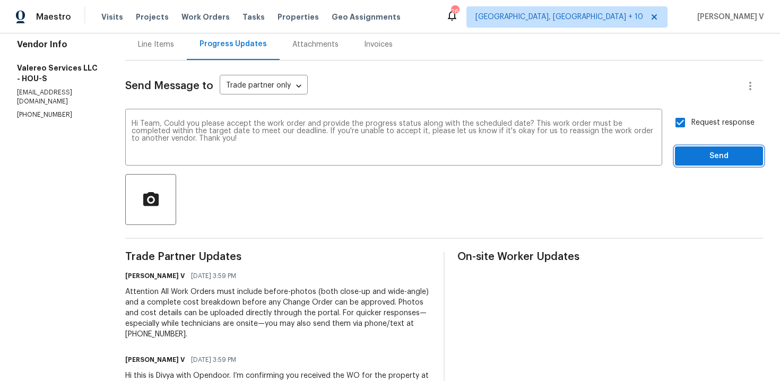
click at [714, 158] on span "Send" at bounding box center [719, 156] width 71 height 13
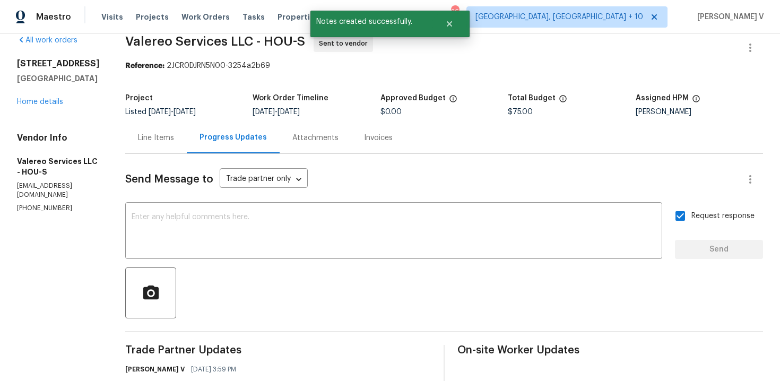
scroll to position [109, 0]
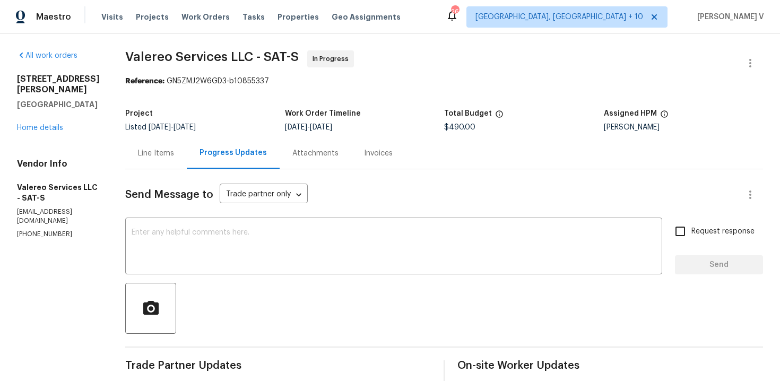
click at [39, 239] on p "[PHONE_NUMBER]" at bounding box center [58, 234] width 83 height 9
click at [39, 239] on p "(512) 415-7642" at bounding box center [58, 234] width 83 height 9
copy p "(512) 415-7642"
click at [188, 250] on textarea at bounding box center [394, 247] width 524 height 37
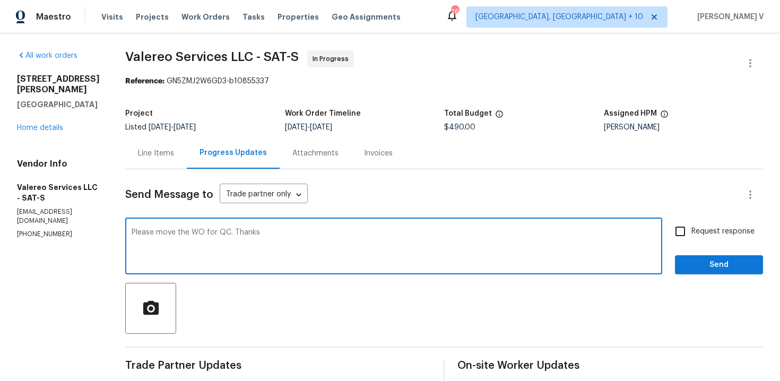
type textarea "Please move the WO for QC. Thanks"
click at [705, 235] on span "Request response" at bounding box center [722, 231] width 63 height 11
click at [691, 235] on input "Request response" at bounding box center [680, 231] width 22 height 22
checkbox input "true"
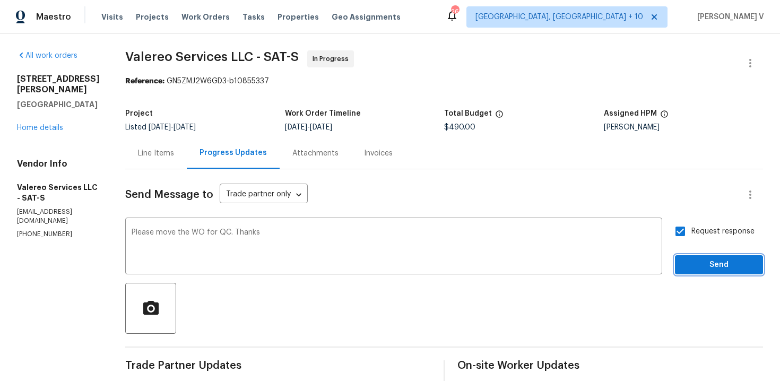
click at [709, 258] on button "Send" at bounding box center [719, 265] width 88 height 20
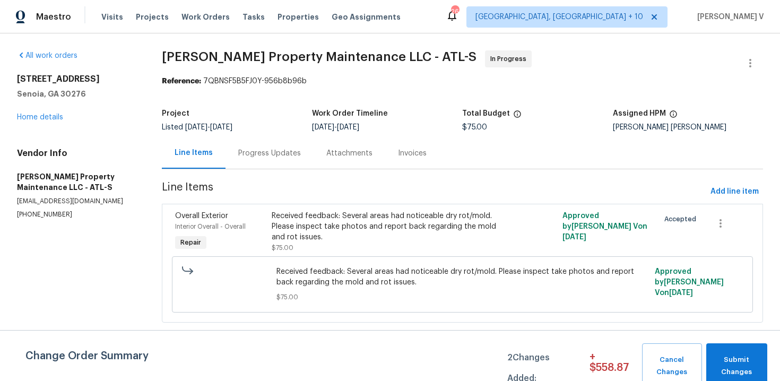
click at [236, 151] on div "Progress Updates" at bounding box center [270, 152] width 88 height 31
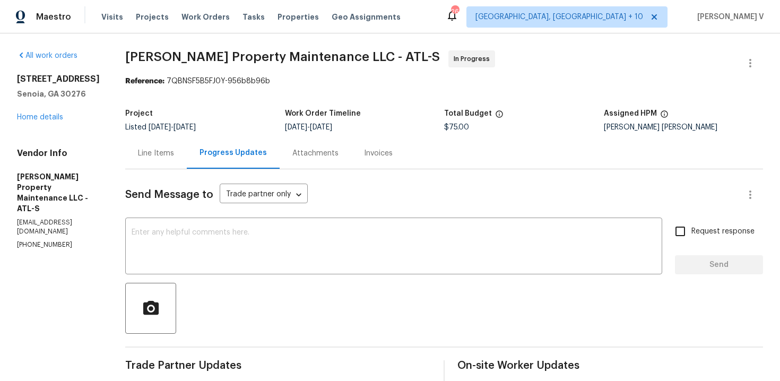
click at [184, 136] on div "Project Listed [DATE] - [DATE] Work Order Timeline [DATE] - [DATE] Total Budget…" at bounding box center [444, 120] width 638 height 34
click at [159, 145] on div "Line Items" at bounding box center [156, 152] width 62 height 31
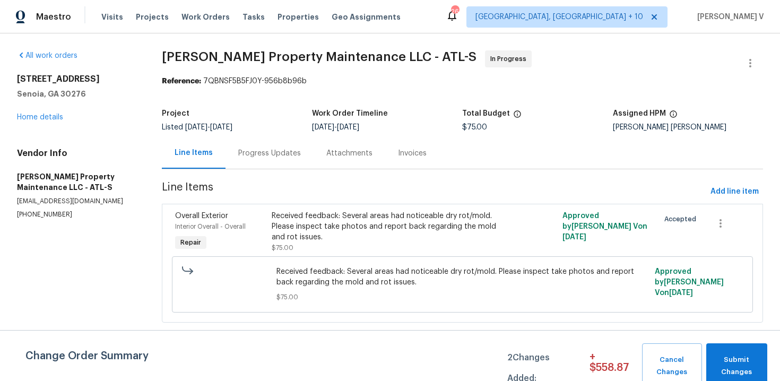
click at [259, 145] on div "Progress Updates" at bounding box center [270, 152] width 88 height 31
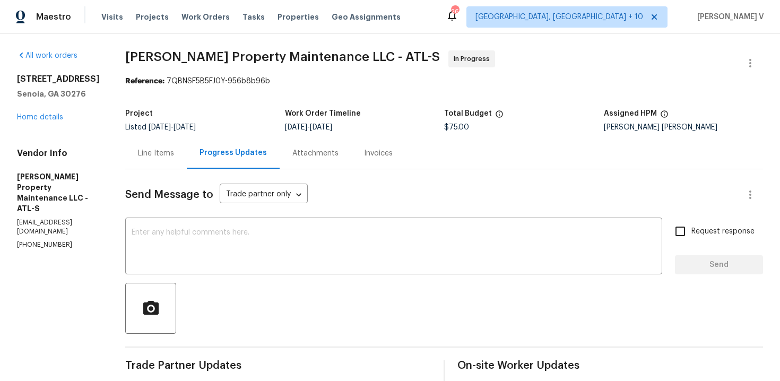
click at [45, 240] on p "[PHONE_NUMBER]" at bounding box center [58, 244] width 83 height 9
copy p "[PHONE_NUMBER]"
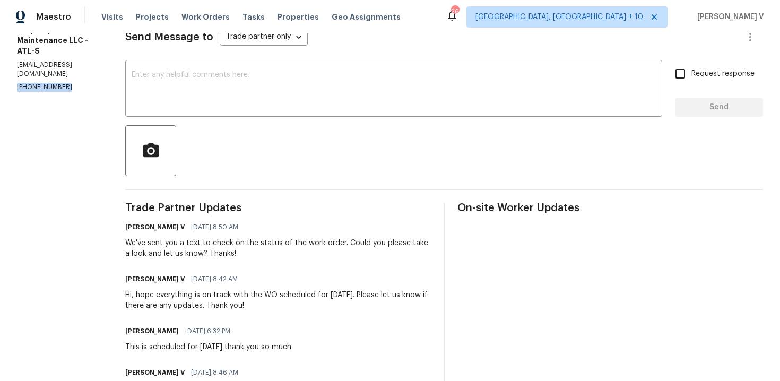
scroll to position [175, 0]
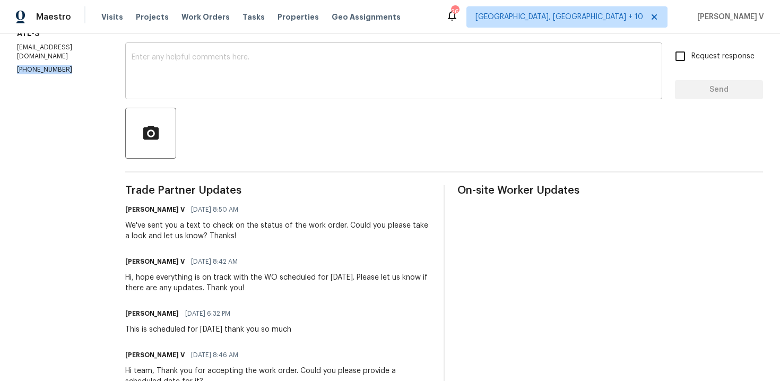
click at [217, 94] on div "x ​" at bounding box center [393, 72] width 537 height 54
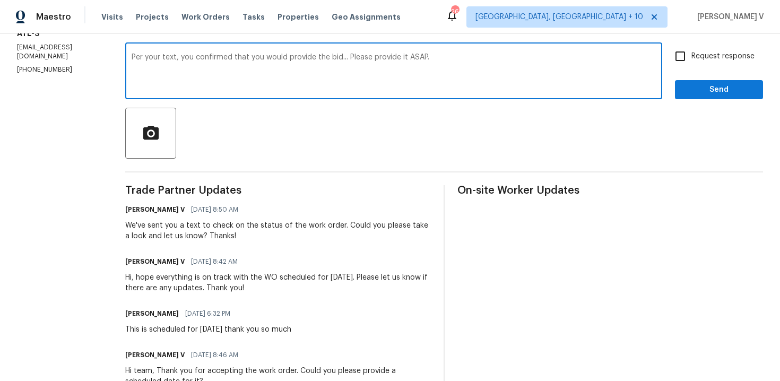
type textarea "Per your text, you confirmed that you would provide the bid... Please provide i…"
click at [695, 61] on span "Request response" at bounding box center [722, 56] width 63 height 11
click at [691, 61] on input "Request response" at bounding box center [680, 56] width 22 height 22
checkbox input "true"
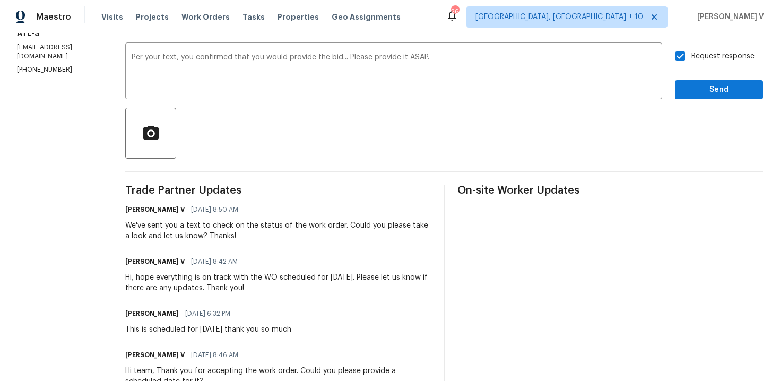
scroll to position [0, 0]
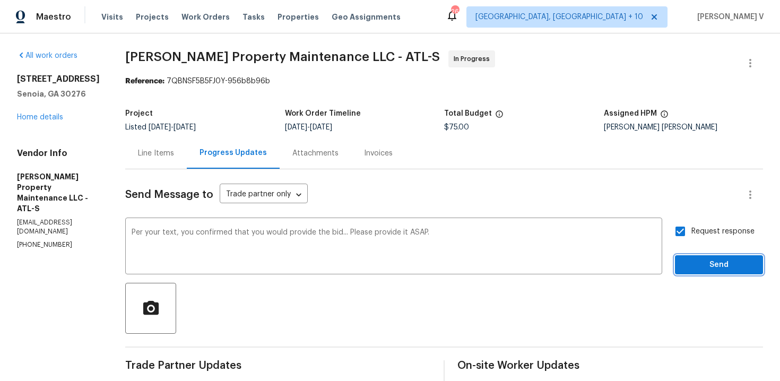
click at [691, 270] on span "Send" at bounding box center [719, 264] width 71 height 13
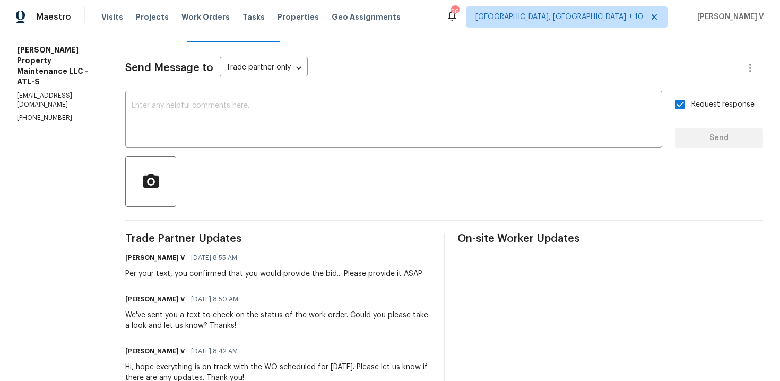
scroll to position [175, 0]
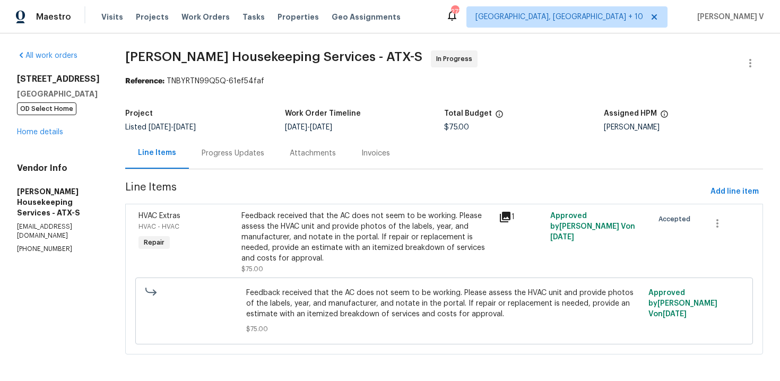
click at [264, 158] on div "Progress Updates" at bounding box center [233, 153] width 63 height 11
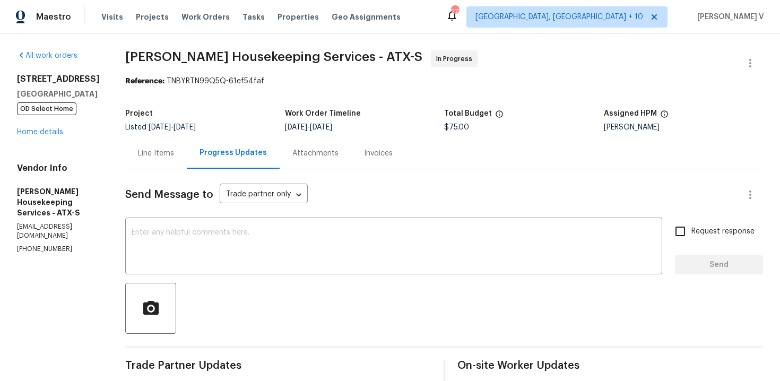
click at [37, 241] on section "All work orders [STREET_ADDRESS][PERSON_NAME] OD Select Home Home details Vendo…" at bounding box center [58, 344] width 83 height 588
copy p "[PHONE_NUMBER]"
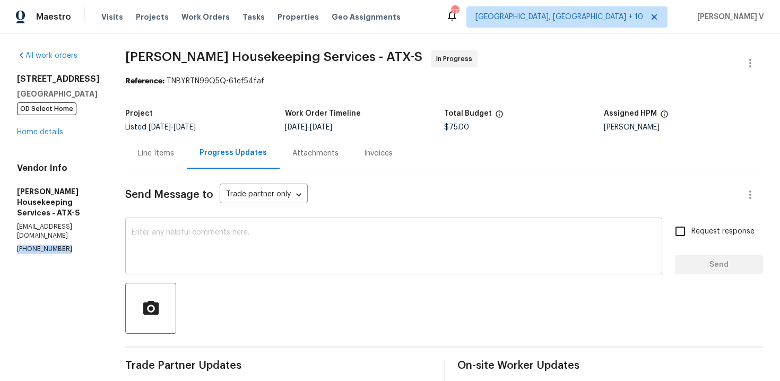
click at [298, 235] on textarea at bounding box center [394, 247] width 524 height 37
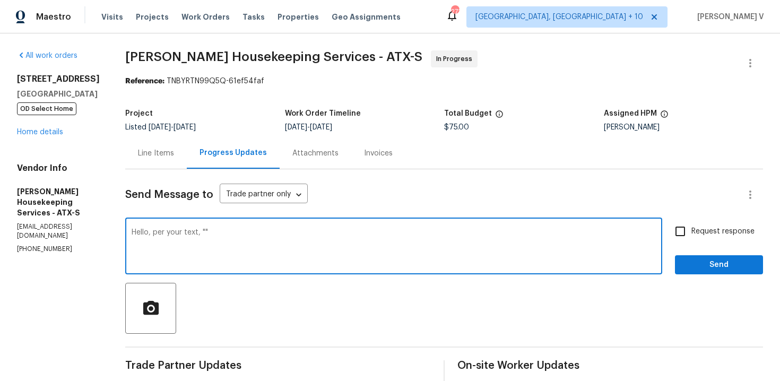
paste textarea "He ordered thermostat and. Come [DATE]"
click at [392, 231] on textarea "Hello, per your text, "He ordered thermostat and. Come [DATE]."" at bounding box center [394, 247] width 524 height 37
paste textarea "before proceeding, we need the repair cost and the technician’s notes. Could yo…"
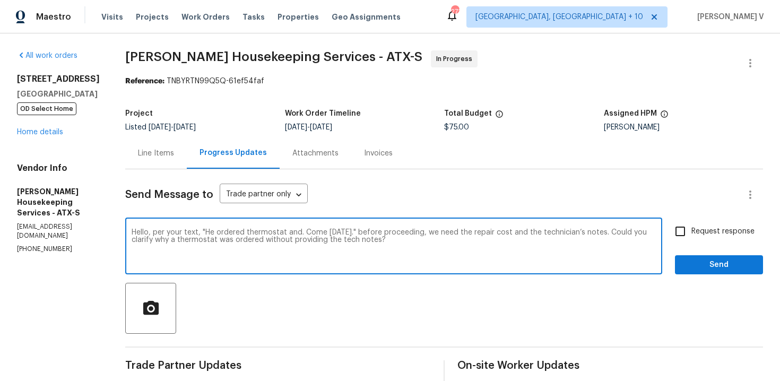
click at [381, 232] on textarea "Hello, per your text, "He ordered thermostat and. Come [DATE]." before proceedi…" at bounding box center [394, 247] width 524 height 37
click at [0, 0] on span "mentioned" at bounding box center [0, 0] width 0 height 0
type textarea "Hello, per your text, "He ordered thermostat and. Come [DATE]." But as mentione…"
click at [684, 225] on input "Request response" at bounding box center [680, 231] width 22 height 22
checkbox input "true"
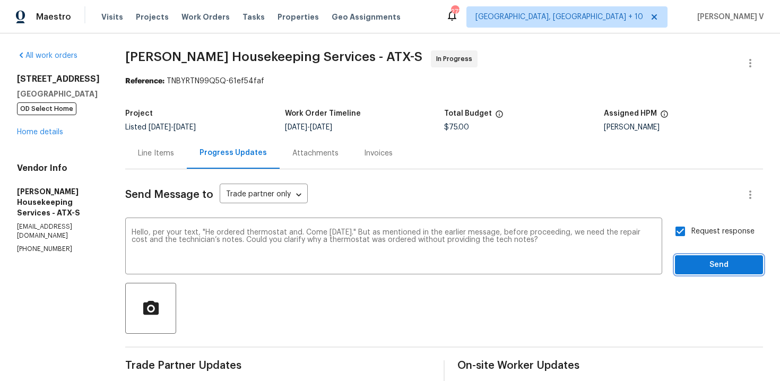
click at [706, 264] on span "Send" at bounding box center [719, 264] width 71 height 13
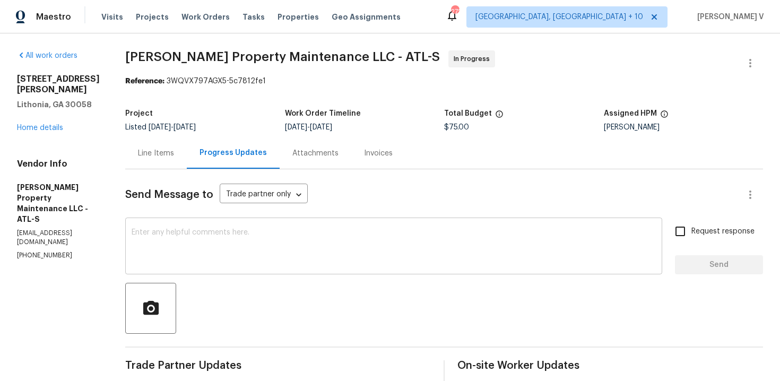
click at [193, 246] on textarea at bounding box center [394, 247] width 524 height 37
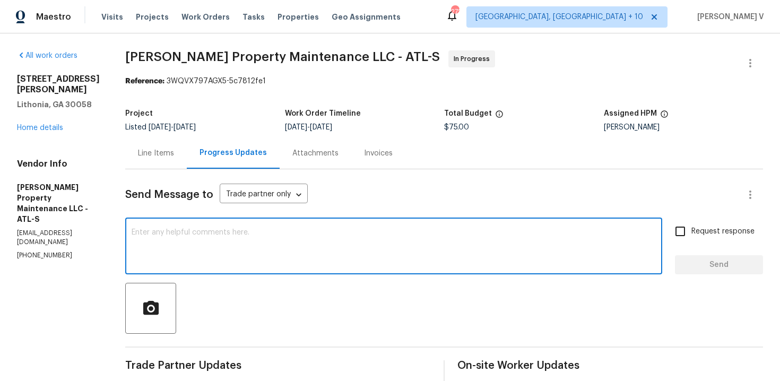
click at [178, 142] on div "Line Items" at bounding box center [156, 152] width 62 height 31
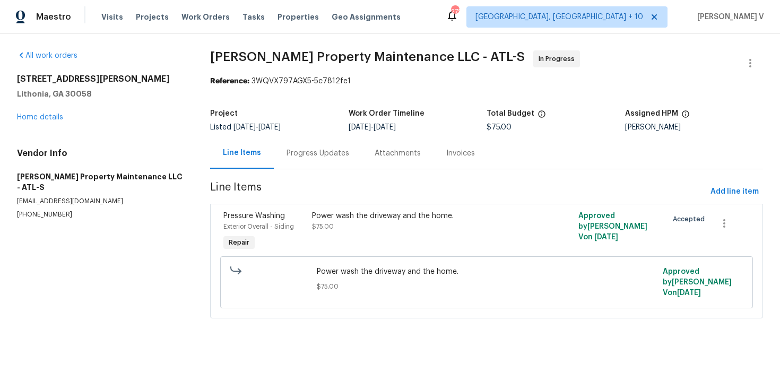
click at [306, 161] on div "Progress Updates" at bounding box center [318, 152] width 88 height 31
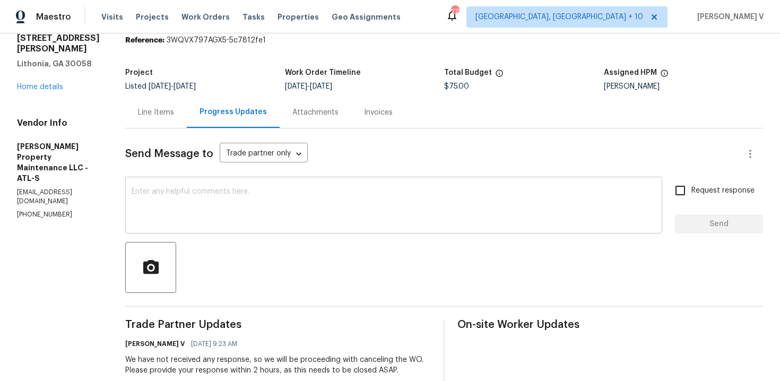
scroll to position [13, 0]
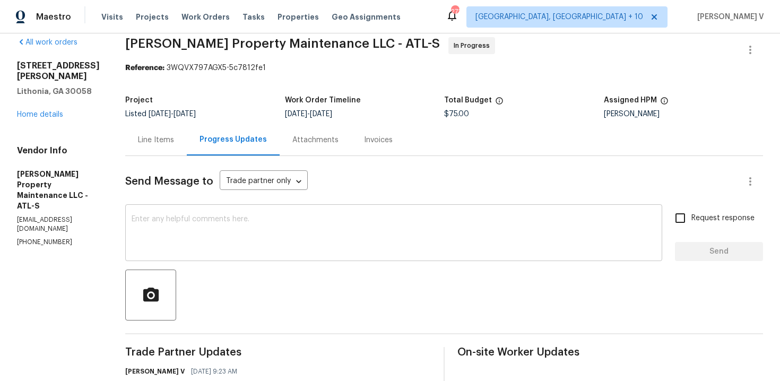
click at [197, 216] on textarea at bounding box center [394, 233] width 524 height 37
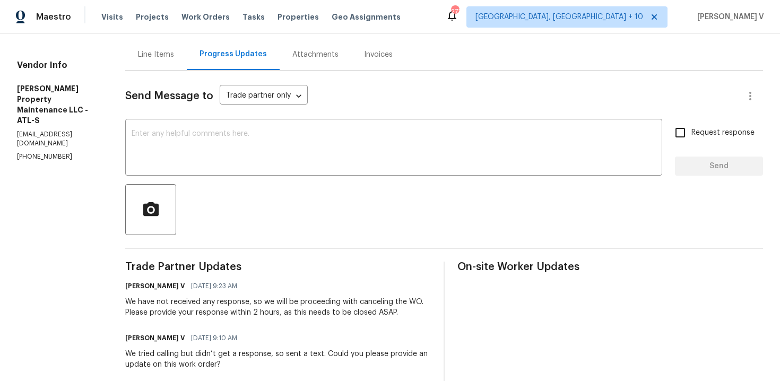
scroll to position [97, 0]
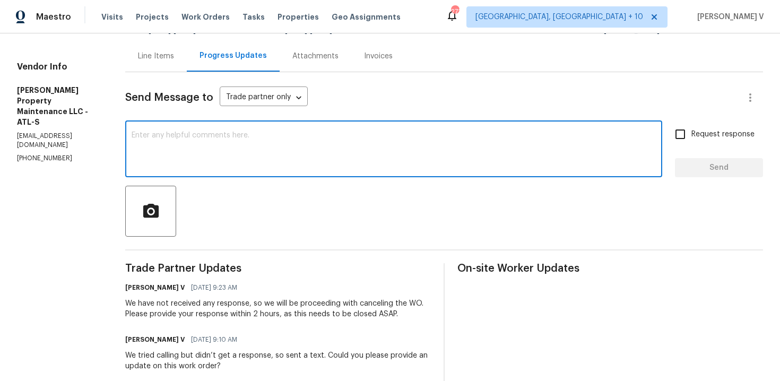
click at [206, 190] on div at bounding box center [444, 211] width 638 height 51
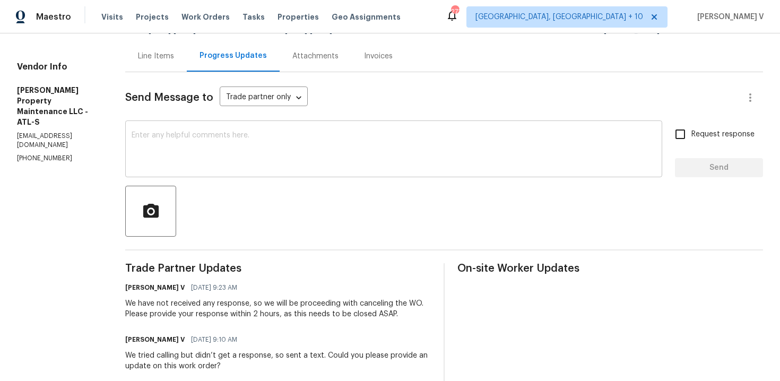
click at [202, 153] on textarea at bounding box center [394, 150] width 524 height 37
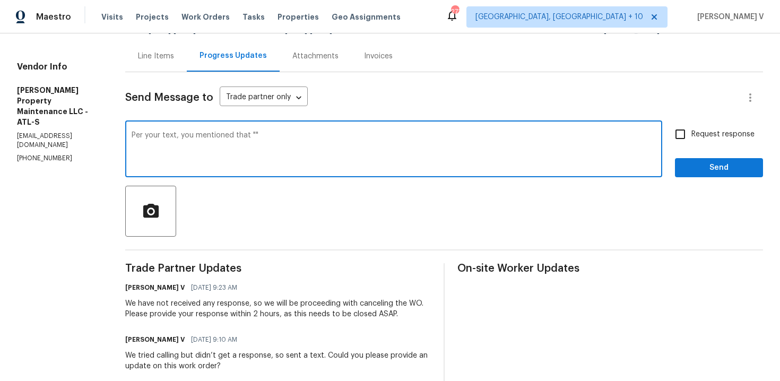
paste textarea "have already done work at [GEOGRAPHIC_DATA]"
click at [398, 135] on textarea "Per your text, you mentioned that "have already done work at [GEOGRAPHIC_DATA]"" at bounding box center [394, 150] width 524 height 37
click at [0, 0] on span "[PERSON_NAME]"." at bounding box center [0, 0] width 0 height 0
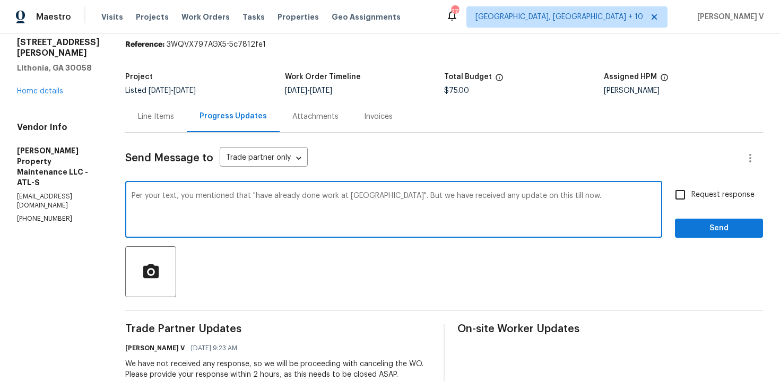
scroll to position [0, 0]
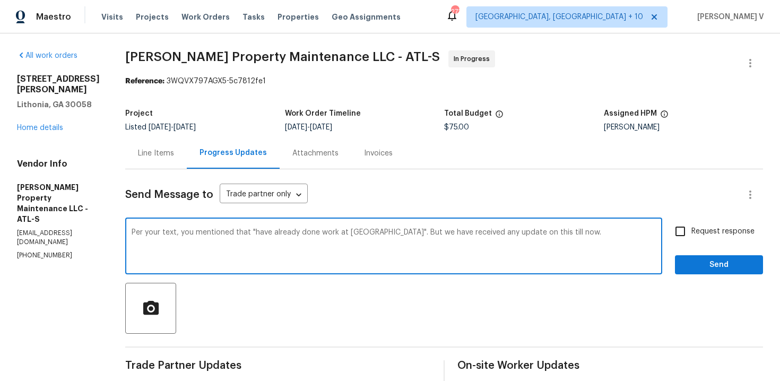
click at [0, 0] on qb-div "Add a word have not" at bounding box center [0, 0] width 0 height 0
click at [581, 237] on textarea "Per your text, you mentioned that "have already done work at [GEOGRAPHIC_DATA]"…" at bounding box center [394, 247] width 524 height 37
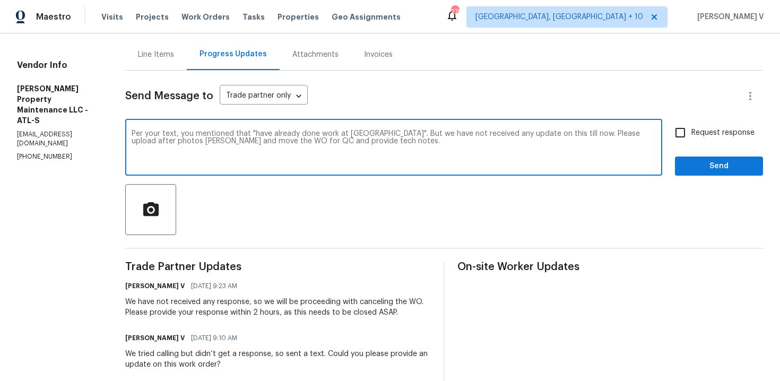
type textarea "Per your text, you mentioned that "have already done work at [GEOGRAPHIC_DATA]"…"
click at [713, 141] on label "Request response" at bounding box center [711, 133] width 85 height 22
click at [691, 141] on input "Request response" at bounding box center [680, 133] width 22 height 22
checkbox input "true"
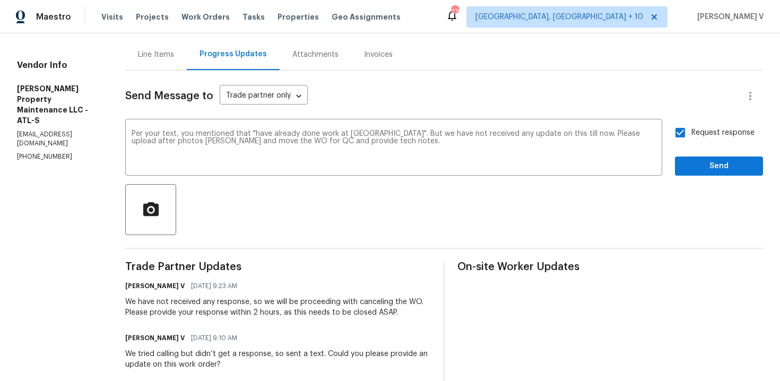
click at [0, 0] on qb-div "Change the pronoun that you" at bounding box center [0, 0] width 0 height 0
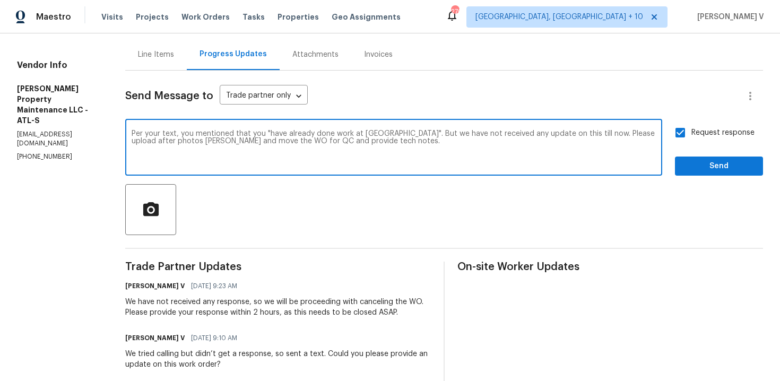
click at [270, 132] on textarea "Per your text, you mentioned that you "have already done work at [GEOGRAPHIC_DA…" at bounding box center [394, 148] width 524 height 37
click at [254, 132] on textarea "Per your text, you mentioned that you have already done work at [GEOGRAPHIC_DAT…" at bounding box center [394, 148] width 524 height 37
type textarea "Per your text, you mentioned that "you have already done work at [GEOGRAPHIC_DA…"
click at [693, 168] on span "Send" at bounding box center [719, 166] width 71 height 13
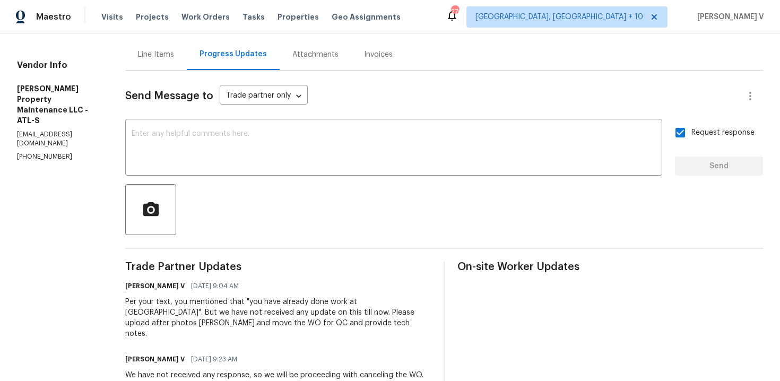
scroll to position [136, 0]
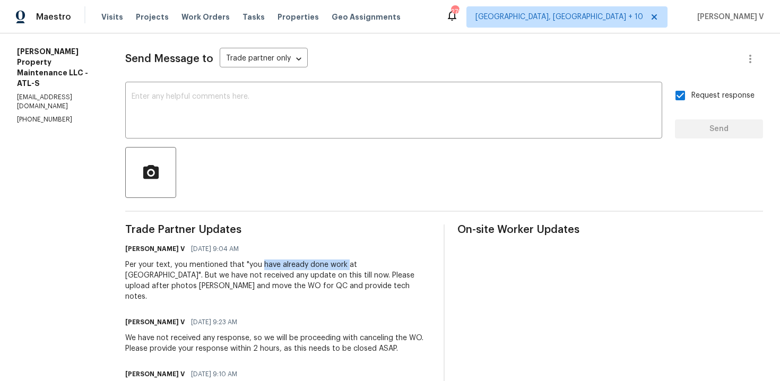
drag, startPoint x: 263, startPoint y: 264, endPoint x: 347, endPoint y: 268, distance: 83.4
click at [347, 268] on div "Per your text, you mentioned that "you have already done work at Wellborn". But…" at bounding box center [278, 281] width 306 height 42
copy div "have already done work"
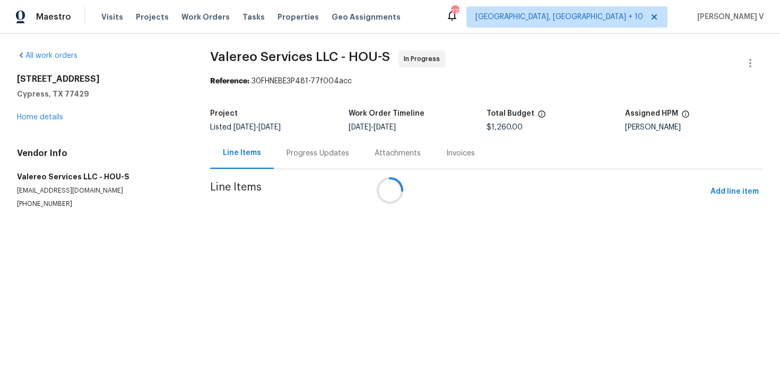
click at [267, 148] on div at bounding box center [390, 190] width 780 height 381
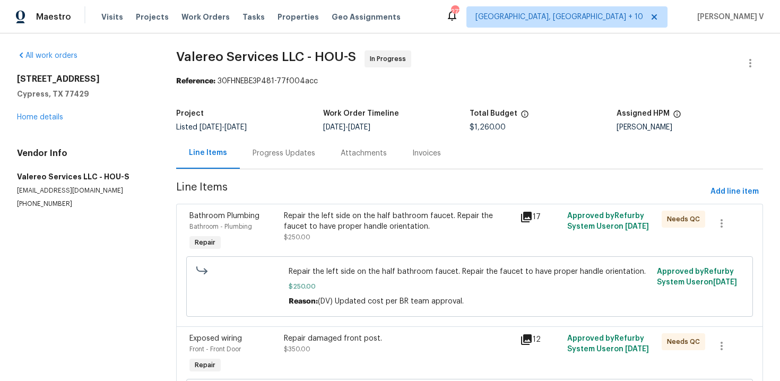
click at [267, 148] on div "Progress Updates" at bounding box center [284, 153] width 63 height 11
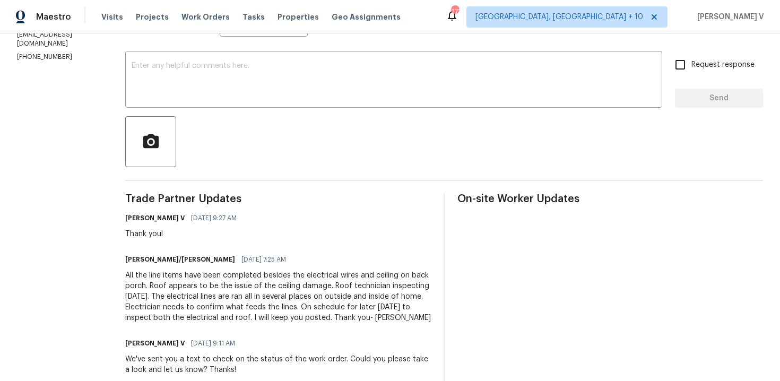
scroll to position [20, 0]
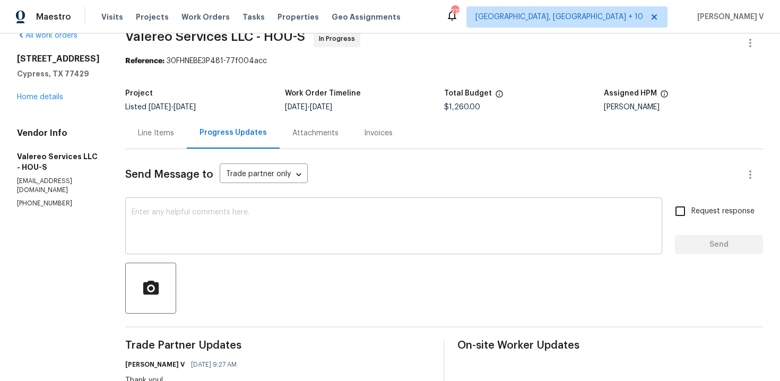
click at [184, 208] on div "x ​" at bounding box center [393, 227] width 537 height 54
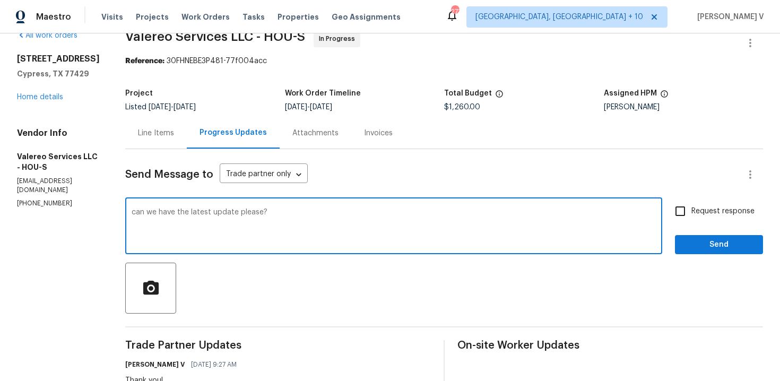
click at [132, 212] on textarea "can we have the latest update please?" at bounding box center [394, 227] width 524 height 37
type textarea "Can we have the latest update please?"
click at [689, 209] on input "Request response" at bounding box center [680, 211] width 22 height 22
checkbox input "true"
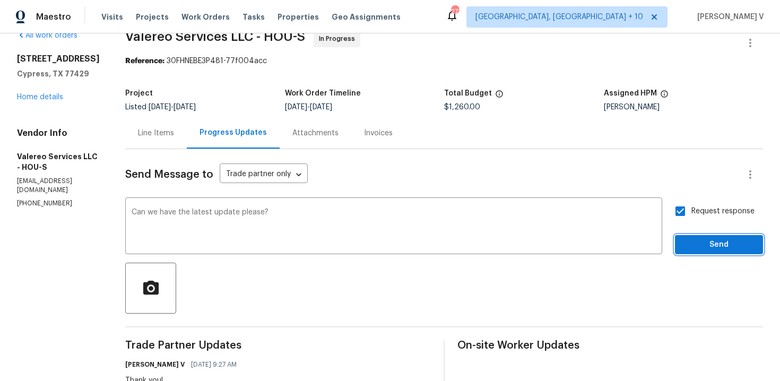
click at [696, 239] on span "Send" at bounding box center [719, 244] width 71 height 13
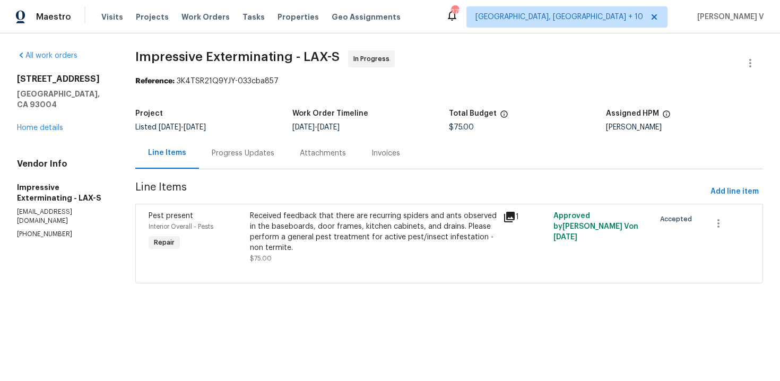
click at [255, 143] on div "Progress Updates" at bounding box center [243, 152] width 88 height 31
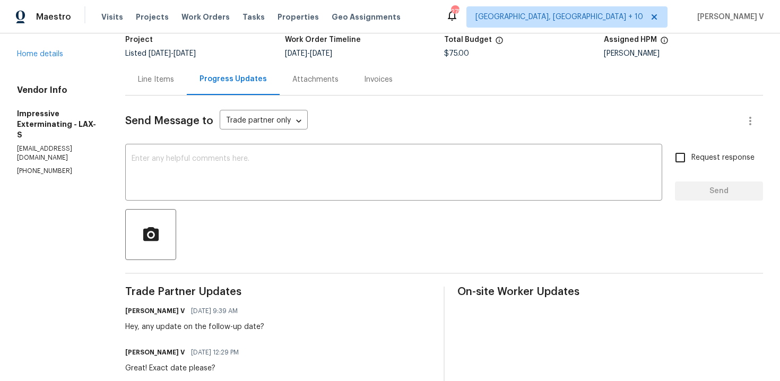
scroll to position [144, 0]
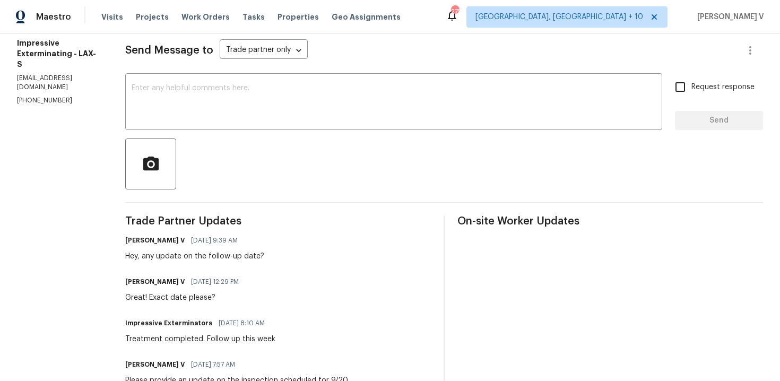
click at [51, 76] on section "All work orders 1534 Pyramid Ave Ventura, CA 93004 Home details Vendor Info Imp…" at bounding box center [58, 324] width 83 height 836
copy p "(909) 568-4314"
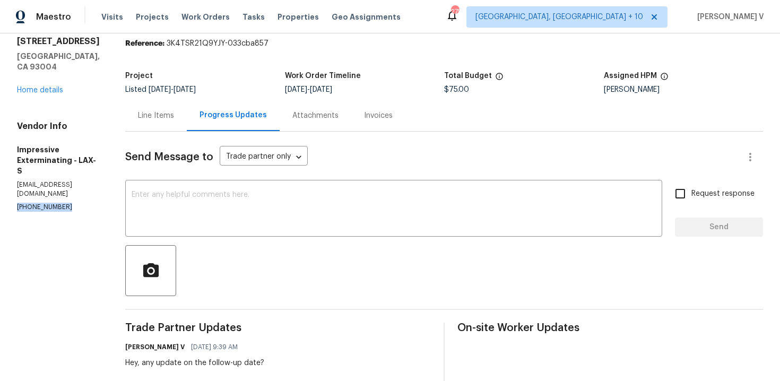
scroll to position [0, 0]
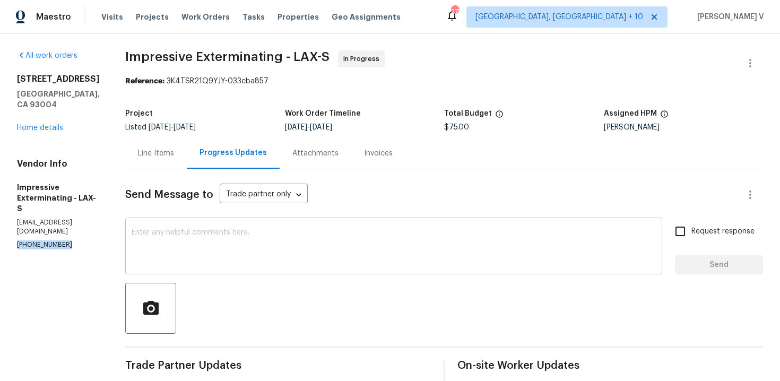
click at [165, 261] on textarea at bounding box center [394, 247] width 524 height 37
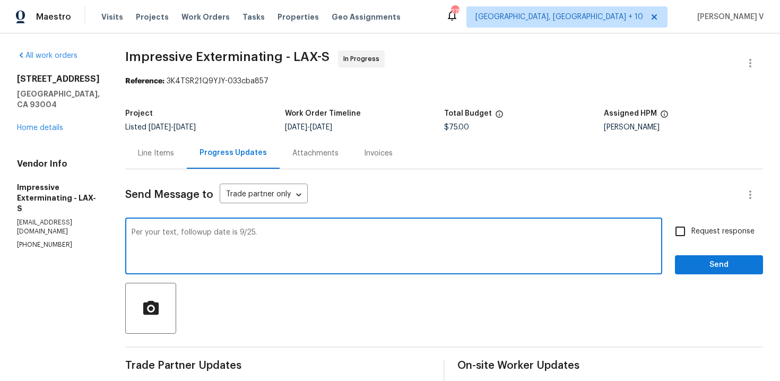
click at [295, 238] on textarea "Per your text, followup date is 9/25." at bounding box center [394, 247] width 524 height 37
click at [203, 237] on textarea "Per your text, followup date is 9/25." at bounding box center [394, 247] width 524 height 37
click at [209, 234] on textarea "Per your text, followup date is 9/25." at bounding box center [394, 247] width 524 height 37
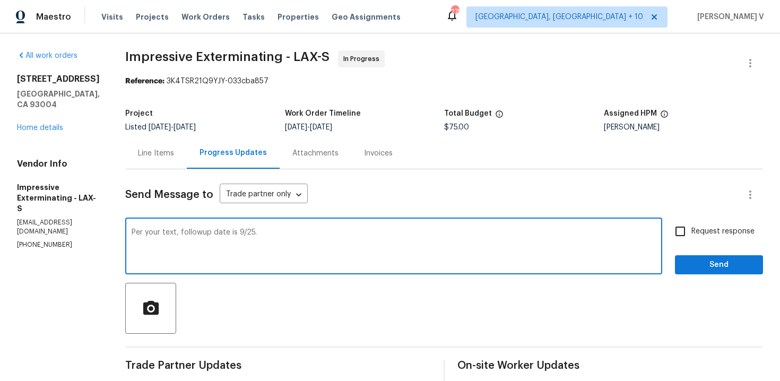
type textarea "Per your text, followup date is 9/25."
click at [689, 221] on input "Request response" at bounding box center [680, 231] width 22 height 22
checkbox input "true"
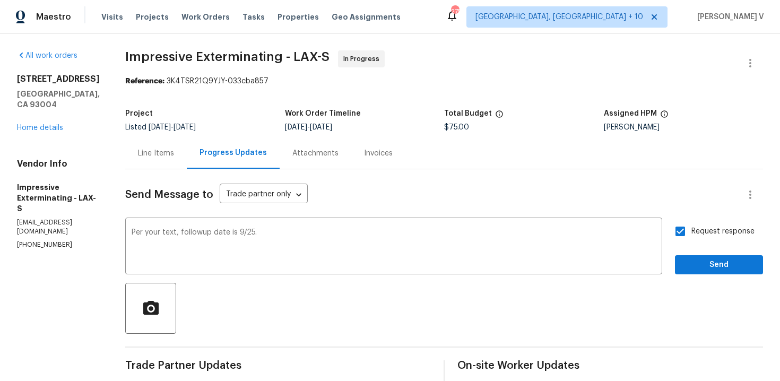
click at [697, 266] on span "Send" at bounding box center [719, 264] width 71 height 13
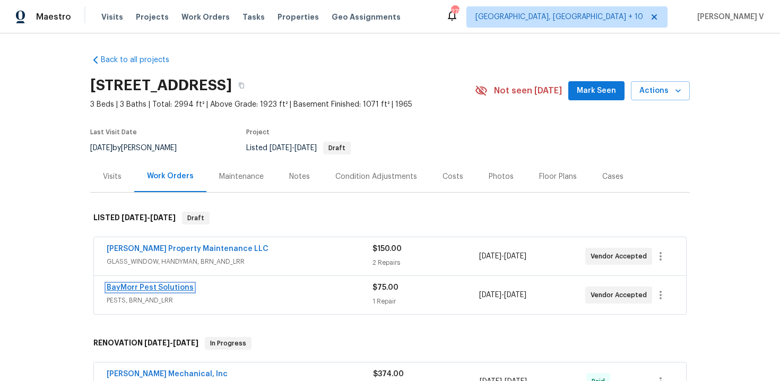
click at [129, 290] on link "BayMorr Pest Solutions" at bounding box center [150, 287] width 87 height 7
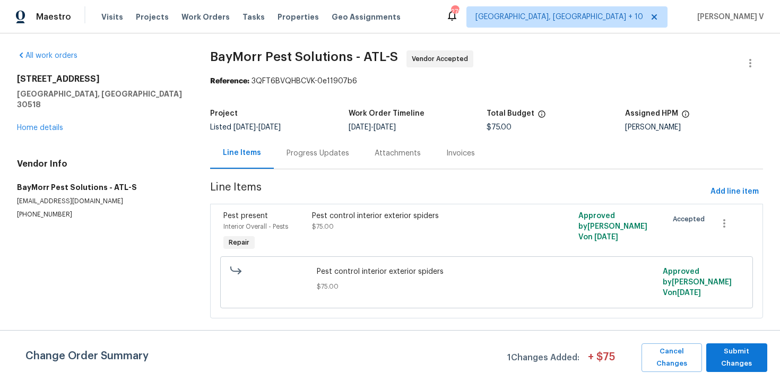
click at [282, 162] on div "Progress Updates" at bounding box center [318, 152] width 88 height 31
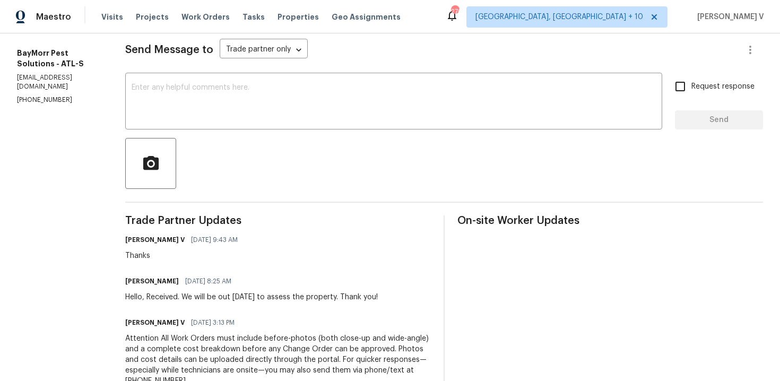
scroll to position [155, 0]
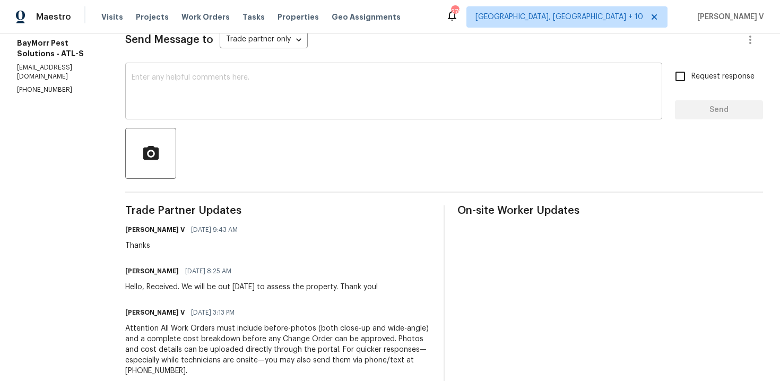
click at [215, 96] on textarea at bounding box center [394, 92] width 524 height 37
paste textarea "Hi, hope everything is on track with the WO scheduled for [DATE]. Please let us…"
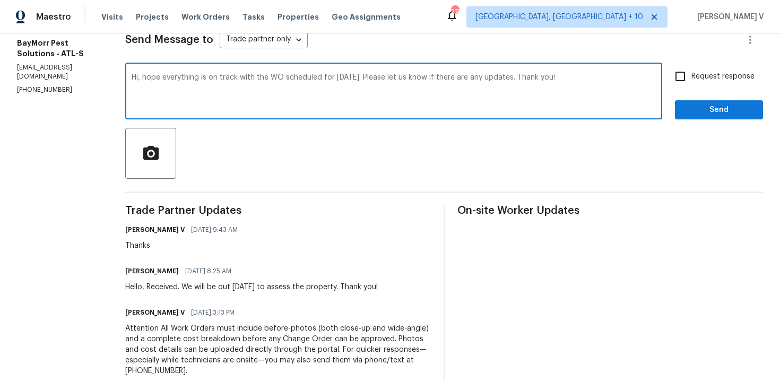
type textarea "Hi, hope everything is on track with the WO scheduled for [DATE]. Please let us…"
click at [719, 84] on label "Request response" at bounding box center [711, 76] width 85 height 22
click at [691, 84] on input "Request response" at bounding box center [680, 76] width 22 height 22
checkbox input "true"
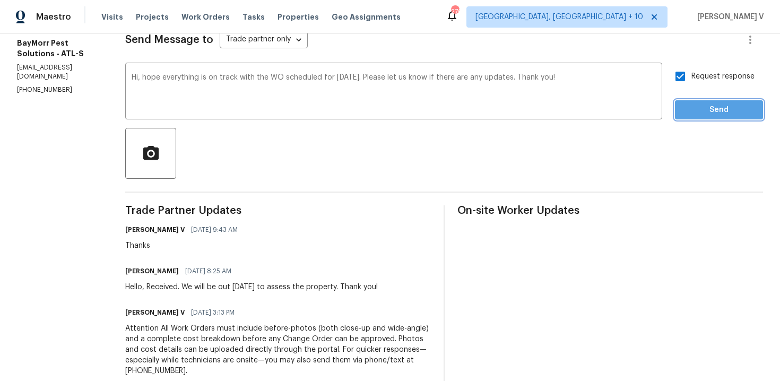
click at [719, 109] on span "Send" at bounding box center [719, 109] width 71 height 13
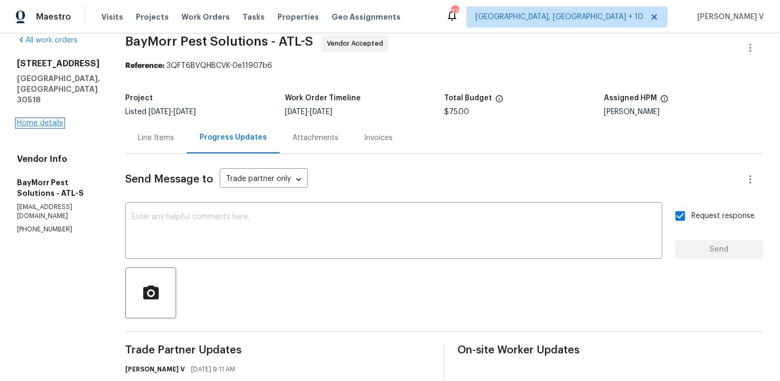
click at [34, 119] on link "Home details" at bounding box center [40, 122] width 46 height 7
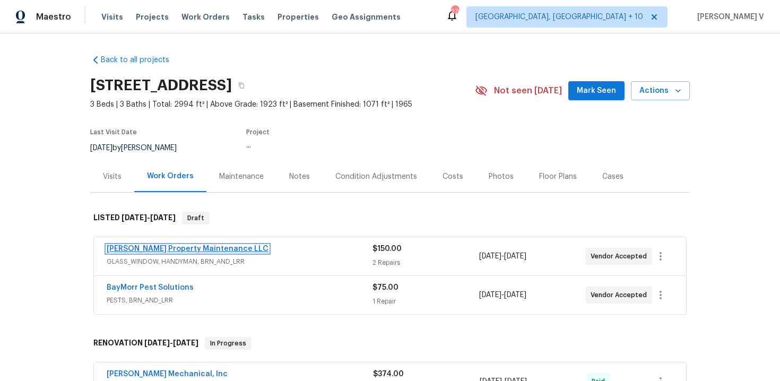
click at [153, 248] on link "[PERSON_NAME] Property Maintenance LLC" at bounding box center [188, 248] width 162 height 7
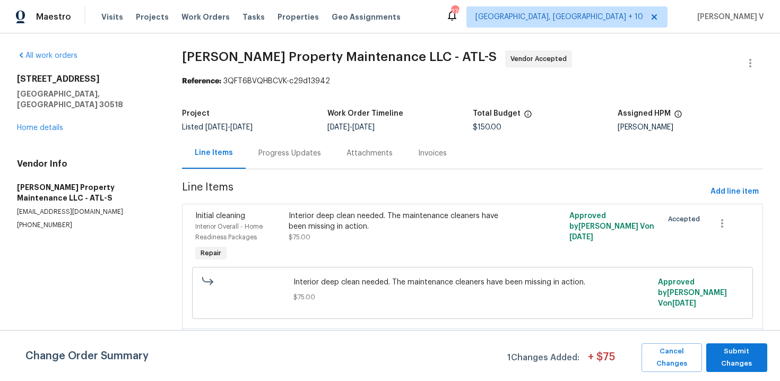
click at [267, 157] on div "Progress Updates" at bounding box center [289, 153] width 63 height 11
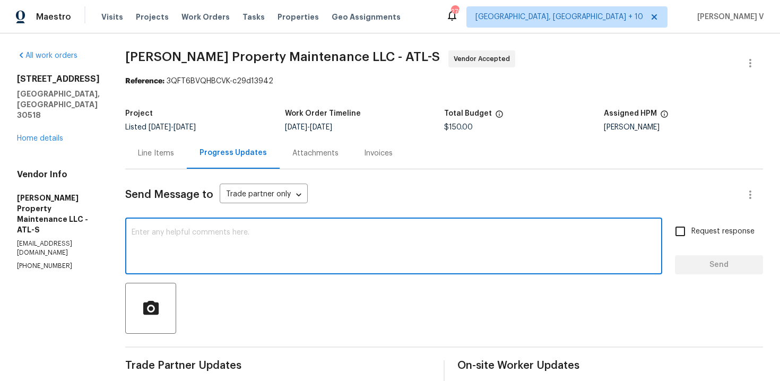
click at [244, 229] on textarea at bounding box center [394, 247] width 524 height 37
paste textarea "Hello! We've sent you a text to get an update on the work order. Could you plea…"
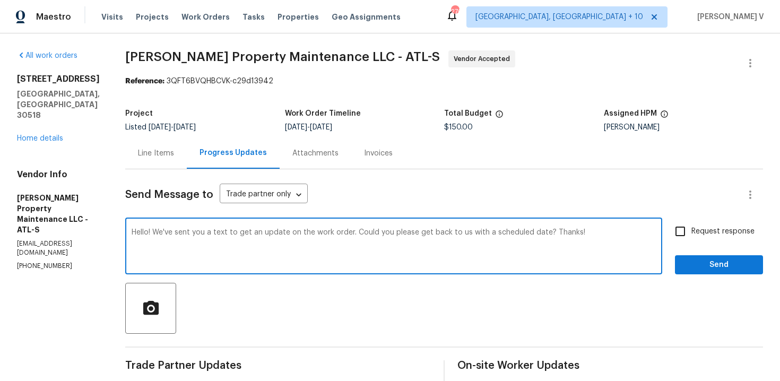
type textarea "Hello! We've sent you a text to get an update on the work order. Could you plea…"
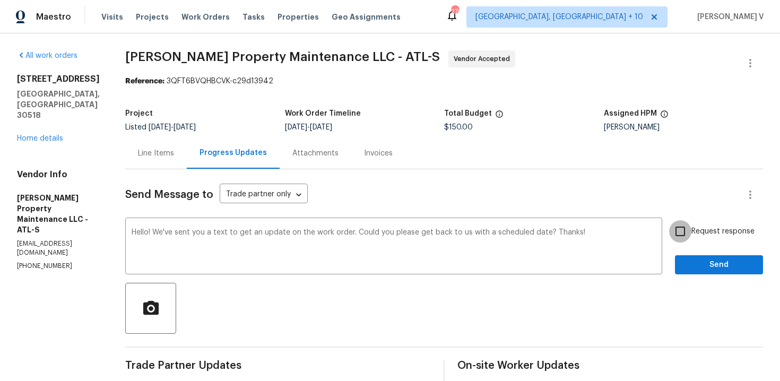
click at [682, 230] on input "Request response" at bounding box center [680, 231] width 22 height 22
checkbox input "true"
click at [703, 263] on span "Send" at bounding box center [719, 264] width 71 height 13
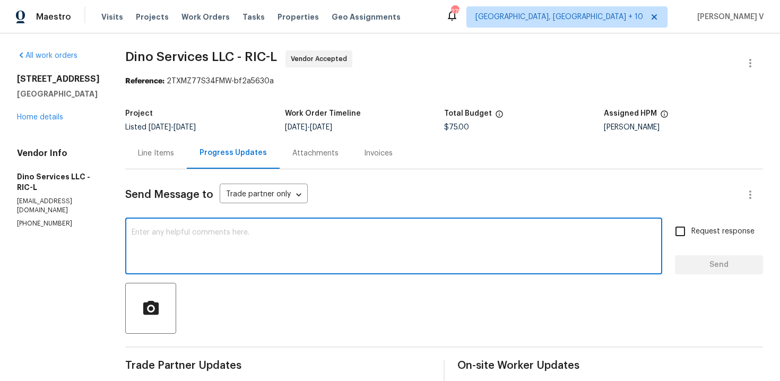
click at [170, 252] on textarea at bounding box center [394, 247] width 524 height 37
paste textarea "Hi, hope everything is on track with the WO scheduled for [DATE]. Please let us…"
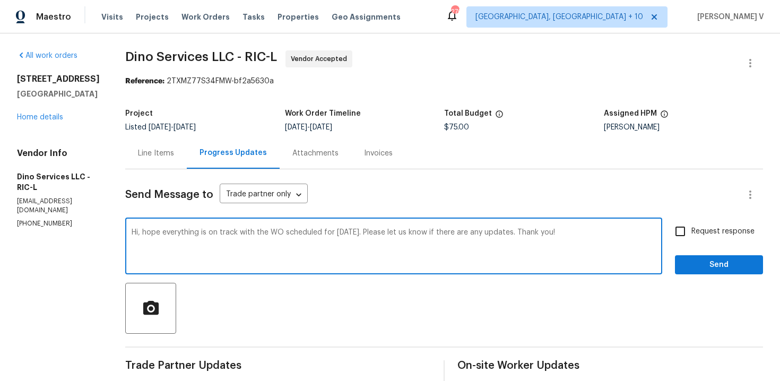
scroll to position [182, 0]
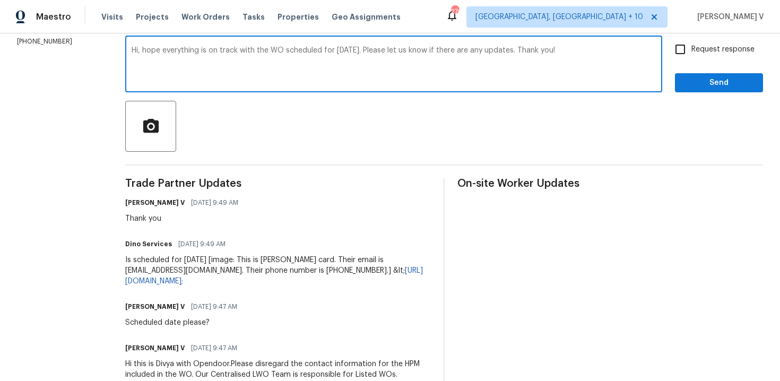
type textarea "Hi, hope everything is on track with the WO scheduled for [DATE]. Please let us…"
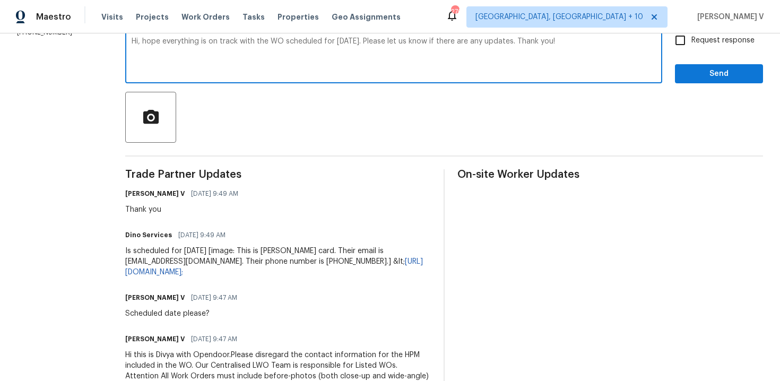
scroll to position [126, 0]
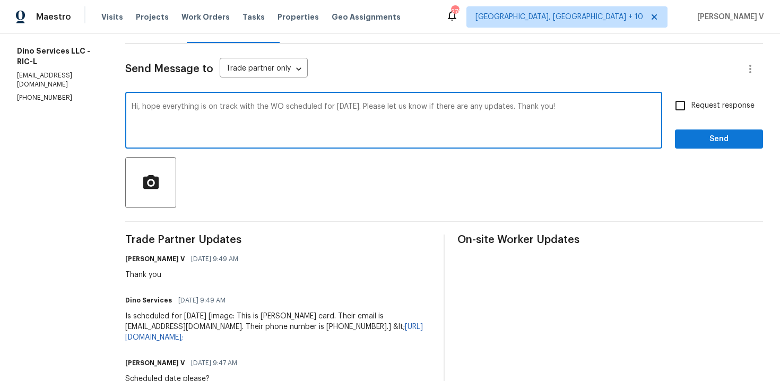
click at [695, 100] on span "Request response" at bounding box center [722, 105] width 63 height 11
click at [691, 100] on input "Request response" at bounding box center [680, 105] width 22 height 22
checkbox input "true"
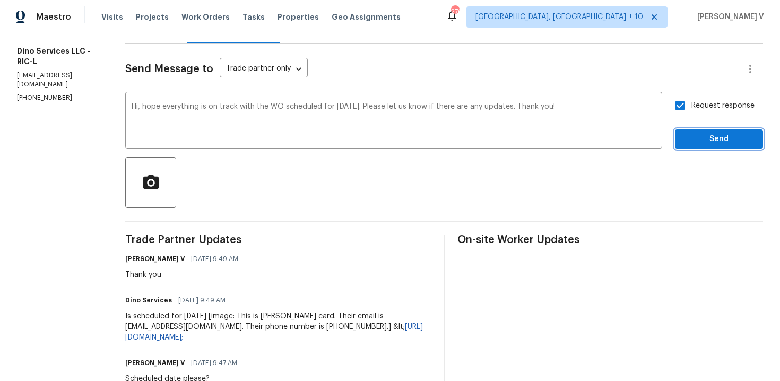
click at [703, 129] on button "Send" at bounding box center [719, 139] width 88 height 20
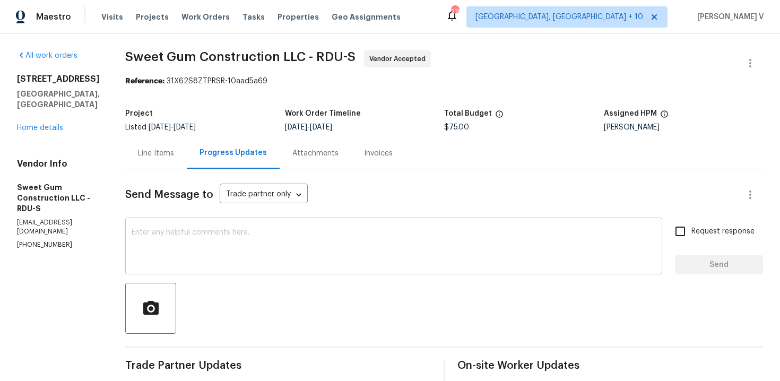
click at [178, 225] on div "x ​" at bounding box center [393, 247] width 537 height 54
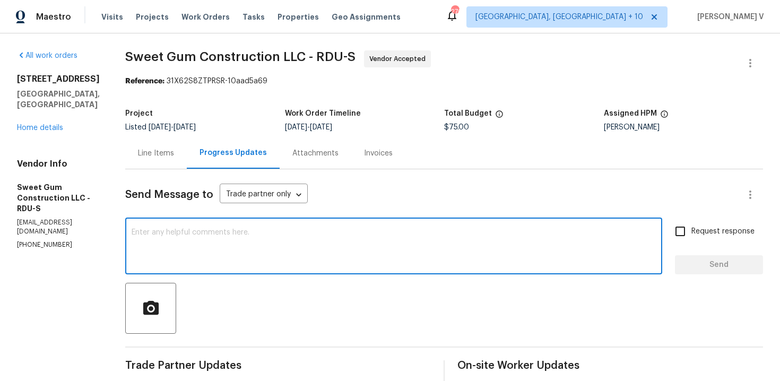
scroll to position [104, 0]
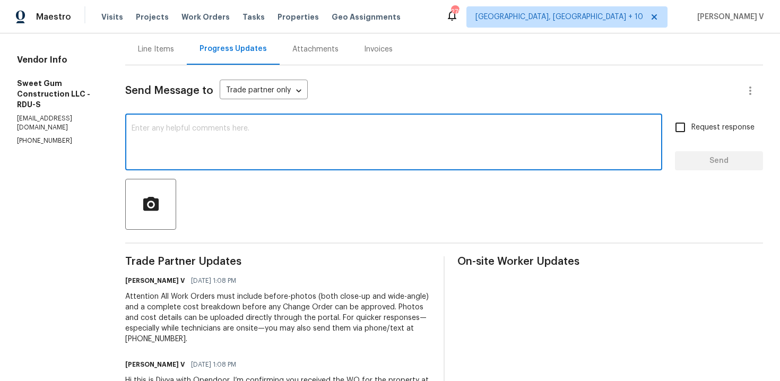
click at [239, 181] on div at bounding box center [444, 204] width 638 height 51
click at [346, 149] on textarea at bounding box center [394, 143] width 524 height 37
paste textarea "Hi team, Thank you for accepting the work order. Could you please provide a sch…"
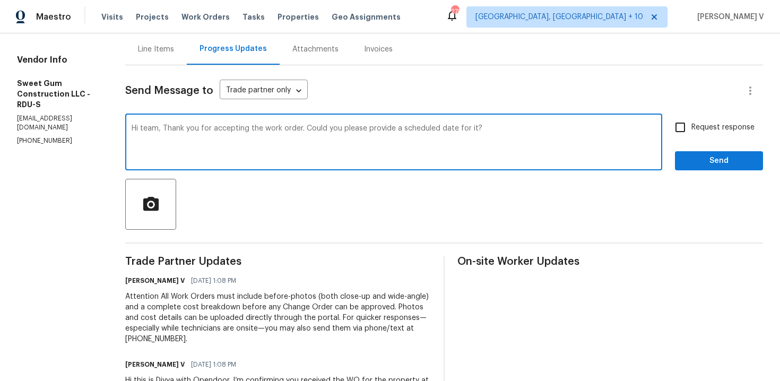
type textarea "Hi team, Thank you for accepting the work order. Could you please provide a sch…"
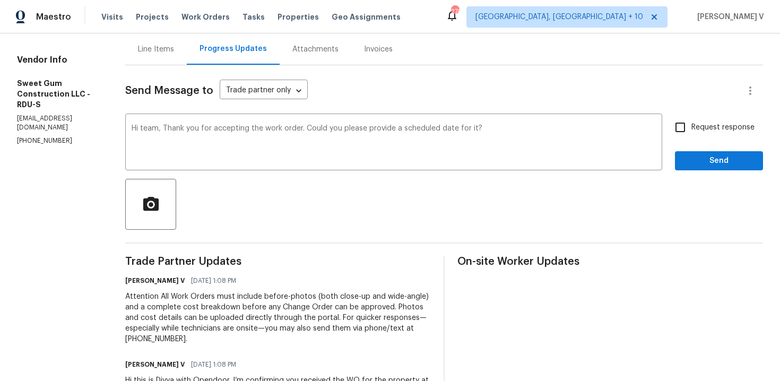
click at [716, 131] on span "Request response" at bounding box center [722, 127] width 63 height 11
click at [691, 131] on input "Request response" at bounding box center [680, 127] width 22 height 22
checkbox input "true"
click at [715, 162] on span "Send" at bounding box center [719, 160] width 71 height 13
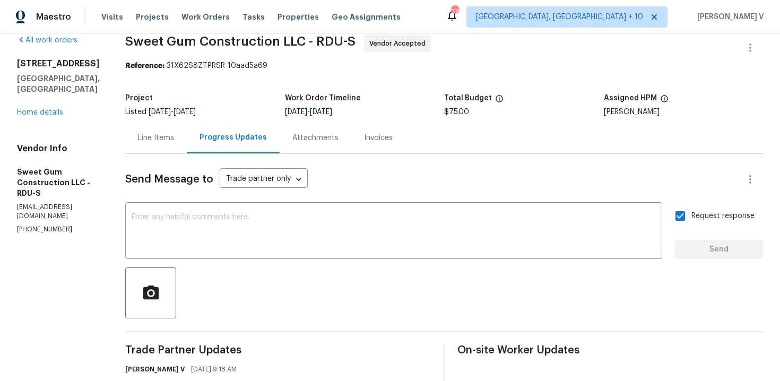
click at [37, 107] on div "All work orders [STREET_ADDRESS] Home details Vendor Info Sweet Gum Constructio…" at bounding box center [58, 134] width 83 height 199
click at [51, 109] on link "Home details" at bounding box center [40, 112] width 46 height 7
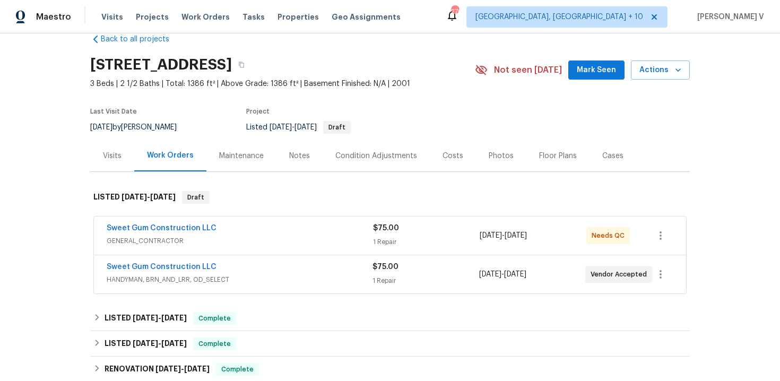
scroll to position [40, 0]
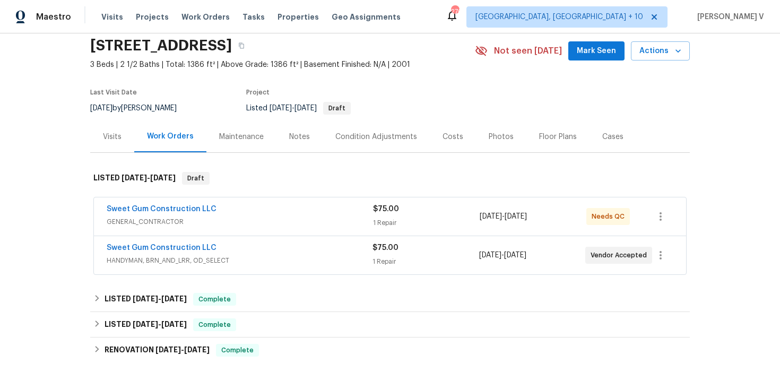
click at [297, 229] on div "Sweet Gum Construction LLC GENERAL_CONTRACTOR $75.00 1 Repair [DATE] - [DATE] N…" at bounding box center [390, 216] width 592 height 38
click at [300, 228] on div "Sweet Gum Construction LLC GENERAL_CONTRACTOR" at bounding box center [240, 216] width 266 height 25
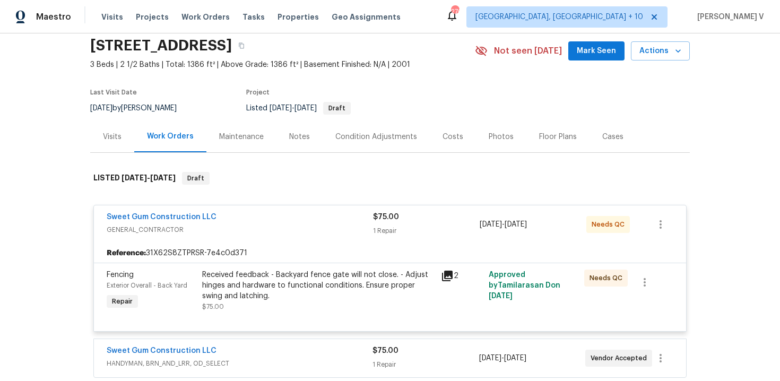
scroll to position [230, 0]
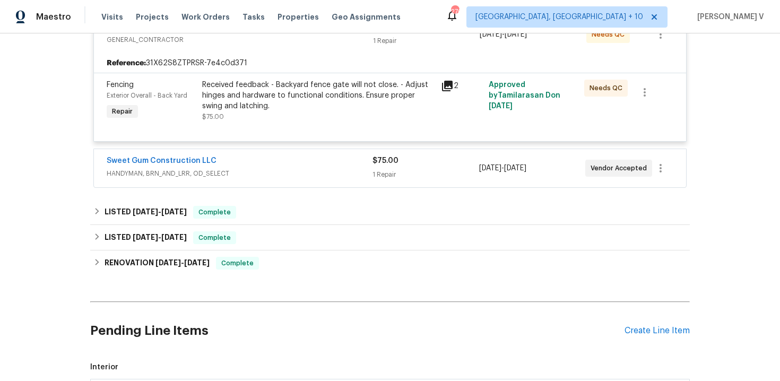
click at [303, 160] on div "Sweet Gum Construction LLC" at bounding box center [240, 161] width 266 height 13
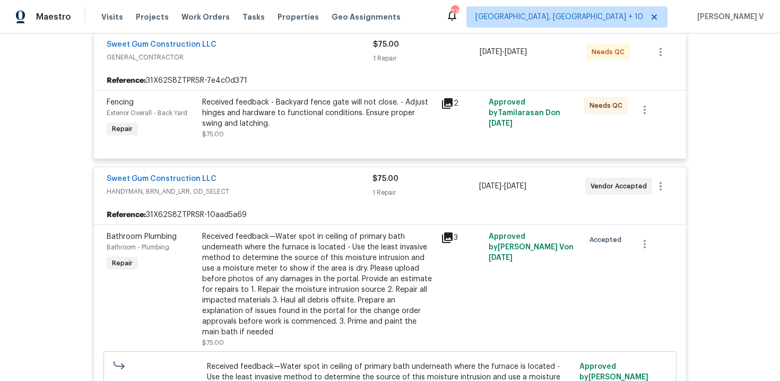
scroll to position [214, 0]
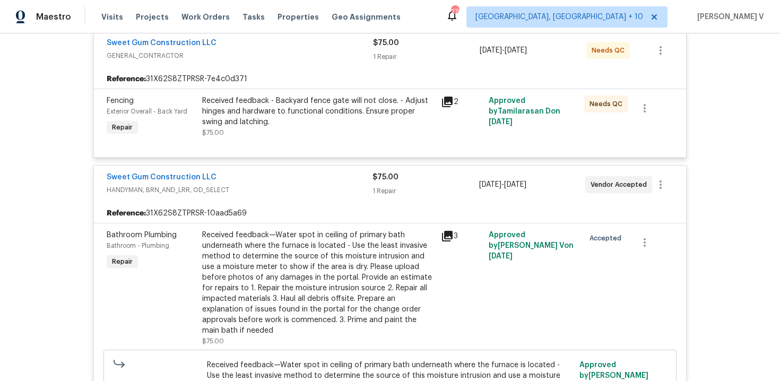
click at [344, 108] on div "Received feedback - Backyard fence gate will not close. - Adjust hinges and har…" at bounding box center [318, 112] width 232 height 32
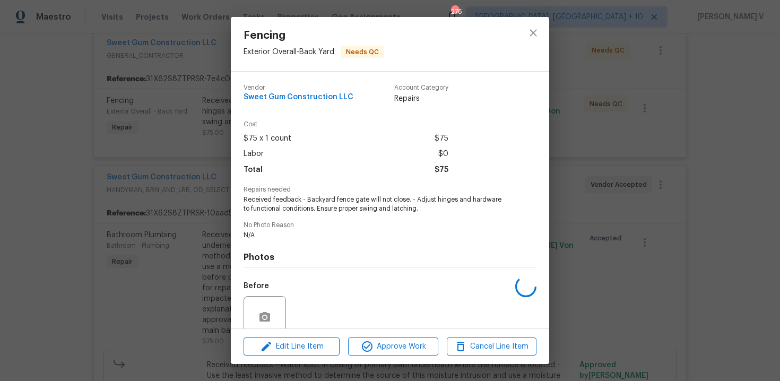
scroll to position [90, 0]
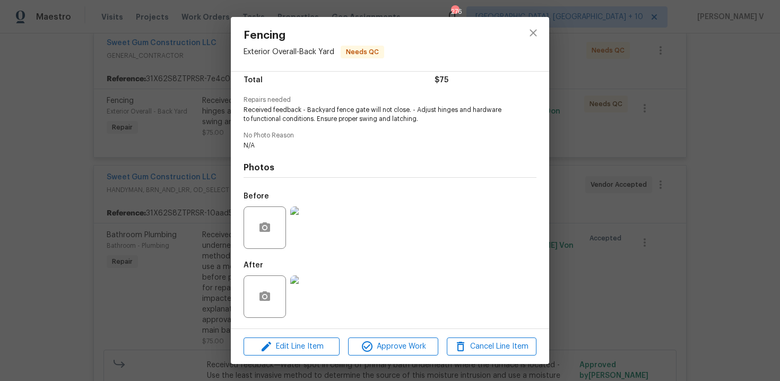
click at [220, 190] on div "Fencing Exterior Overall - Back Yard Needs QC Vendor Sweet Gum Construction LLC…" at bounding box center [390, 190] width 780 height 381
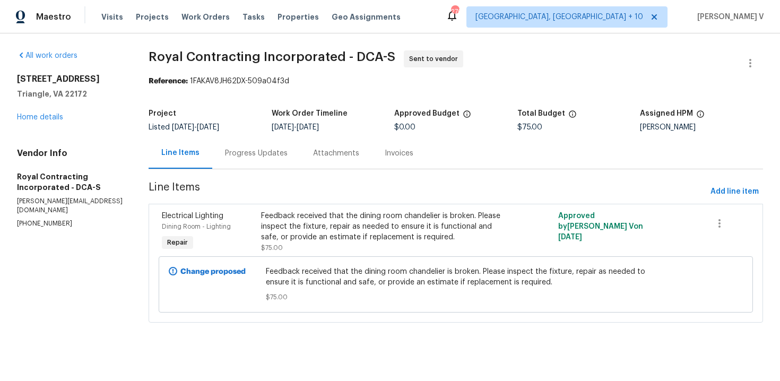
click at [273, 158] on div "Progress Updates" at bounding box center [256, 153] width 63 height 11
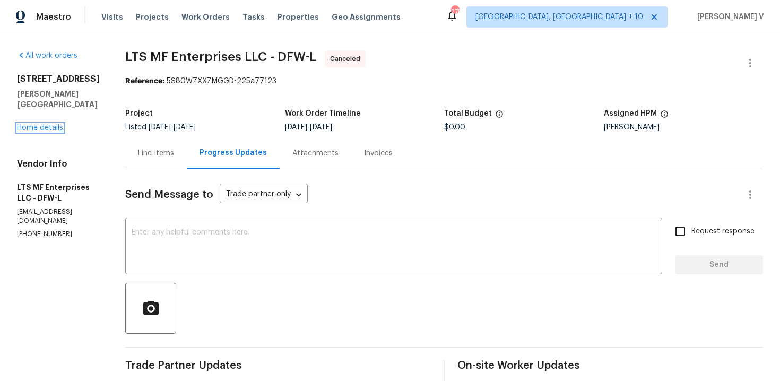
click at [38, 124] on link "Home details" at bounding box center [40, 127] width 46 height 7
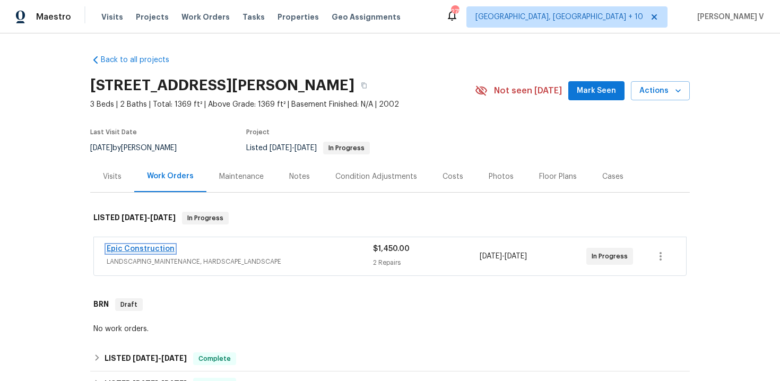
click at [149, 247] on link "Epic Construction" at bounding box center [141, 248] width 68 height 7
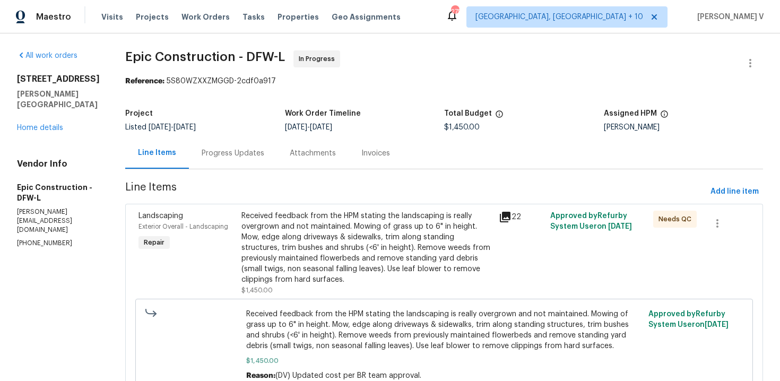
click at [224, 155] on div "Progress Updates" at bounding box center [233, 153] width 63 height 11
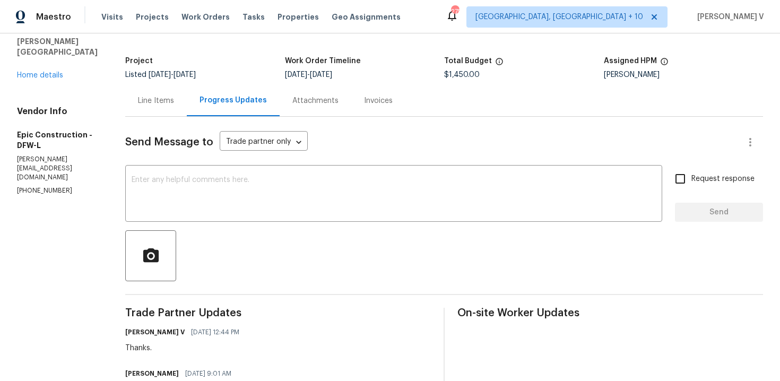
scroll to position [88, 0]
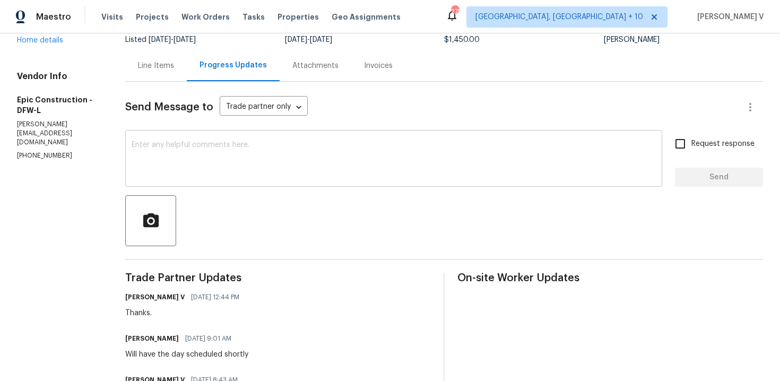
click at [151, 151] on textarea at bounding box center [394, 159] width 524 height 37
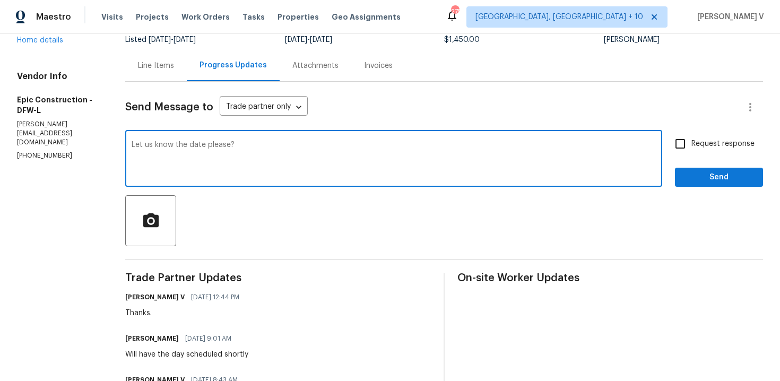
type textarea "Let us know the date please?"
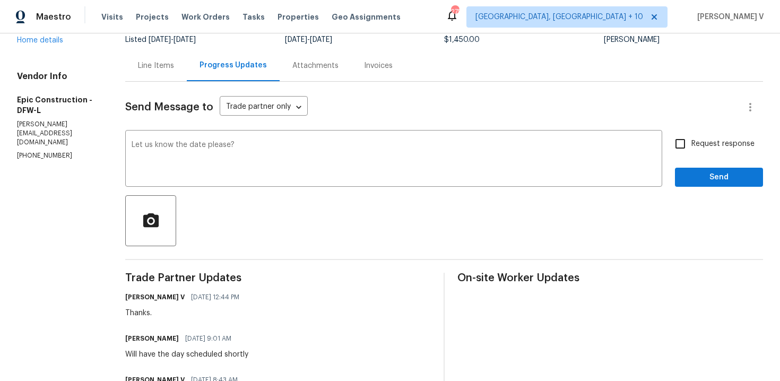
click at [711, 144] on span "Request response" at bounding box center [722, 144] width 63 height 11
click at [691, 144] on input "Request response" at bounding box center [680, 144] width 22 height 22
checkbox input "true"
click at [713, 181] on span "Send" at bounding box center [719, 177] width 71 height 13
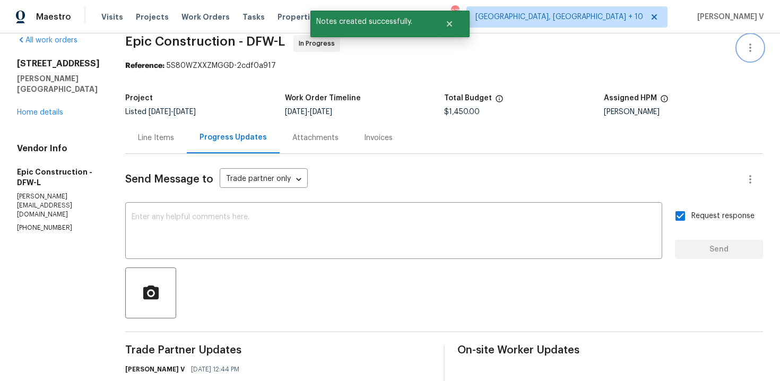
click at [754, 44] on icon "button" at bounding box center [750, 47] width 13 height 13
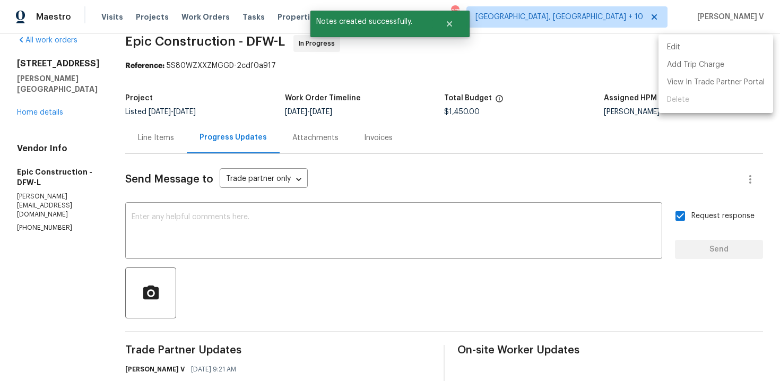
click at [714, 50] on li "Edit" at bounding box center [716, 48] width 115 height 18
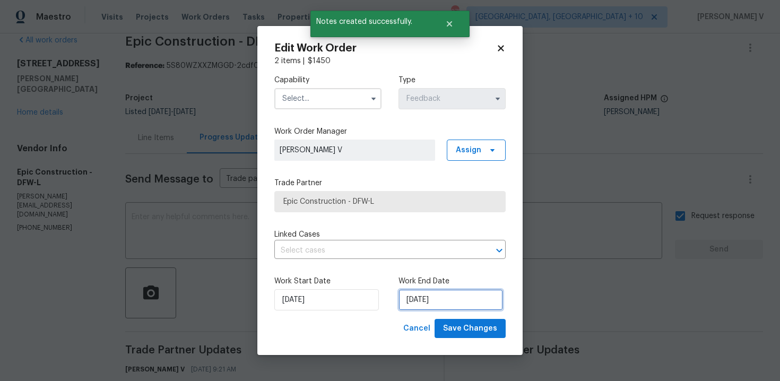
click at [428, 293] on input "[DATE]" at bounding box center [451, 299] width 105 height 21
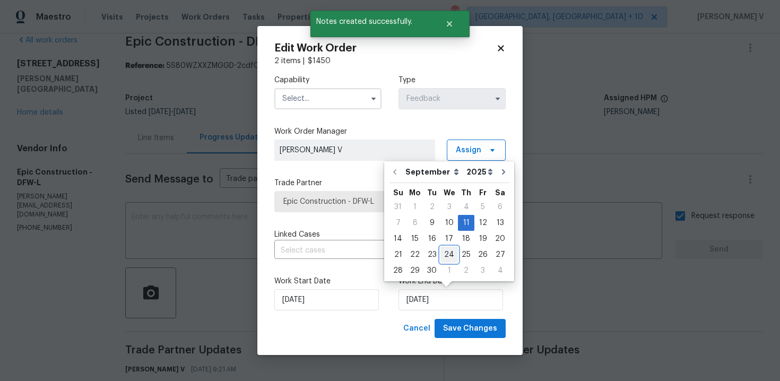
click at [447, 254] on div "24" at bounding box center [449, 254] width 18 height 15
type input "[DATE]"
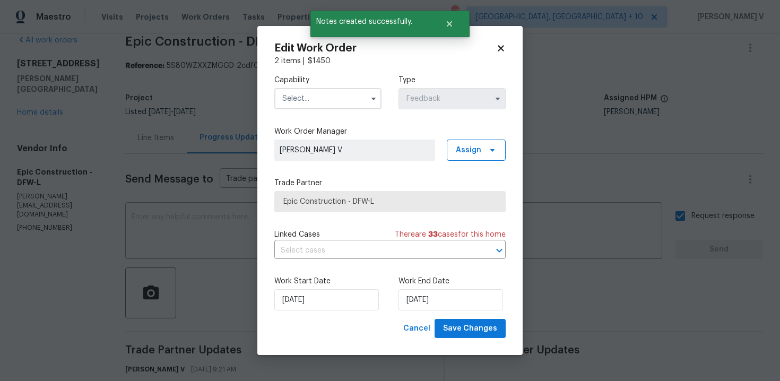
click at [330, 92] on input "text" at bounding box center [327, 98] width 107 height 21
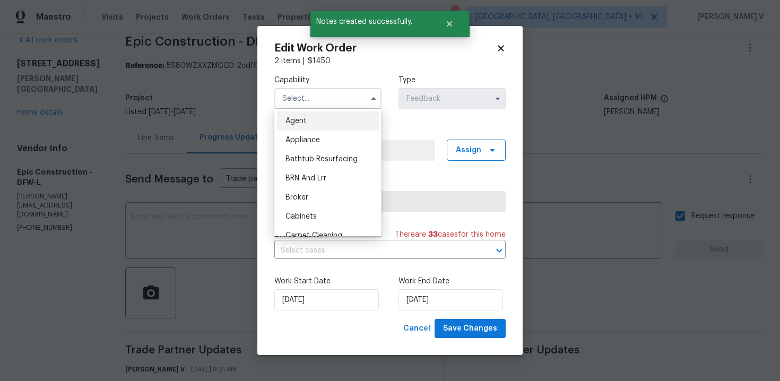
click at [322, 110] on ul "Agent Appliance Bathtub Resurfacing BRN And Lrr Broker Cabinets Carpet Cleaning…" at bounding box center [327, 172] width 107 height 127
click at [334, 123] on div "Agent" at bounding box center [328, 120] width 102 height 19
type input "Agent"
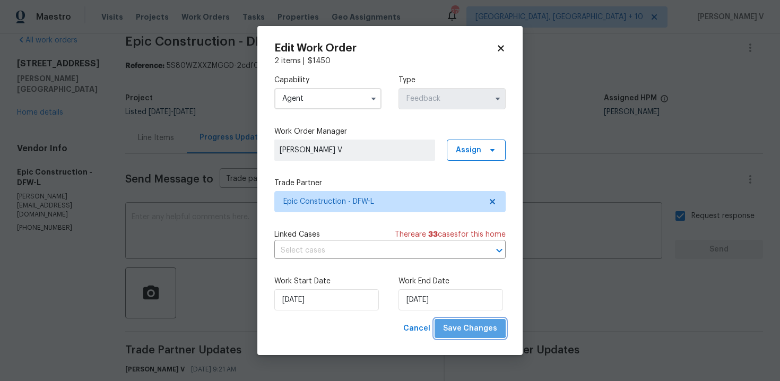
click at [473, 320] on button "Save Changes" at bounding box center [470, 329] width 71 height 20
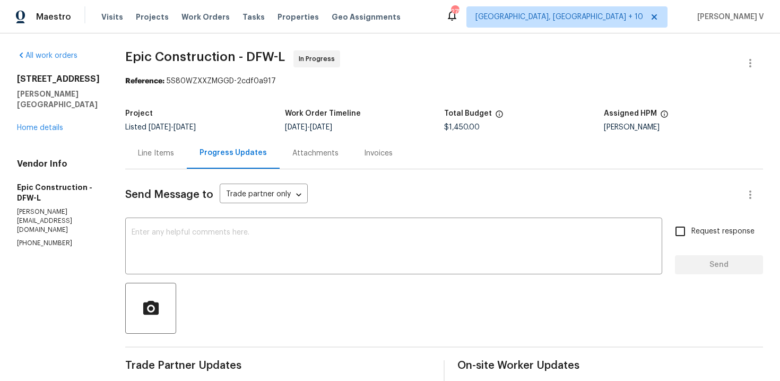
click at [30, 239] on p "[PHONE_NUMBER]" at bounding box center [58, 243] width 83 height 9
copy p
click at [49, 239] on p "[PHONE_NUMBER]" at bounding box center [58, 243] width 83 height 9
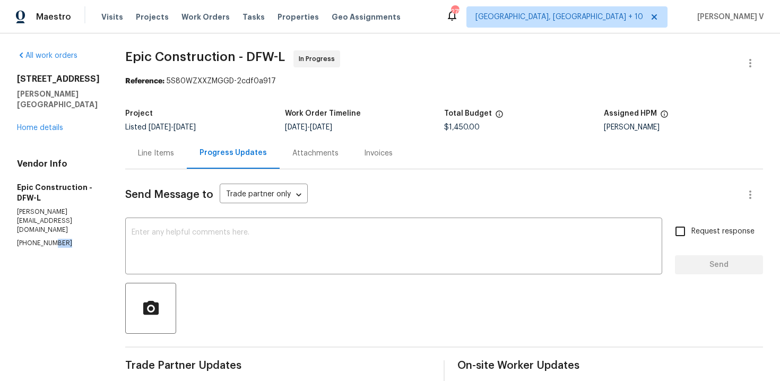
click at [49, 239] on p "[PHONE_NUMBER]" at bounding box center [58, 243] width 83 height 9
copy p "[PHONE_NUMBER]"
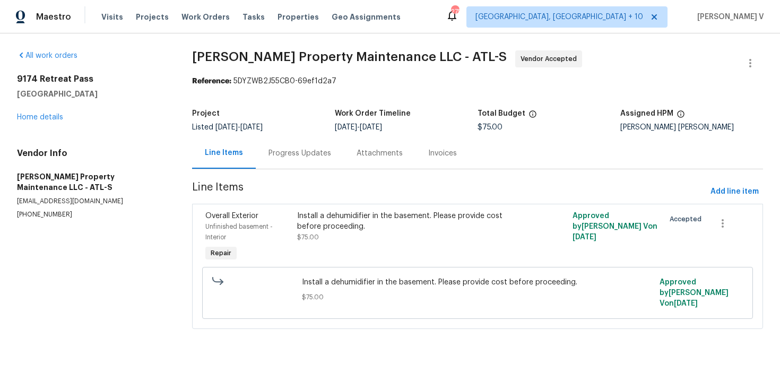
click at [295, 132] on div "Project Listed [DATE] - [DATE] Work Order Timeline [DATE] - [DATE] Total Budget…" at bounding box center [477, 120] width 571 height 34
click at [292, 148] on div "Progress Updates" at bounding box center [300, 153] width 63 height 11
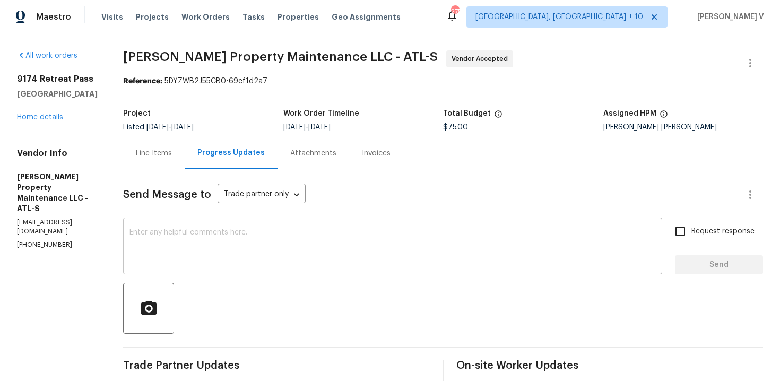
click at [192, 262] on textarea at bounding box center [392, 247] width 526 height 37
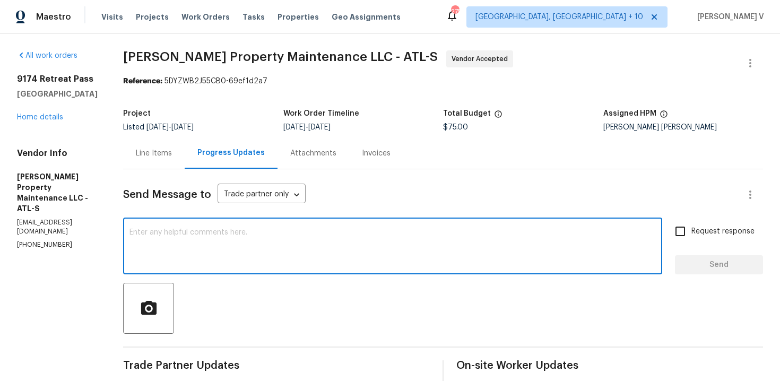
paste textarea "Hi team, Thank you for accepting the work order. Could you please provide a sch…"
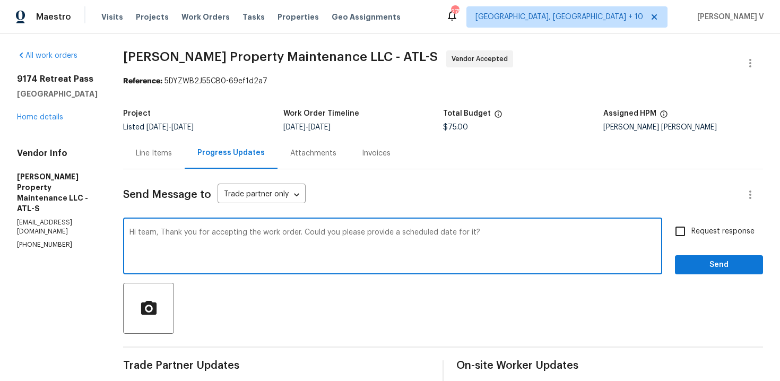
type textarea "Hi team, Thank you for accepting the work order. Could you please provide a sch…"
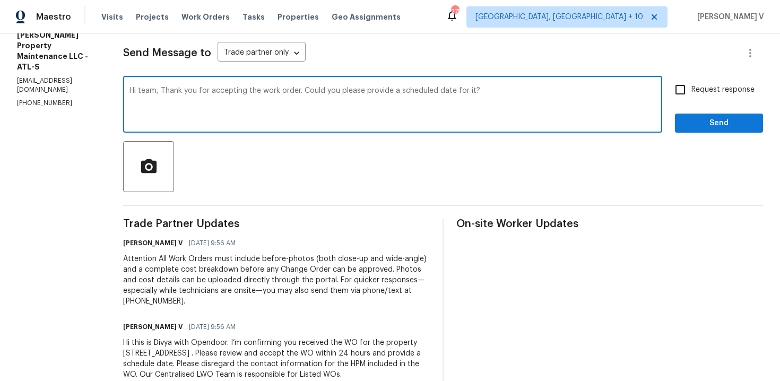
scroll to position [170, 0]
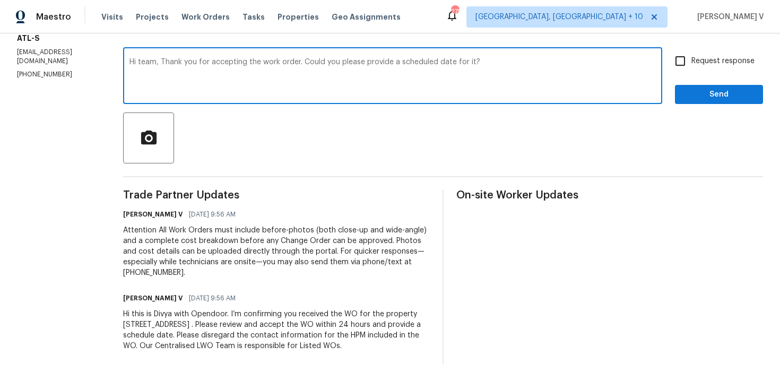
click at [703, 71] on label "Request response" at bounding box center [711, 61] width 85 height 22
click at [691, 71] on input "Request response" at bounding box center [680, 61] width 22 height 22
checkbox input "true"
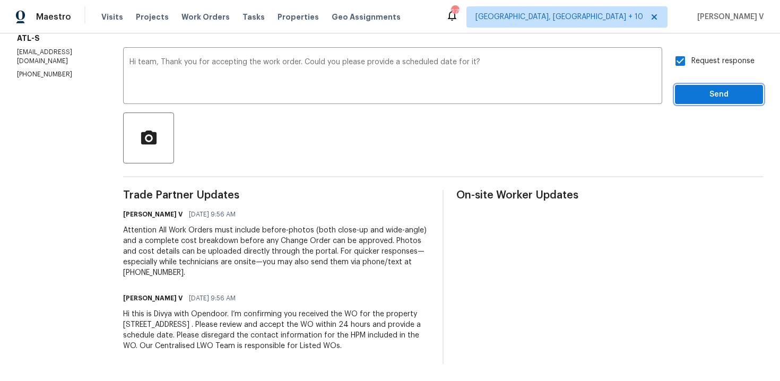
click at [701, 100] on span "Send" at bounding box center [719, 94] width 71 height 13
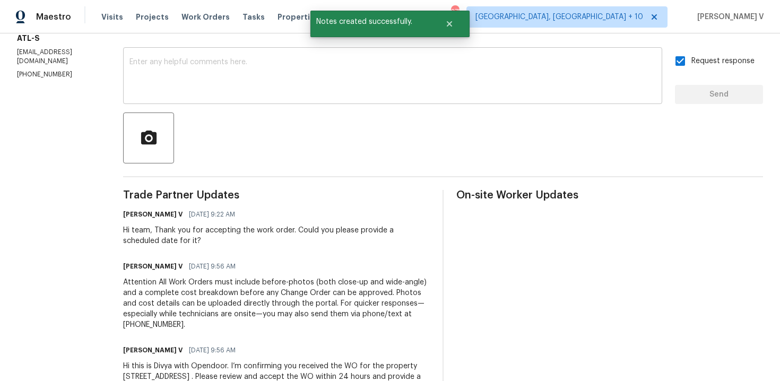
scroll to position [37, 0]
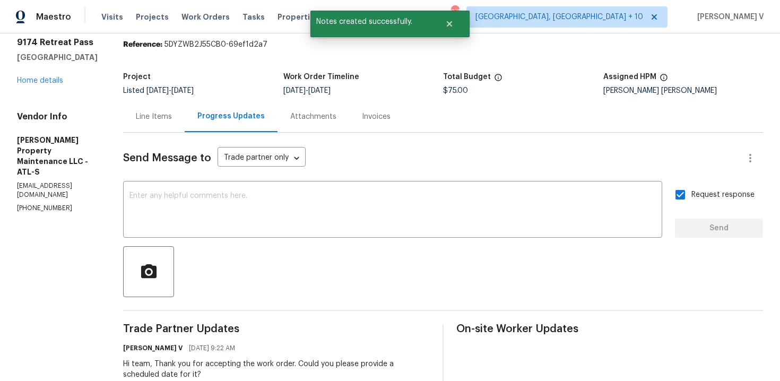
click at [152, 125] on div "Line Items" at bounding box center [154, 116] width 62 height 31
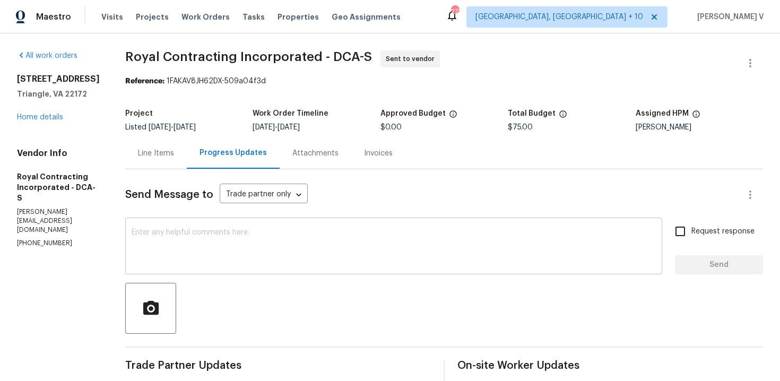
scroll to position [244, 0]
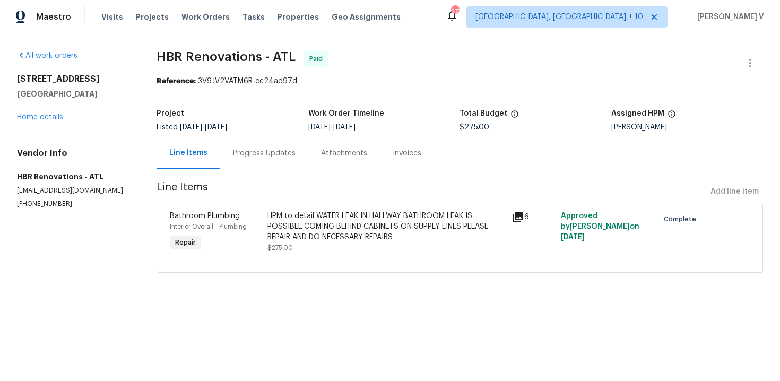
click at [51, 113] on div "[STREET_ADDRESS] Home details" at bounding box center [74, 98] width 114 height 49
click at [51, 115] on link "Home details" at bounding box center [40, 117] width 46 height 7
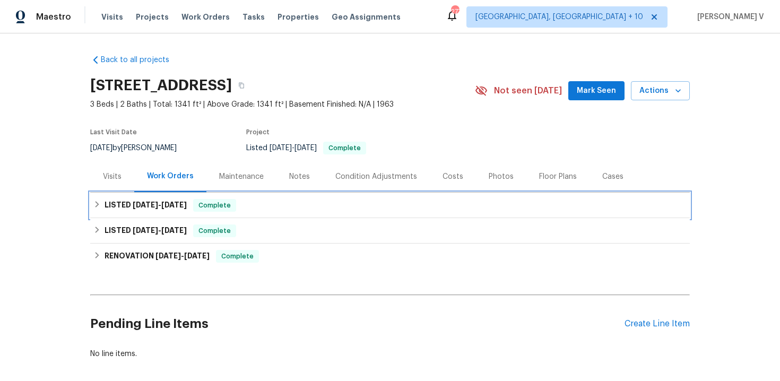
click at [309, 215] on div "LISTED 7/29/25 - 8/2/25 Complete" at bounding box center [390, 205] width 600 height 25
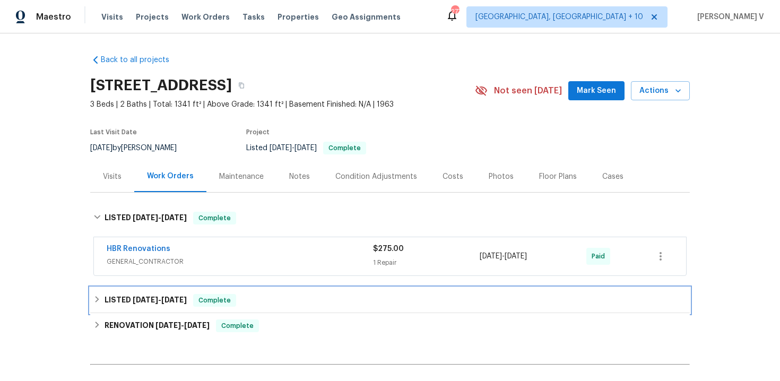
click at [263, 305] on div "LISTED 7/10/25 - 7/14/25 Complete" at bounding box center [389, 300] width 593 height 13
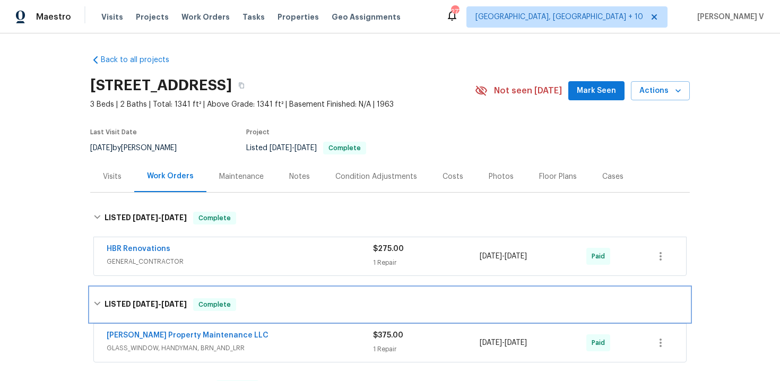
scroll to position [167, 0]
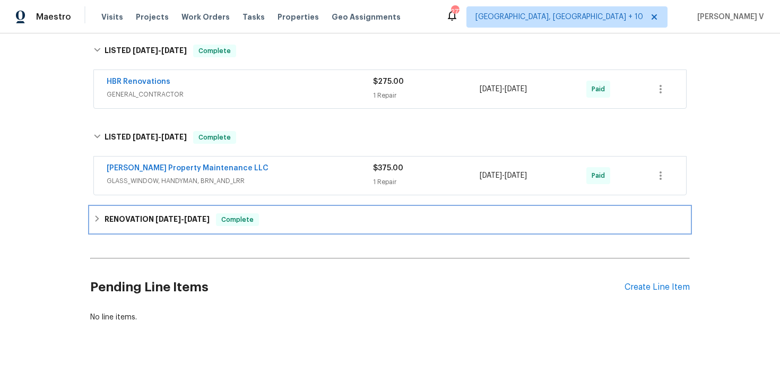
click at [369, 218] on div "RENOVATION 4/25/25 - 7/3/25 Complete" at bounding box center [389, 219] width 593 height 13
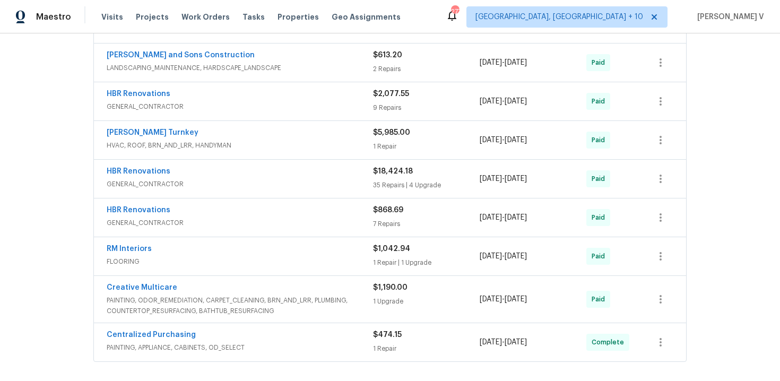
scroll to position [668, 0]
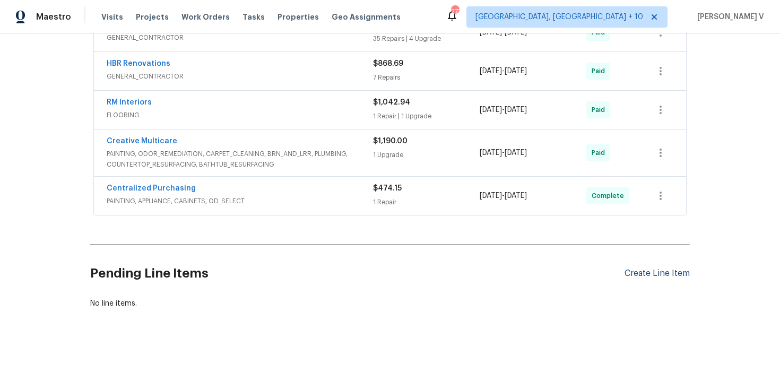
click at [647, 273] on div "Create Line Item" at bounding box center [657, 274] width 65 height 10
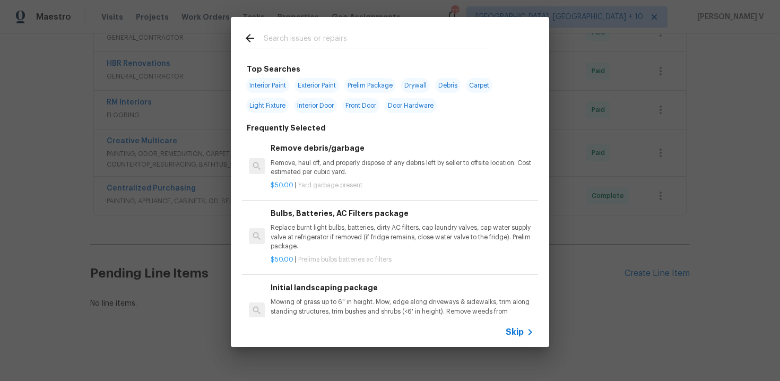
click at [517, 335] on span "Skip" at bounding box center [515, 332] width 18 height 11
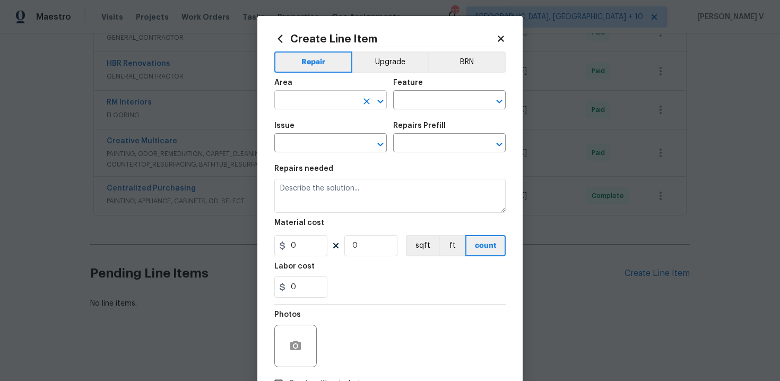
click at [311, 98] on input "text" at bounding box center [315, 101] width 83 height 16
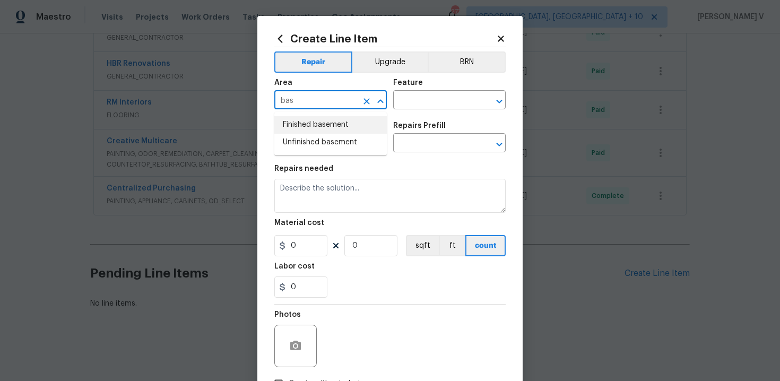
click at [317, 129] on li "Finished basement" at bounding box center [330, 125] width 113 height 18
type input "Finished basement"
click at [447, 90] on div "Feature" at bounding box center [449, 86] width 113 height 14
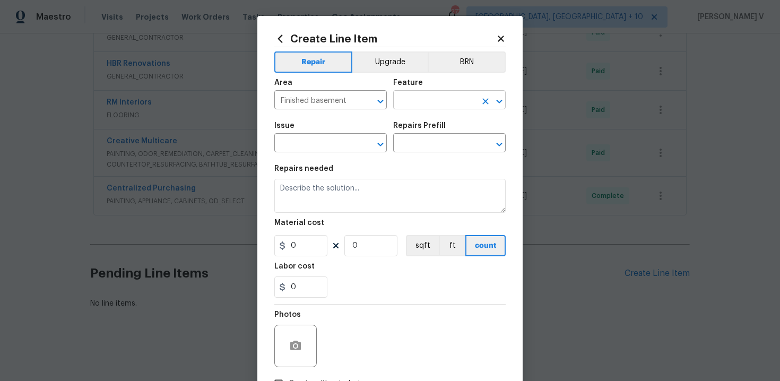
click at [420, 105] on input "text" at bounding box center [434, 101] width 83 height 16
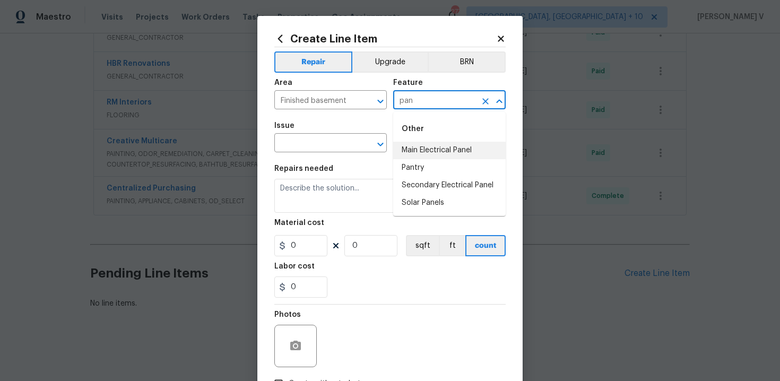
click at [422, 141] on div "Other" at bounding box center [449, 128] width 113 height 25
click at [426, 149] on li "Main Electrical Panel" at bounding box center [449, 151] width 113 height 18
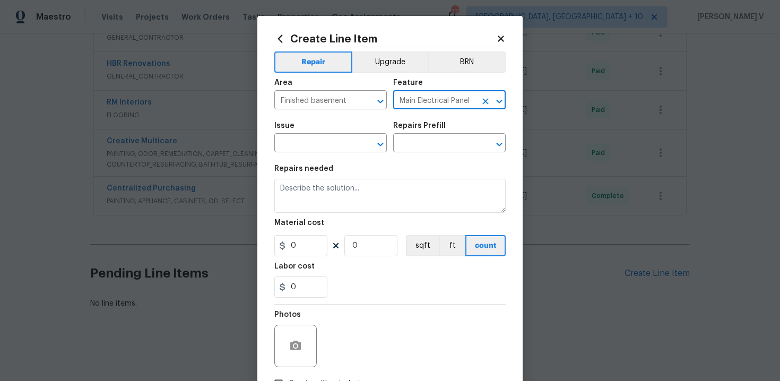
type input "Main Electrical Panel"
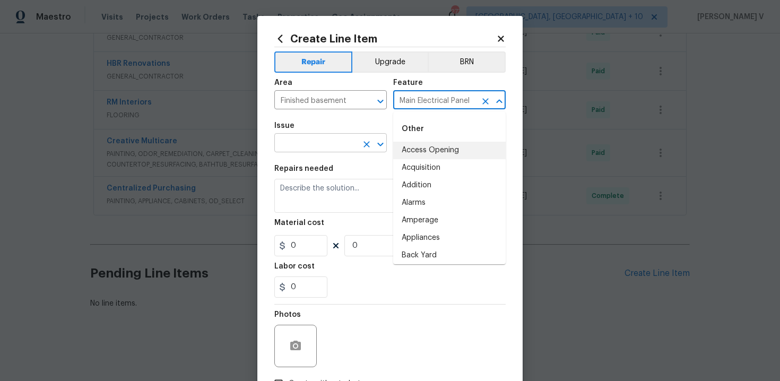
click at [294, 148] on input "text" at bounding box center [315, 144] width 83 height 16
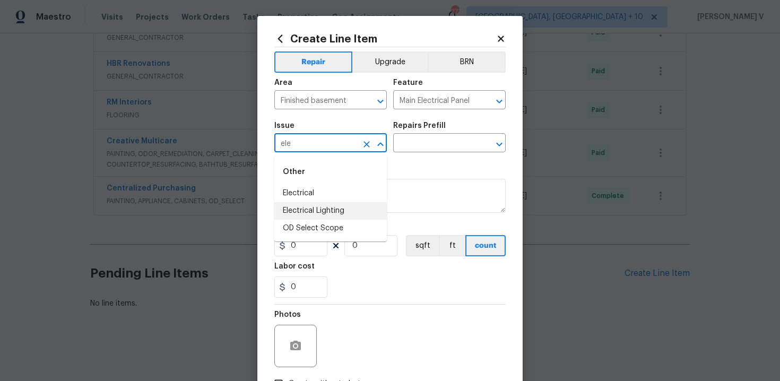
click at [300, 202] on li "Electrical Lighting" at bounding box center [330, 211] width 113 height 18
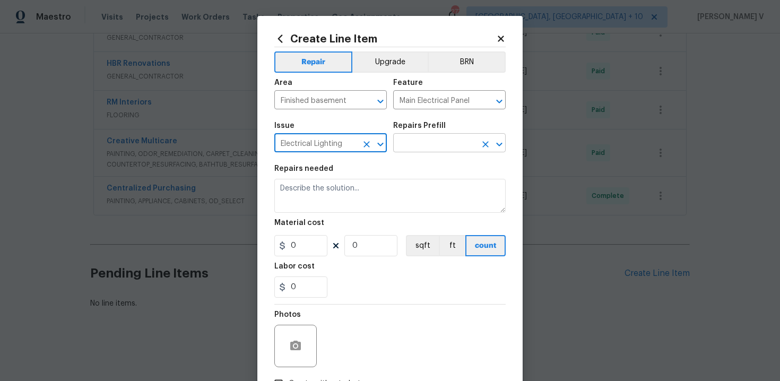
drag, startPoint x: 310, startPoint y: 145, endPoint x: 402, endPoint y: 145, distance: 91.3
click at [401, 145] on div "Issue Electrical Lighting ​ Repairs Prefill ​" at bounding box center [389, 137] width 231 height 43
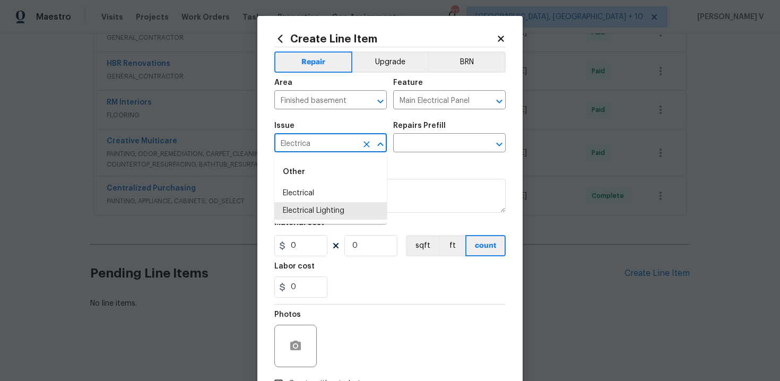
click at [359, 190] on li "Electrical" at bounding box center [330, 194] width 113 height 18
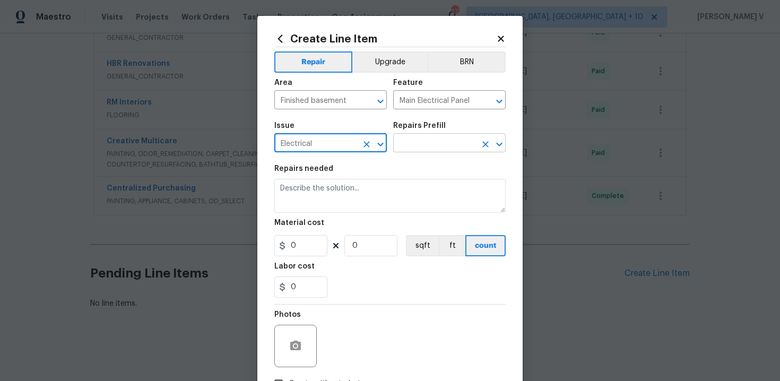
type input "Electrical"
click at [440, 142] on input "text" at bounding box center [434, 144] width 83 height 16
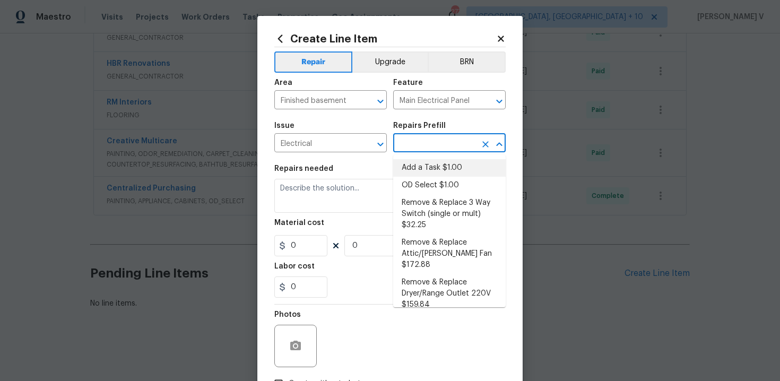
click at [414, 167] on li "Add a Task $1.00" at bounding box center [449, 168] width 113 height 18
type input "Add a Task $1.00"
type textarea "HPM to detail"
type input "1"
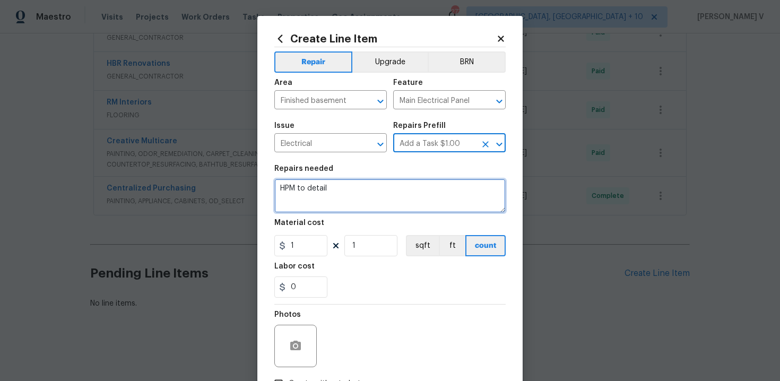
click at [355, 189] on textarea "HPM to detail" at bounding box center [389, 196] width 231 height 34
paste textarea "Please provide a quote for an electrical panel replacement to include permits a…"
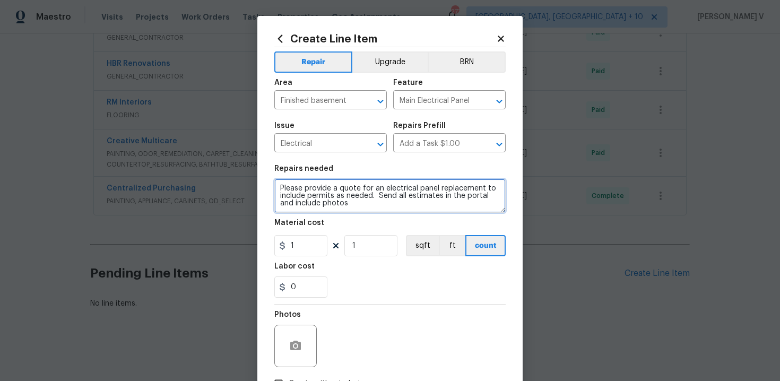
type textarea "Please provide a quote for an electrical panel replacement to include permits a…"
click at [427, 163] on section "Repairs needed Please provide a quote for an electrical panel replacement to in…" at bounding box center [389, 231] width 231 height 145
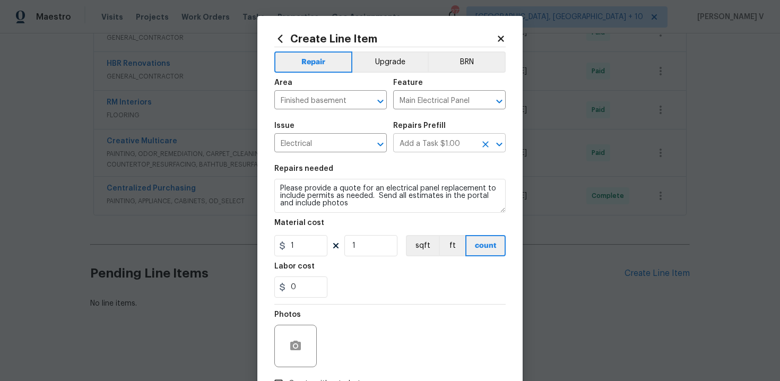
click at [449, 145] on input "Add a Task $1.00" at bounding box center [434, 144] width 83 height 16
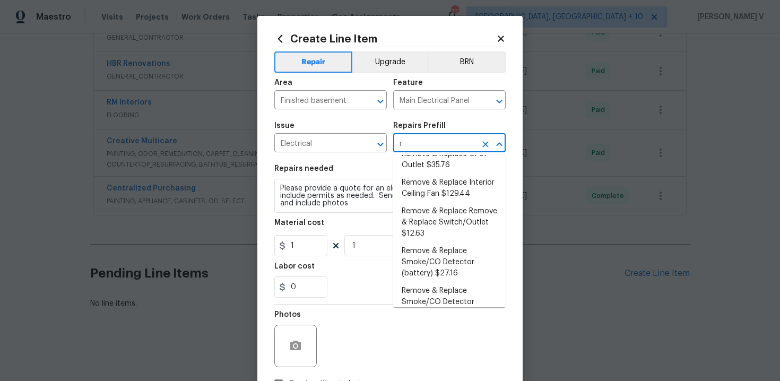
scroll to position [0, 0]
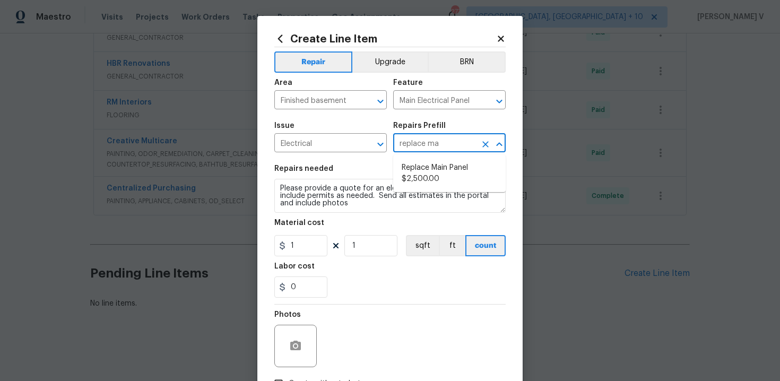
click at [435, 179] on li "Replace Main Panel $2,500.00" at bounding box center [449, 173] width 113 height 29
type input "Replace Main Panel $2,500.00"
type textarea "Remove and replace outdated main panel with approved panel. Includes obtaining …"
type input "2500"
type input "Replace Main Panel $2,500.00"
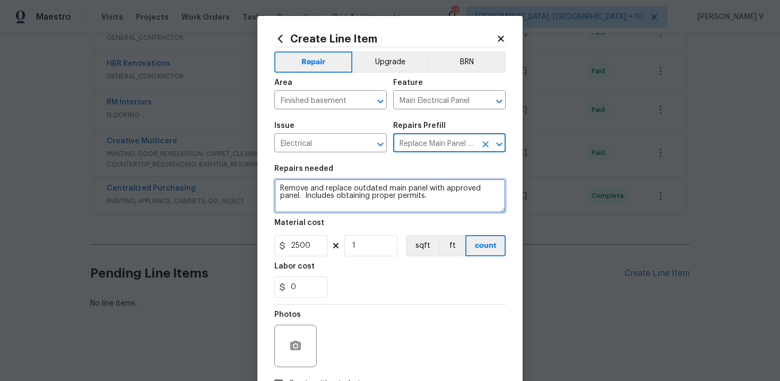
click at [387, 186] on textarea "Remove and replace outdated main panel with approved panel. Includes obtaining …" at bounding box center [389, 196] width 231 height 34
paste textarea "Please provide a quote for an electrical panel replacement to include permits a…"
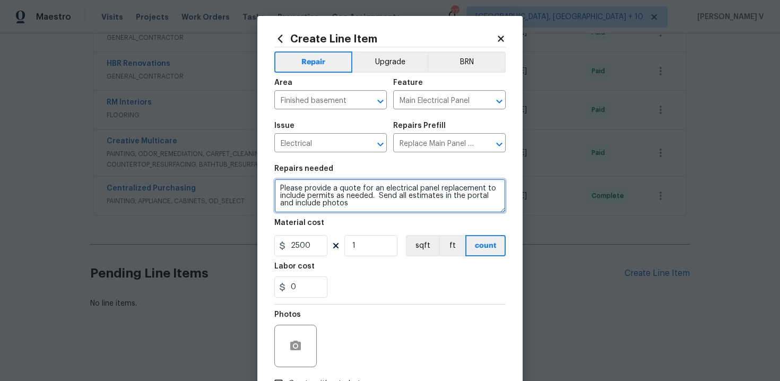
type textarea "Please provide a quote for an electrical panel replacement to include permits a…"
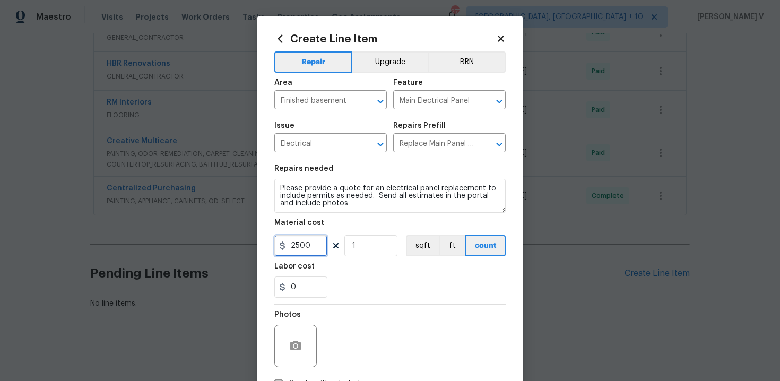
click at [304, 247] on input "2500" at bounding box center [300, 245] width 53 height 21
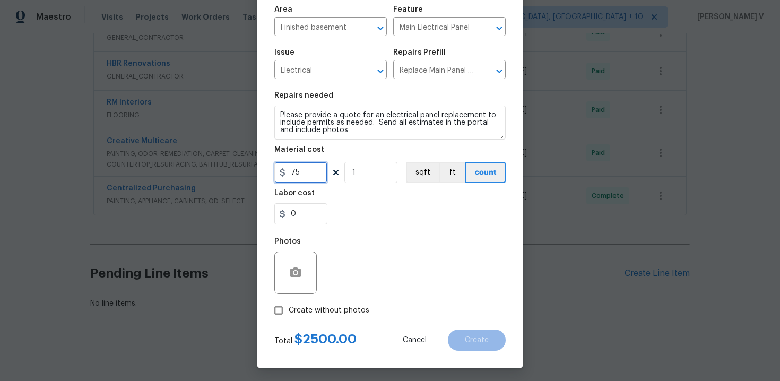
scroll to position [76, 0]
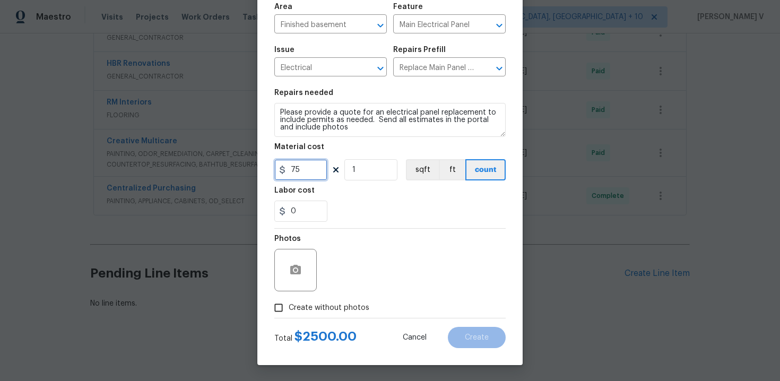
type input "75"
click at [288, 306] on input "Create without photos" at bounding box center [279, 308] width 20 height 20
checkbox input "true"
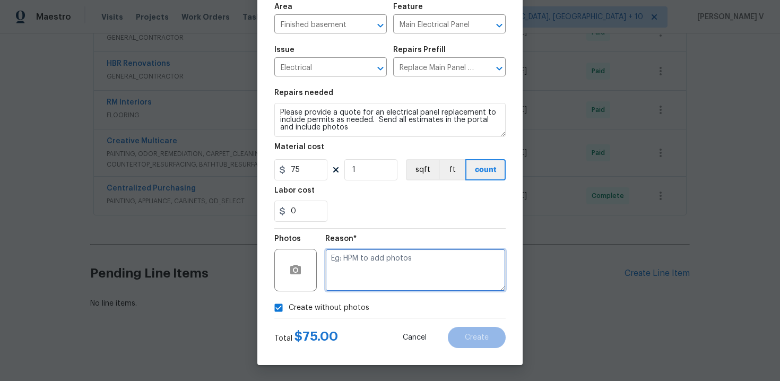
click at [383, 272] on textarea at bounding box center [415, 270] width 180 height 42
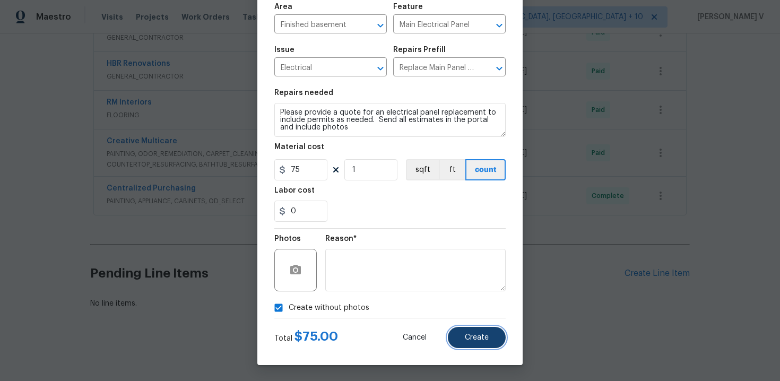
click at [479, 337] on span "Create" at bounding box center [477, 338] width 24 height 8
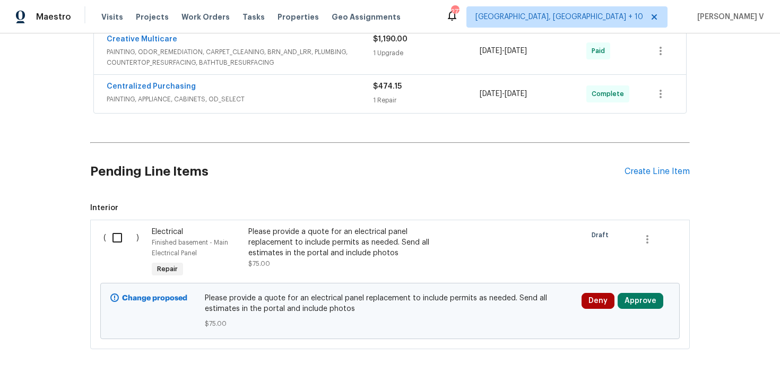
scroll to position [811, 0]
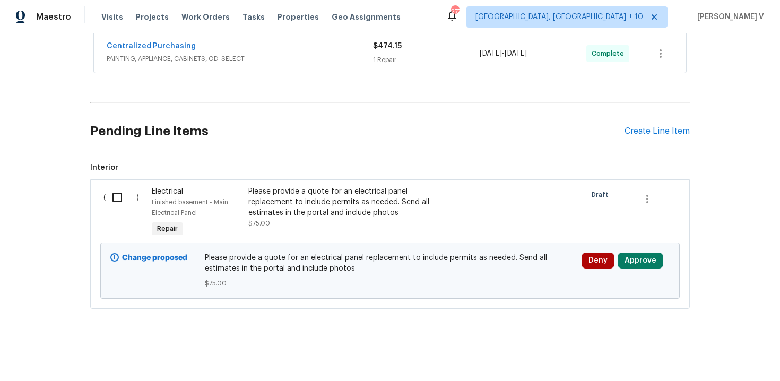
click at [102, 198] on div "( )" at bounding box center [124, 212] width 48 height 59
click at [123, 192] on input "checkbox" at bounding box center [121, 197] width 30 height 22
checkbox input "true"
click at [744, 359] on span "Create Work Order" at bounding box center [719, 354] width 71 height 13
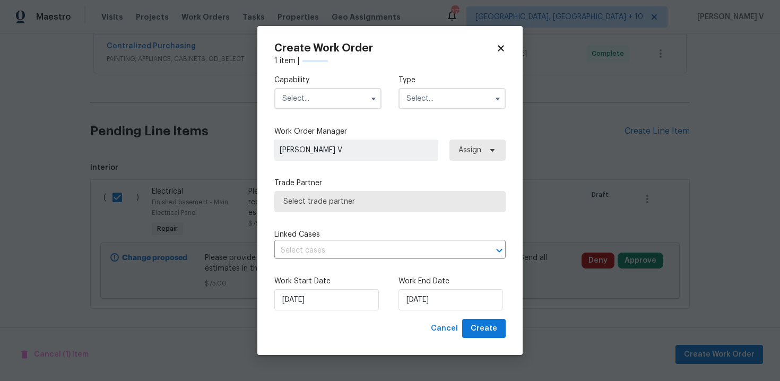
click at [306, 107] on input "text" at bounding box center [327, 98] width 107 height 21
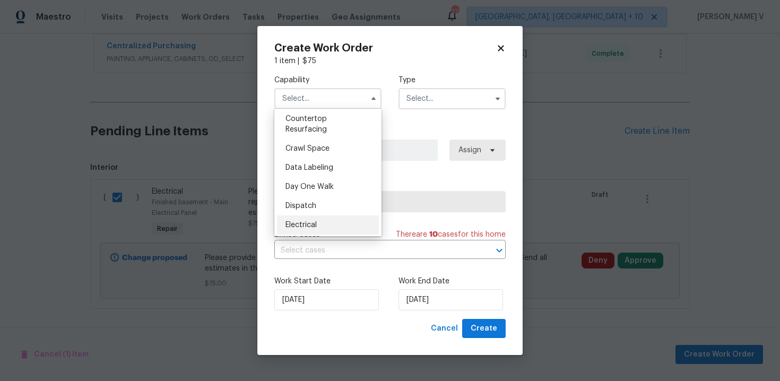
click at [305, 222] on span "Electrical" at bounding box center [301, 224] width 31 height 7
type input "Electrical"
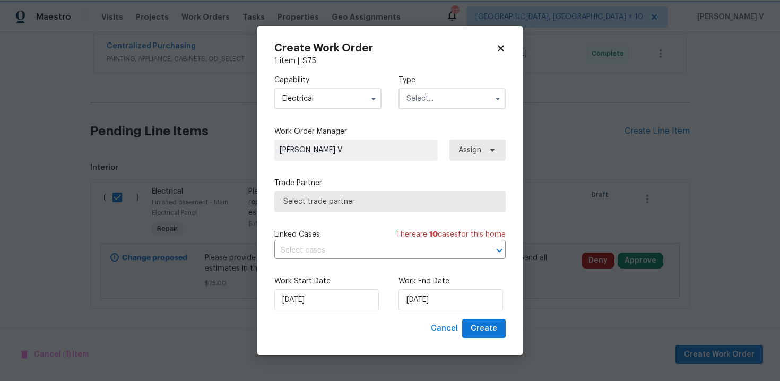
scroll to position [252, 0]
click at [438, 98] on input "text" at bounding box center [452, 98] width 107 height 21
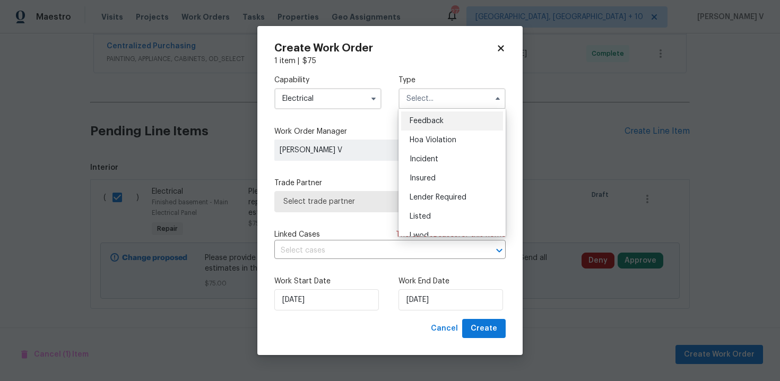
click at [422, 115] on div "Feedback" at bounding box center [452, 120] width 102 height 19
type input "Feedback"
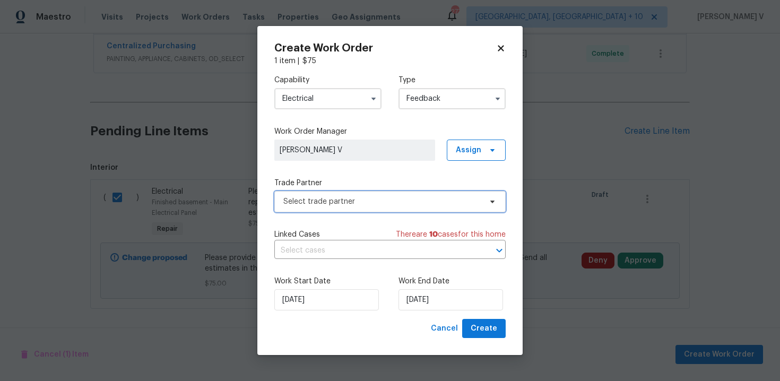
click at [358, 198] on span "Select trade partner" at bounding box center [382, 201] width 198 height 11
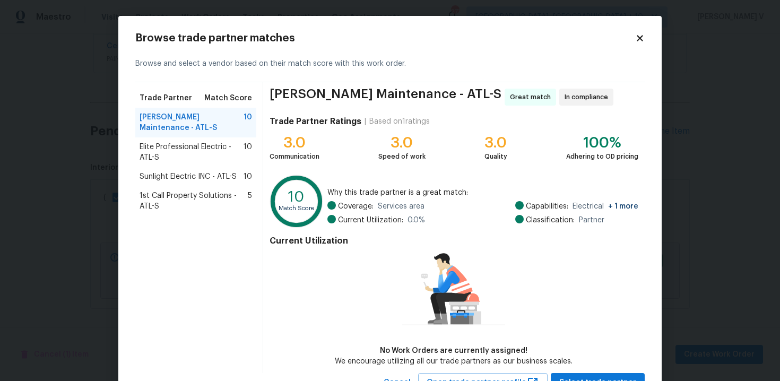
click at [213, 171] on span "Sunlight Electric INC - ATL-S" at bounding box center [188, 176] width 97 height 11
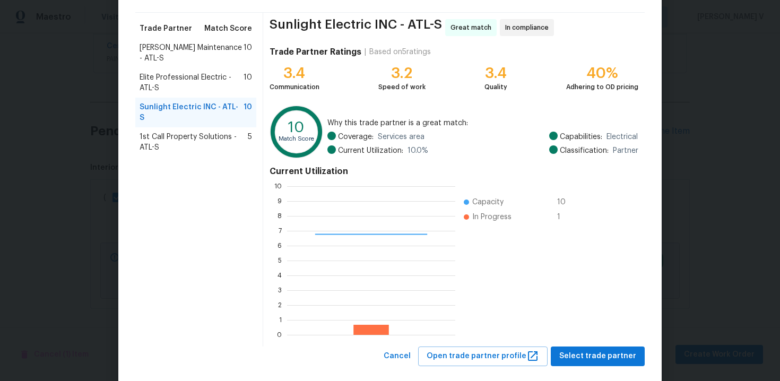
scroll to position [87, 0]
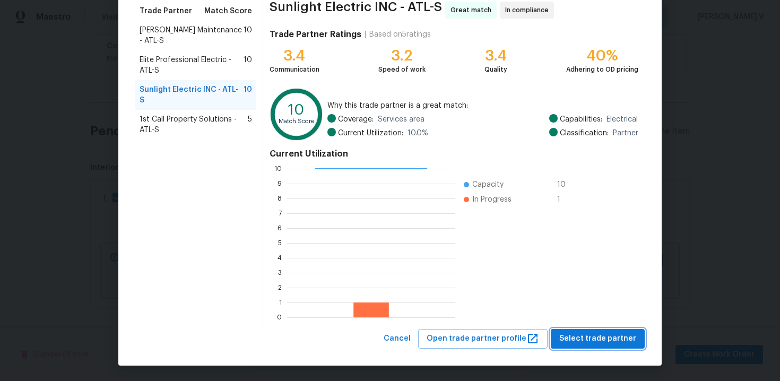
click at [588, 341] on span "Select trade partner" at bounding box center [597, 338] width 77 height 13
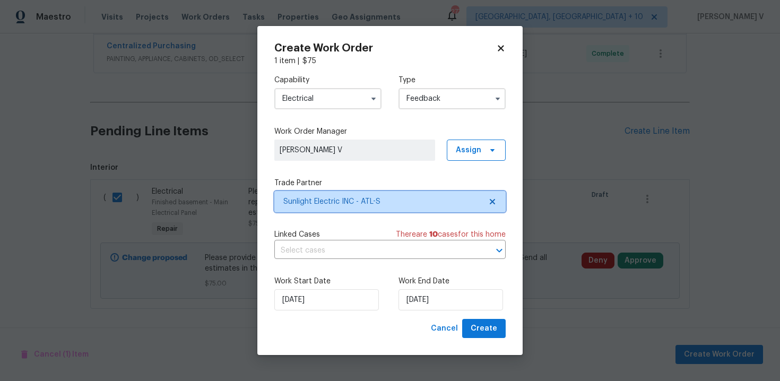
scroll to position [0, 0]
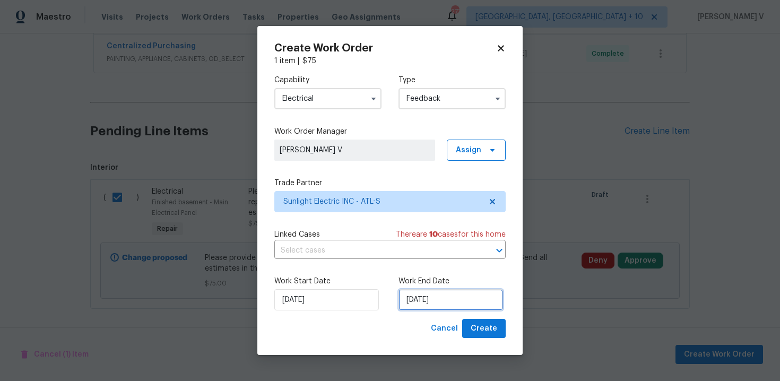
click at [426, 289] on input "24/09/2025" at bounding box center [451, 299] width 105 height 21
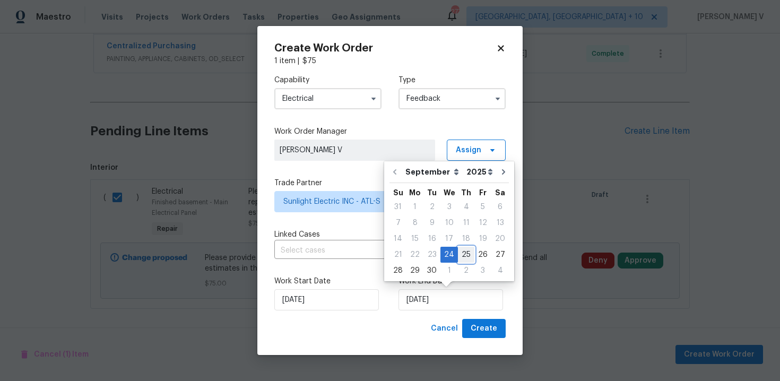
click at [469, 257] on div "25" at bounding box center [466, 254] width 16 height 15
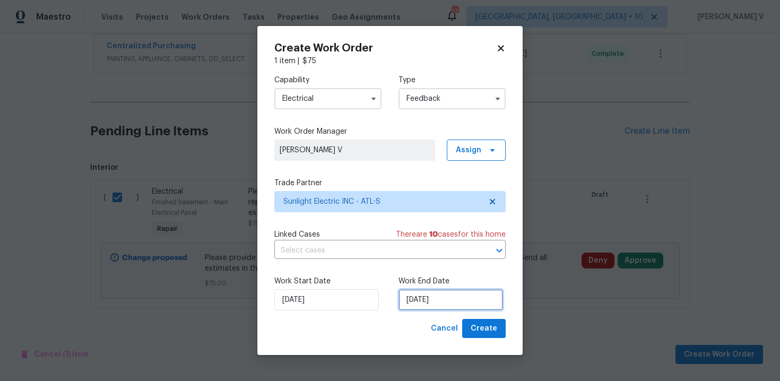
click at [443, 290] on input "25/09/2025" at bounding box center [451, 299] width 105 height 21
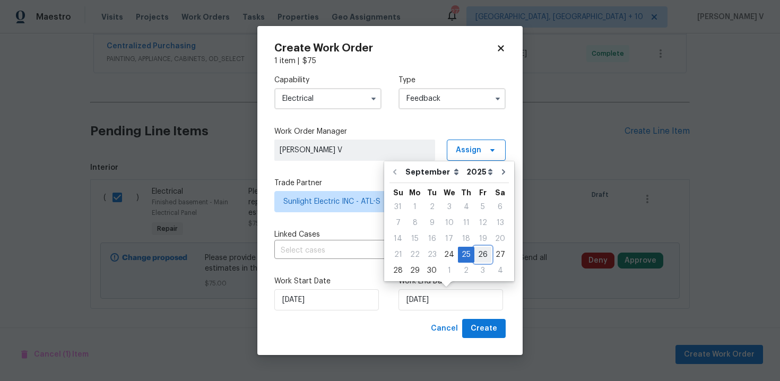
click at [476, 258] on div "26" at bounding box center [482, 254] width 17 height 15
type input "26/09/2025"
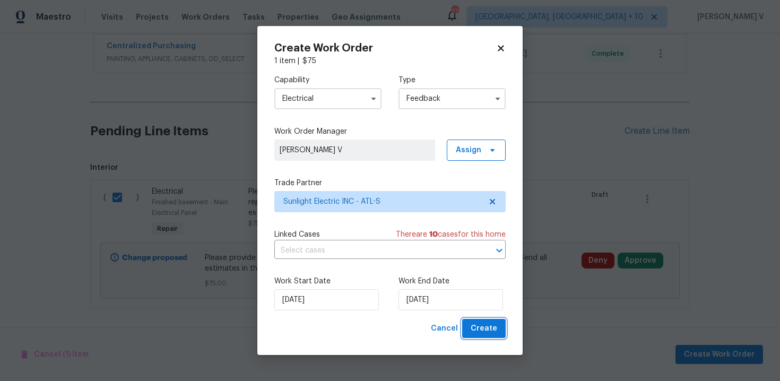
click at [478, 333] on span "Create" at bounding box center [484, 328] width 27 height 13
checkbox input "false"
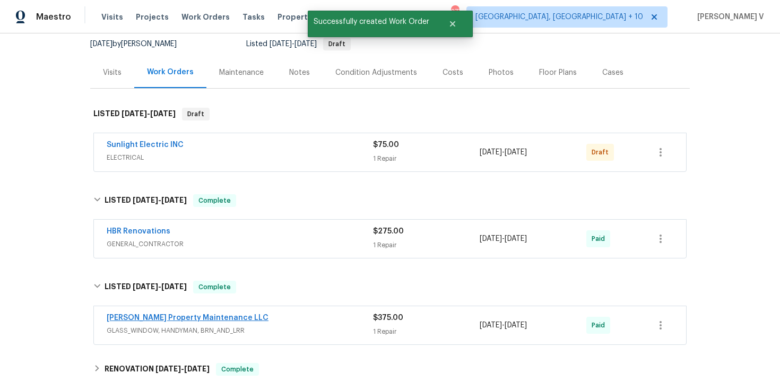
scroll to position [114, 0]
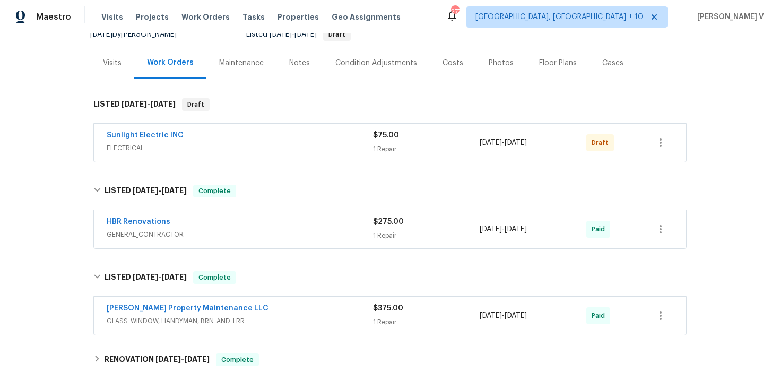
click at [155, 140] on span "Sunlight Electric INC" at bounding box center [145, 135] width 77 height 11
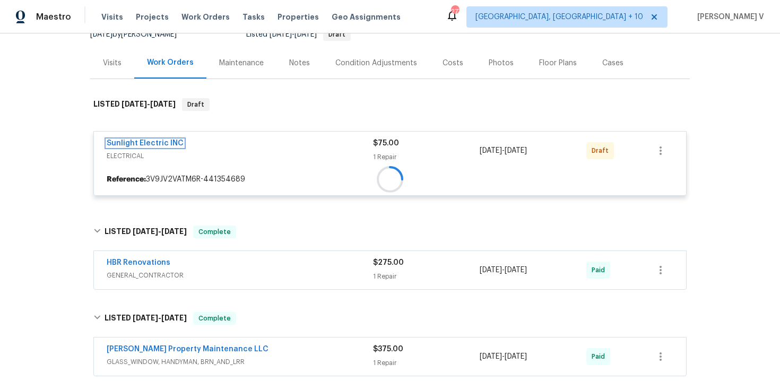
click at [155, 140] on link "Sunlight Electric INC" at bounding box center [145, 143] width 77 height 7
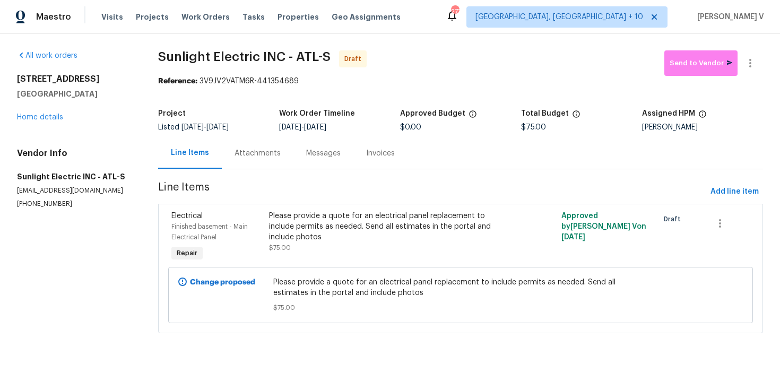
click at [268, 143] on div "Attachments" at bounding box center [258, 152] width 72 height 31
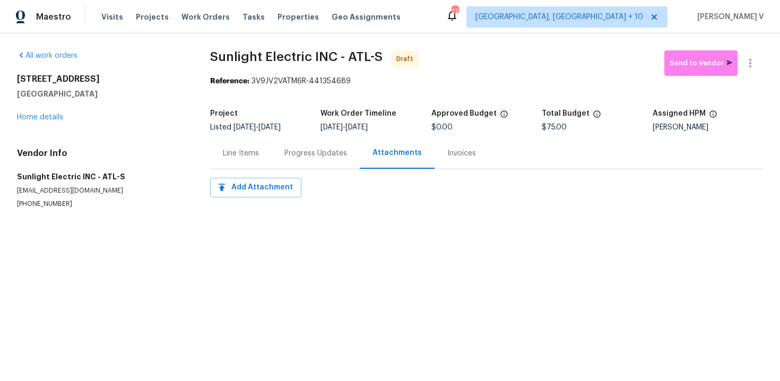
click at [272, 152] on div "Progress Updates" at bounding box center [316, 152] width 88 height 31
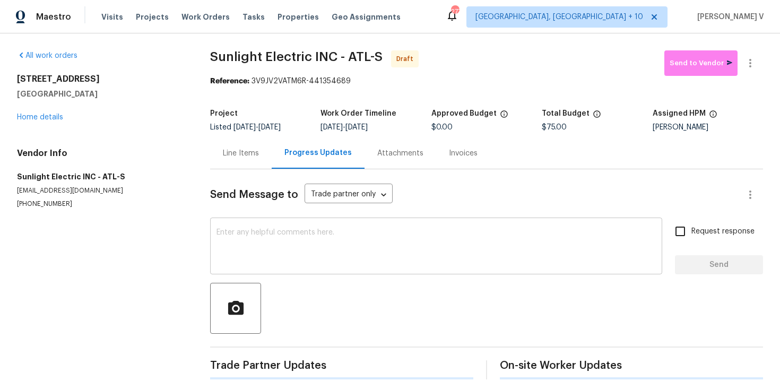
click at [289, 229] on textarea at bounding box center [436, 247] width 439 height 37
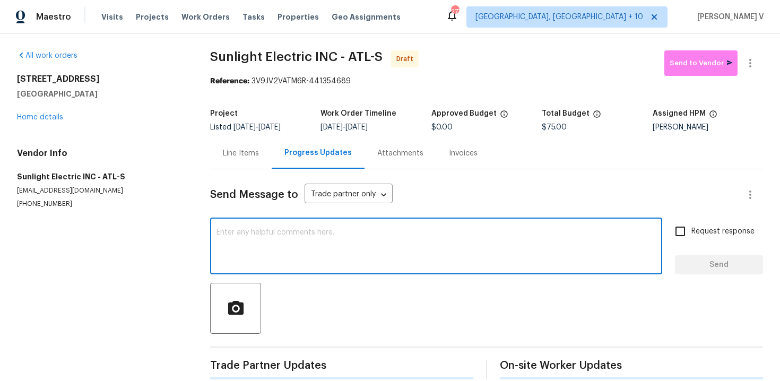
paste textarea "Hi this is Divya with Opendoor. I’m confirming you received the WO for the prop…"
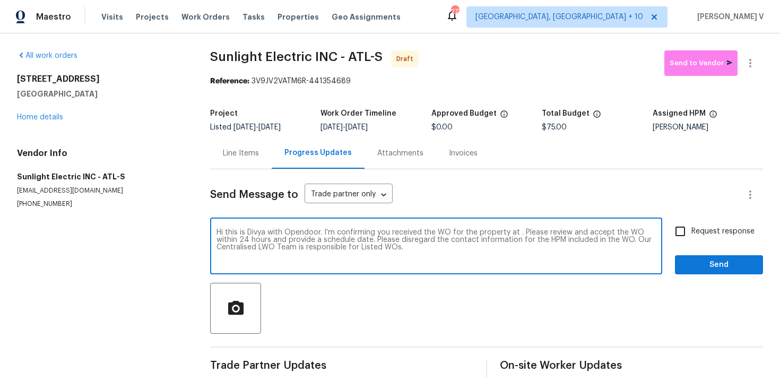
click at [517, 231] on textarea "Hi this is Divya with Opendoor. I’m confirming you received the WO for the prop…" at bounding box center [436, 247] width 439 height 37
paste textarea "4726 Brownsville Rd, Powder Springs, GA 30127"
type textarea "Hi this is Divya with Opendoor. I’m confirming you received the WO for the prop…"
click at [672, 230] on input "Request response" at bounding box center [680, 231] width 22 height 22
checkbox input "true"
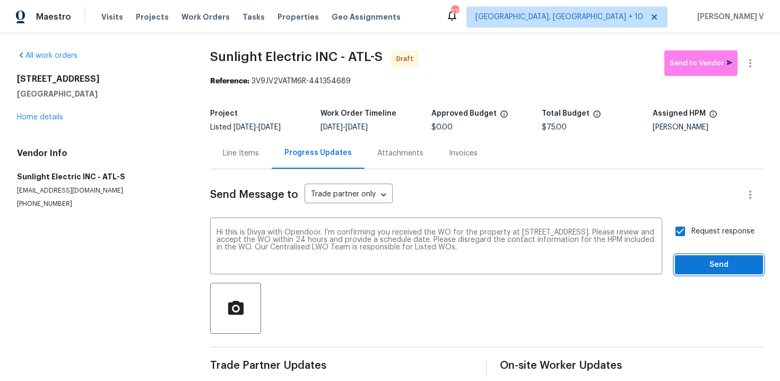
click at [703, 272] on button "Send" at bounding box center [719, 265] width 88 height 20
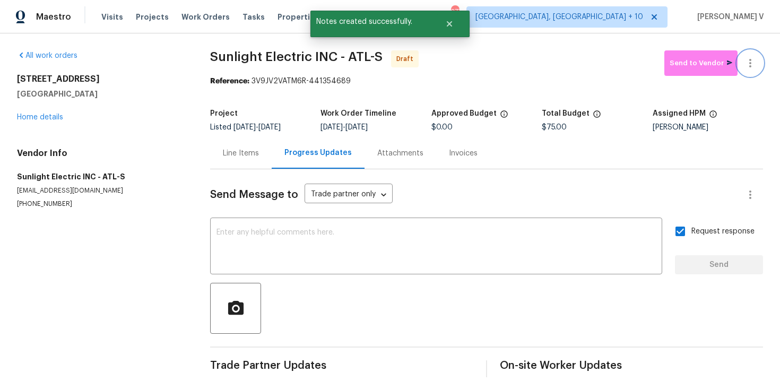
click at [749, 64] on icon "button" at bounding box center [750, 63] width 13 height 13
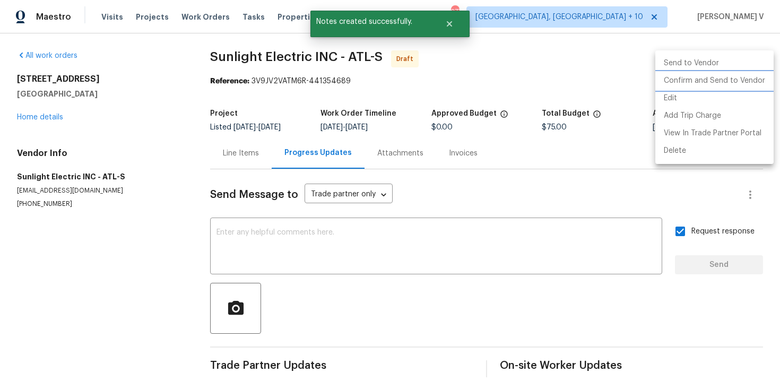
click at [697, 83] on li "Confirm and Send to Vendor" at bounding box center [714, 81] width 118 height 18
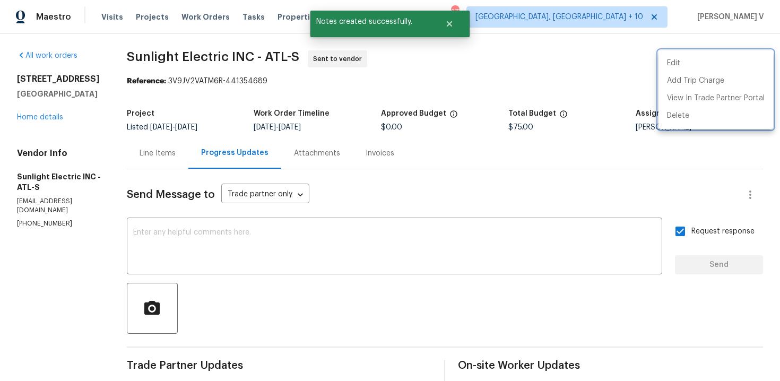
click at [240, 240] on div at bounding box center [390, 190] width 780 height 381
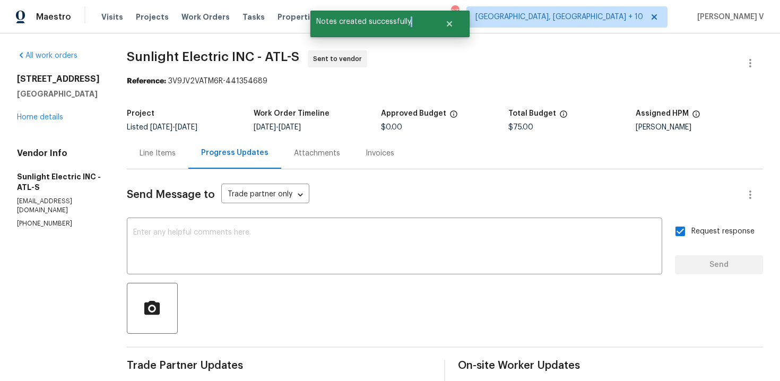
scroll to position [14, 0]
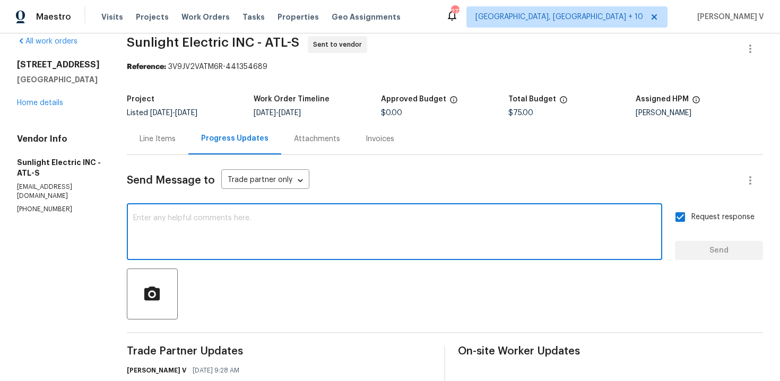
click at [240, 240] on textarea at bounding box center [394, 232] width 523 height 37
paste textarea "Attention All Work Orders must include before-photos (both close-up and wide-an…"
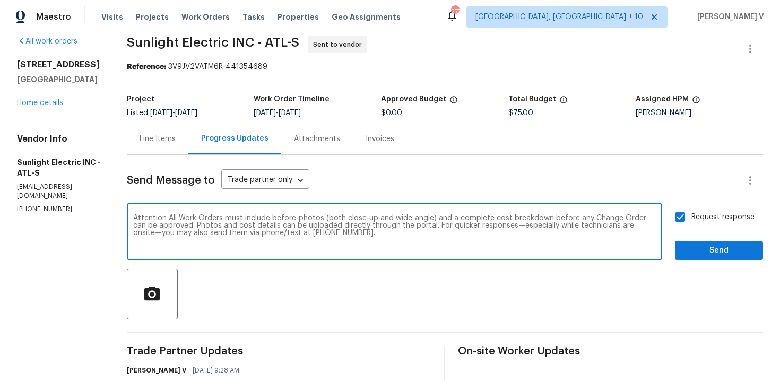
scroll to position [72, 0]
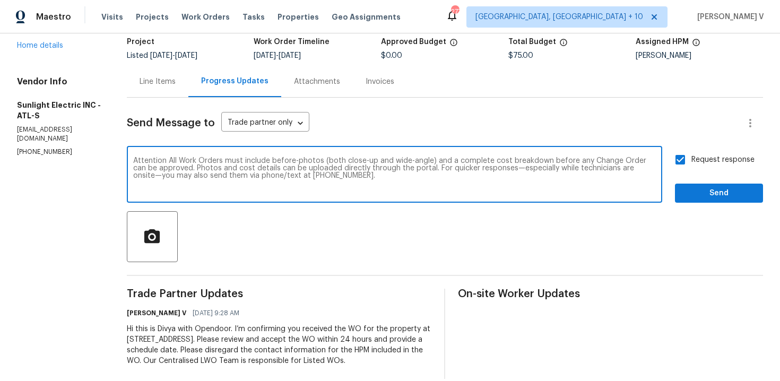
type textarea "Attention All Work Orders must include before-photos (both close-up and wide-an…"
click at [704, 205] on div "Send Message to Trade partner only Trade partner only ​ Attention All Work Orde…" at bounding box center [445, 238] width 636 height 281
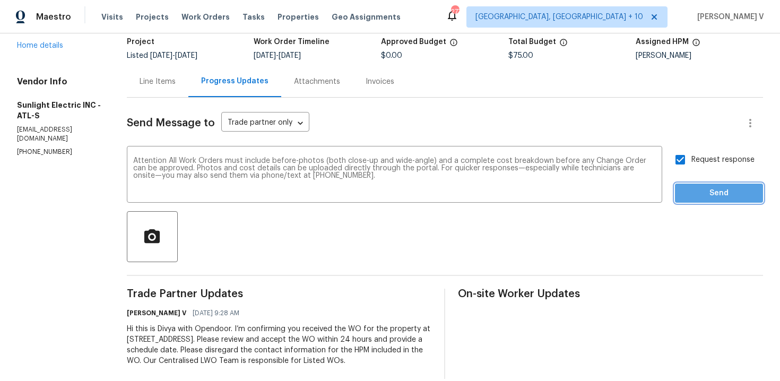
click at [703, 199] on span "Send" at bounding box center [719, 193] width 71 height 13
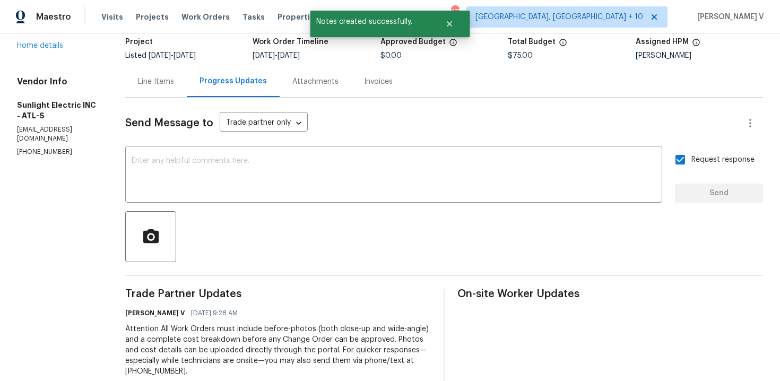
scroll to position [0, 0]
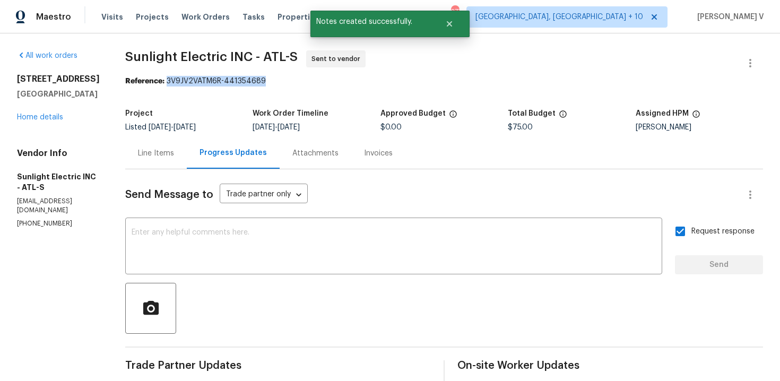
drag, startPoint x: 180, startPoint y: 82, endPoint x: 352, endPoint y: 82, distance: 172.5
click at [352, 82] on div "Reference: 3V9JV2VATM6R-441354689" at bounding box center [444, 81] width 638 height 11
copy div "3V9JV2VATM6R-441354689"
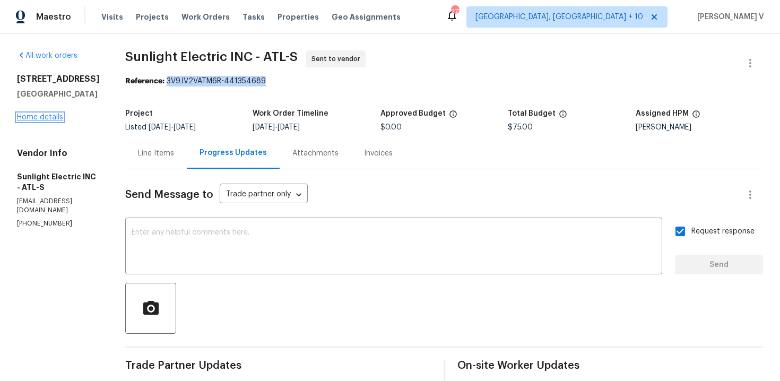
click at [58, 114] on link "Home details" at bounding box center [40, 117] width 46 height 7
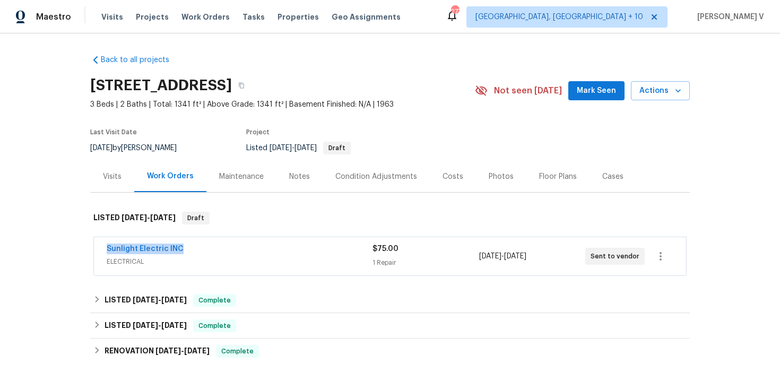
drag, startPoint x: 98, startPoint y: 249, endPoint x: 269, endPoint y: 249, distance: 170.4
click at [271, 249] on div "Sunlight Electric INC ELECTRICAL $75.00 1 Repair 9/24/2025 - 9/26/2025 Sent to …" at bounding box center [390, 256] width 592 height 38
copy link "Sunlight Electric INC"
click at [140, 251] on link "Sunlight Electric INC" at bounding box center [145, 248] width 77 height 7
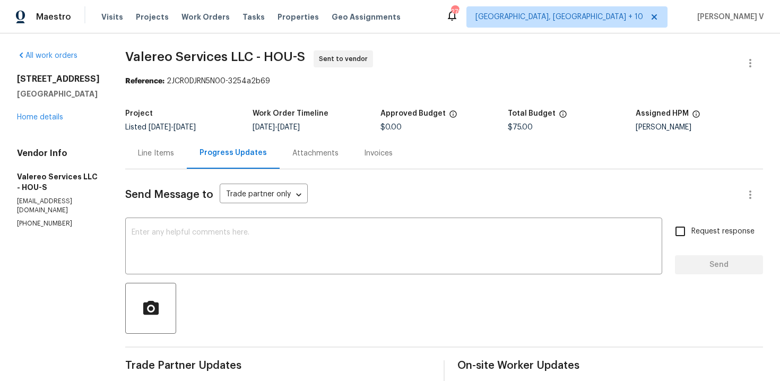
scroll to position [244, 0]
